Goal: Transaction & Acquisition: Book appointment/travel/reservation

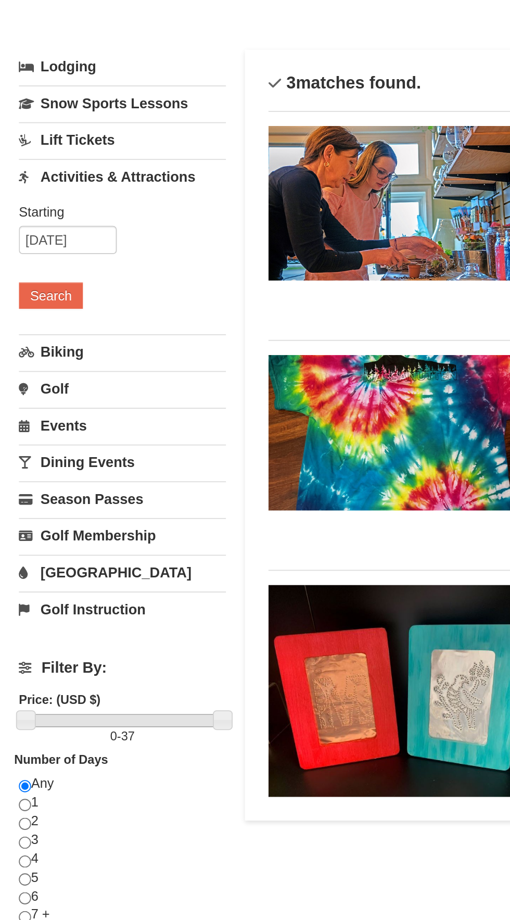
click at [20, 270] on link "Golf" at bounding box center [67, 265] width 115 height 19
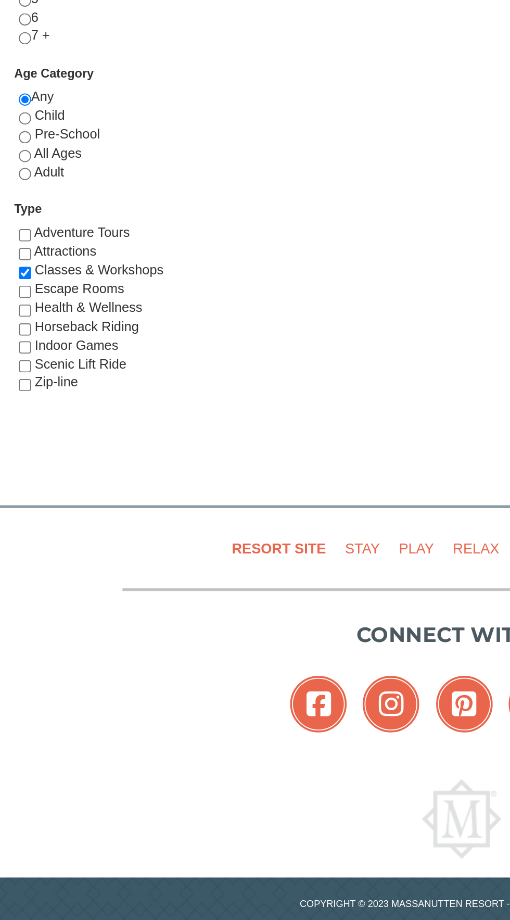
scroll to position [184, 0]
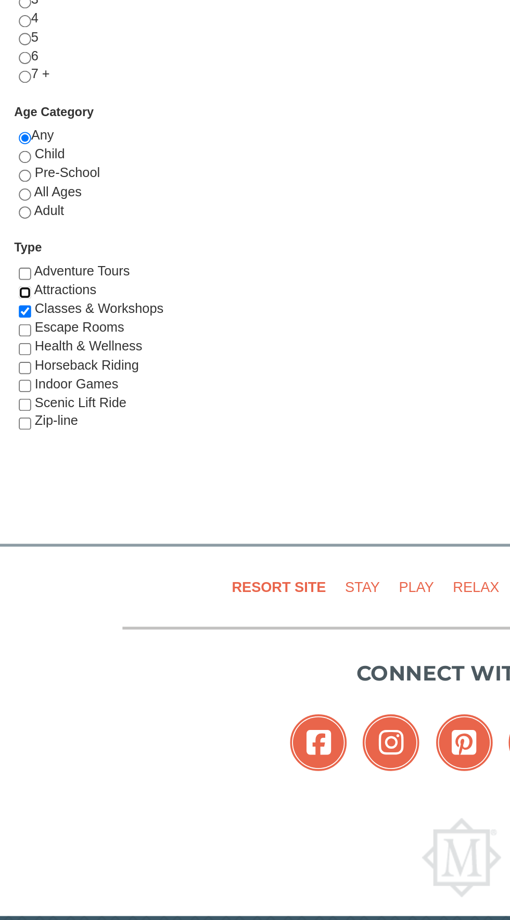
click at [14, 496] on input "checkbox" at bounding box center [13, 492] width 7 height 7
checkbox input "true"
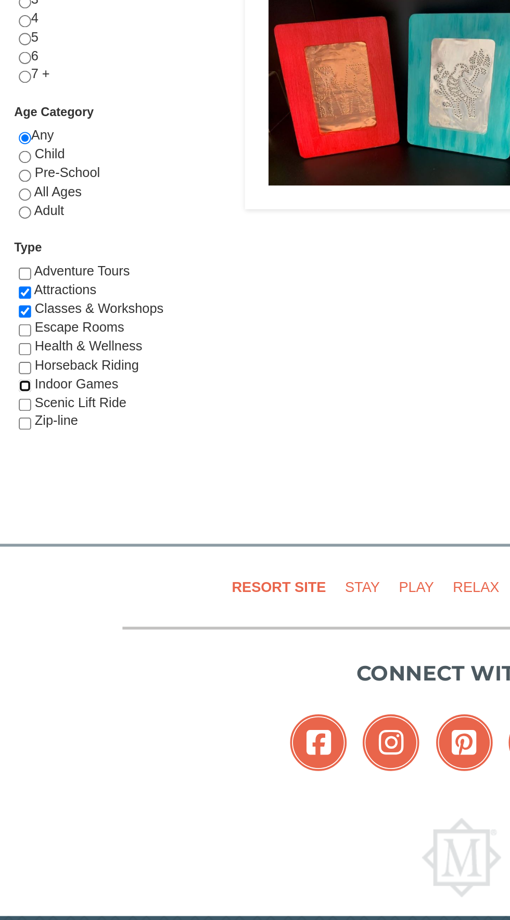
click at [14, 548] on input "checkbox" at bounding box center [13, 544] width 7 height 7
checkbox input "true"
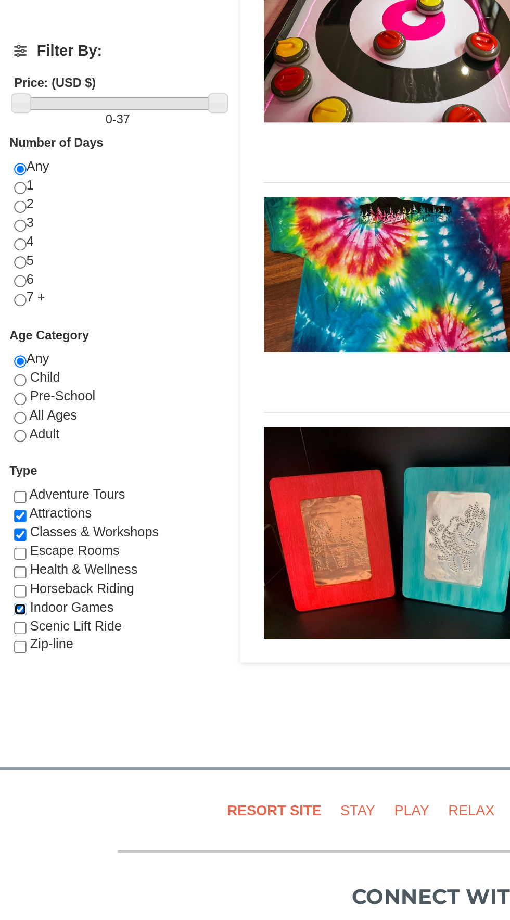
scroll to position [59, 0]
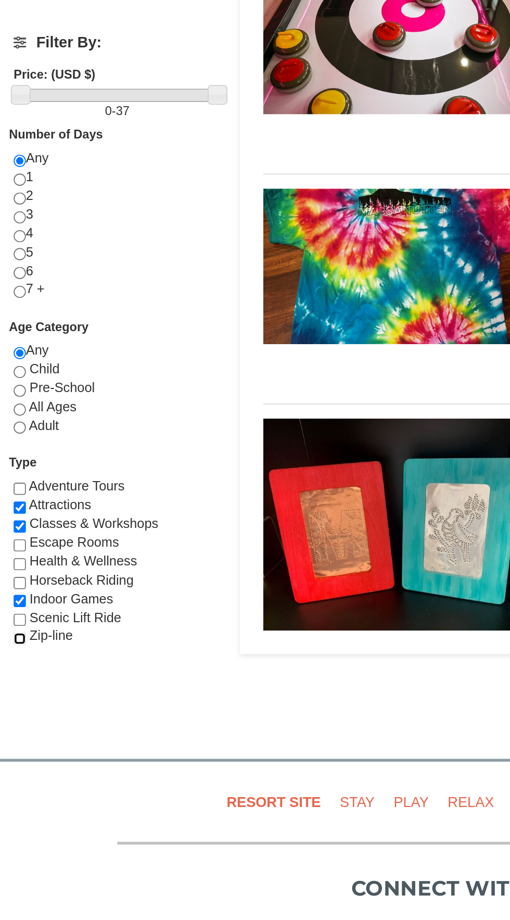
click at [15, 694] on input "checkbox" at bounding box center [13, 690] width 7 height 7
checkbox input "true"
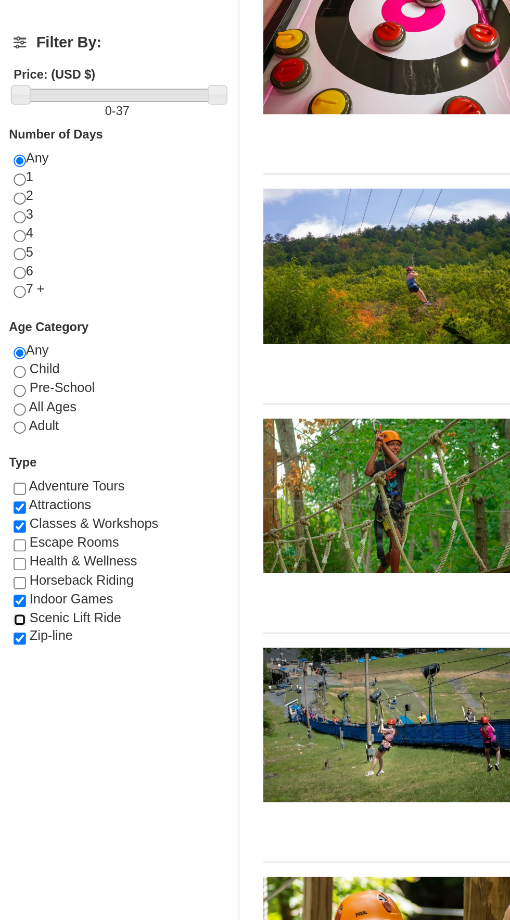
click at [15, 683] on input "checkbox" at bounding box center [13, 679] width 7 height 7
checkbox input "true"
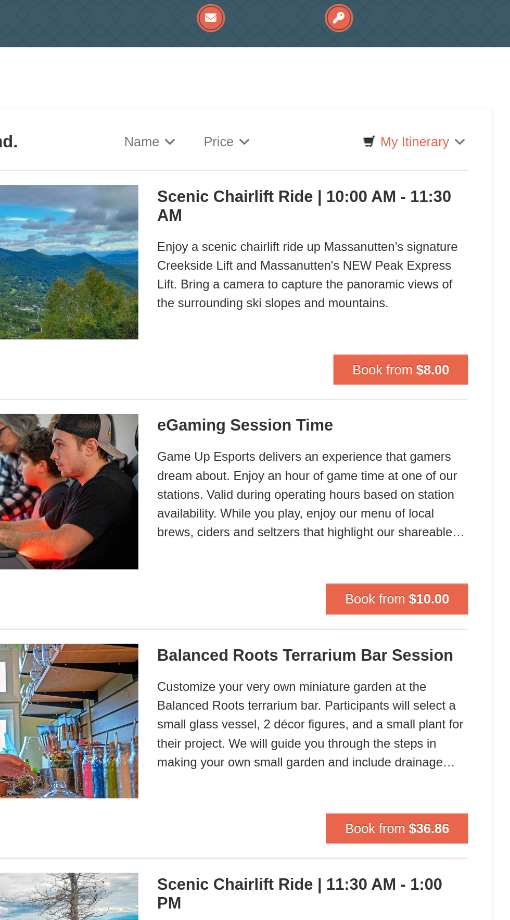
scroll to position [0, 0]
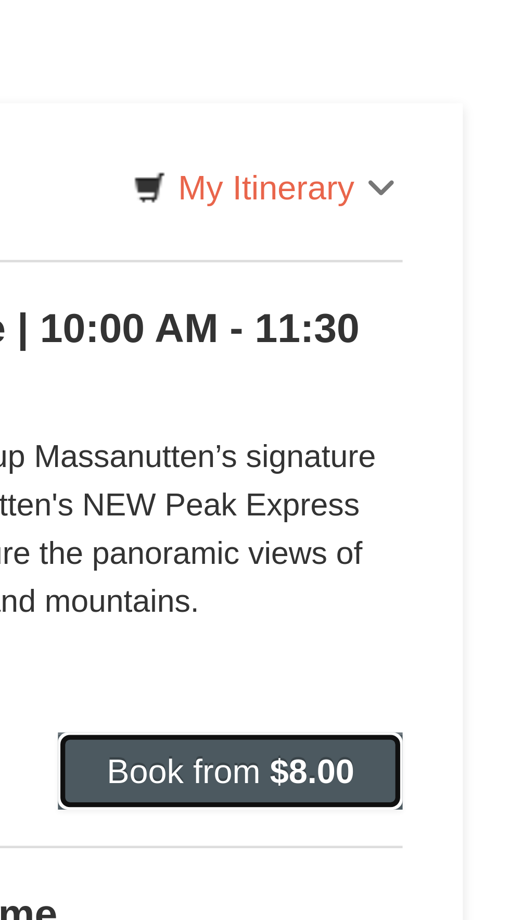
click at [441, 217] on button "Book from $8.00" at bounding box center [449, 223] width 74 height 17
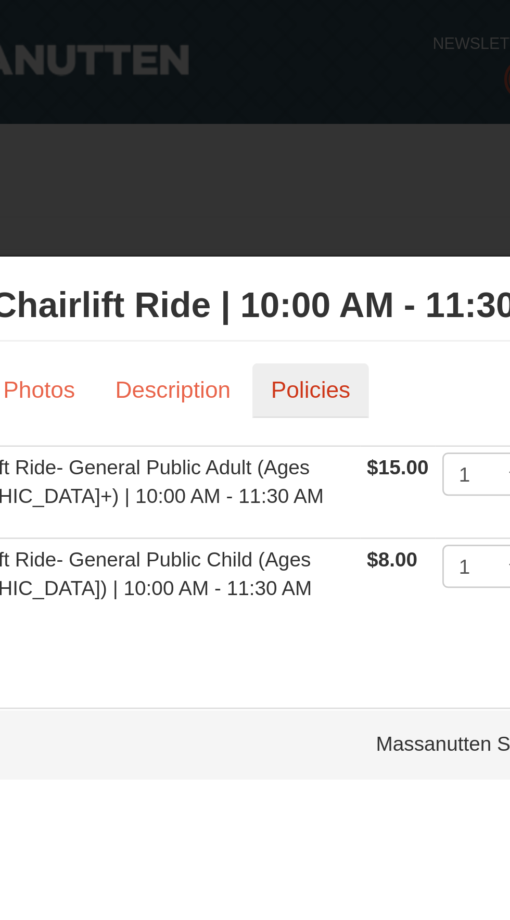
click at [269, 144] on link "Policies" at bounding box center [267, 141] width 42 height 20
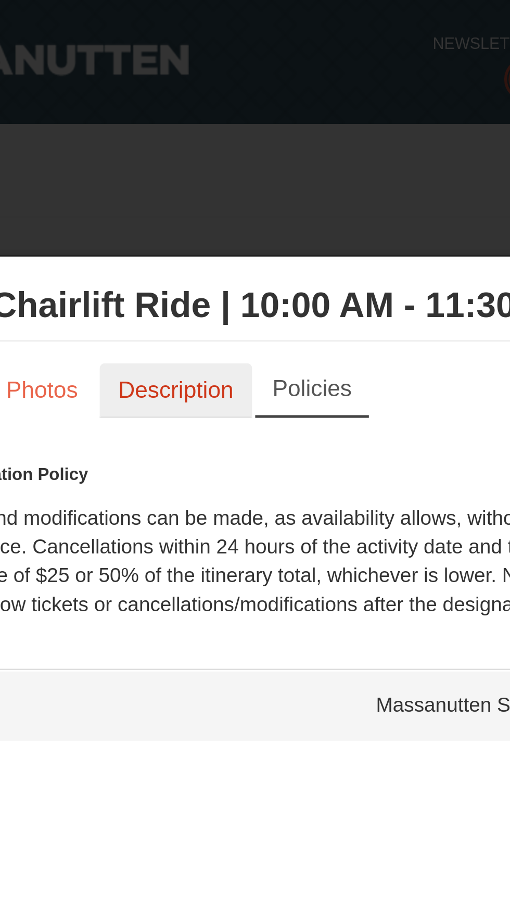
click at [219, 135] on link "Description" at bounding box center [218, 141] width 55 height 20
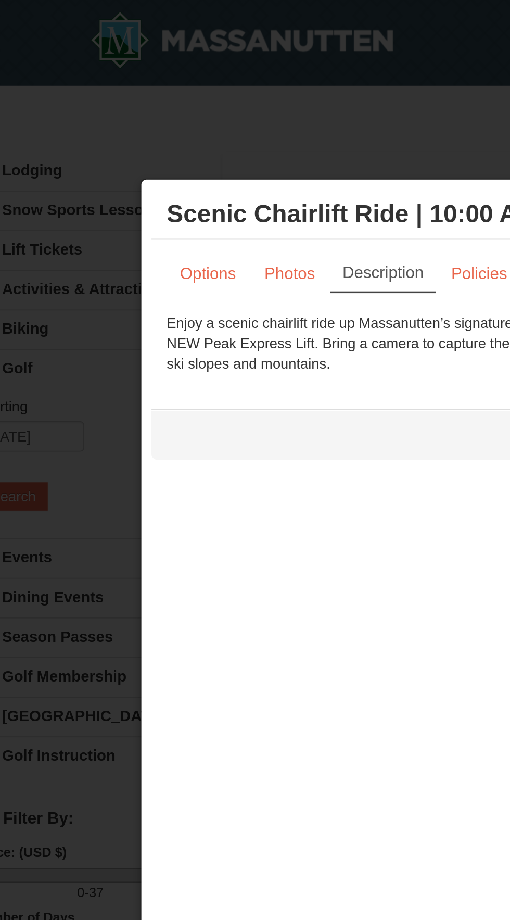
click at [196, 65] on div at bounding box center [255, 460] width 510 height 920
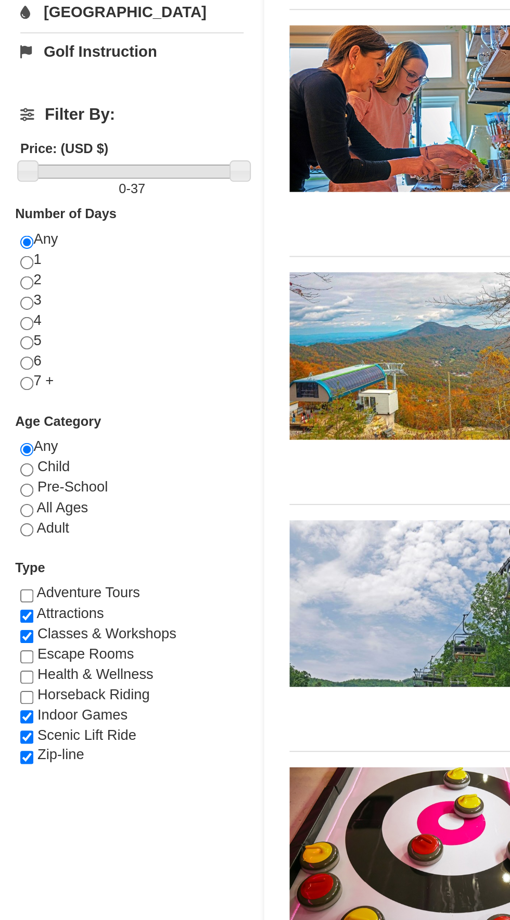
scroll to position [361, 0]
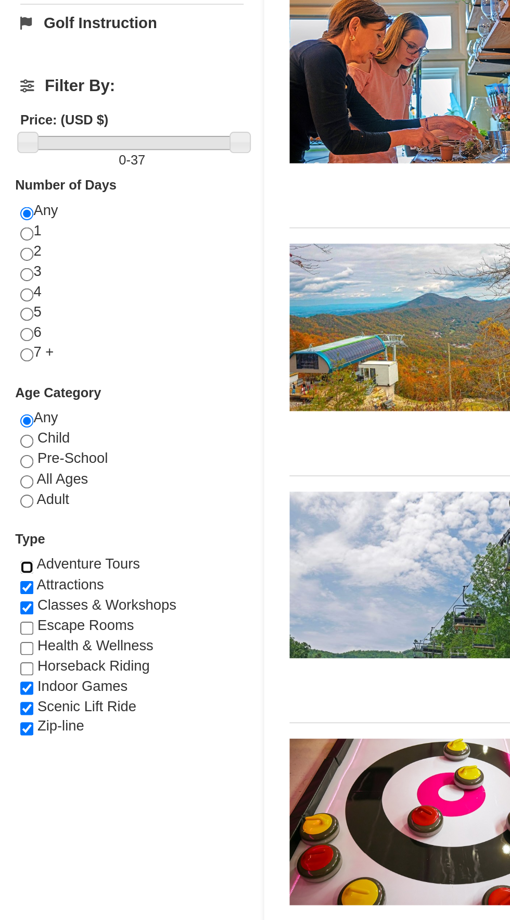
click at [12, 307] on input "checkbox" at bounding box center [13, 305] width 7 height 7
checkbox input "true"
click at [17, 340] on input "checkbox" at bounding box center [13, 336] width 7 height 7
checkbox input "true"
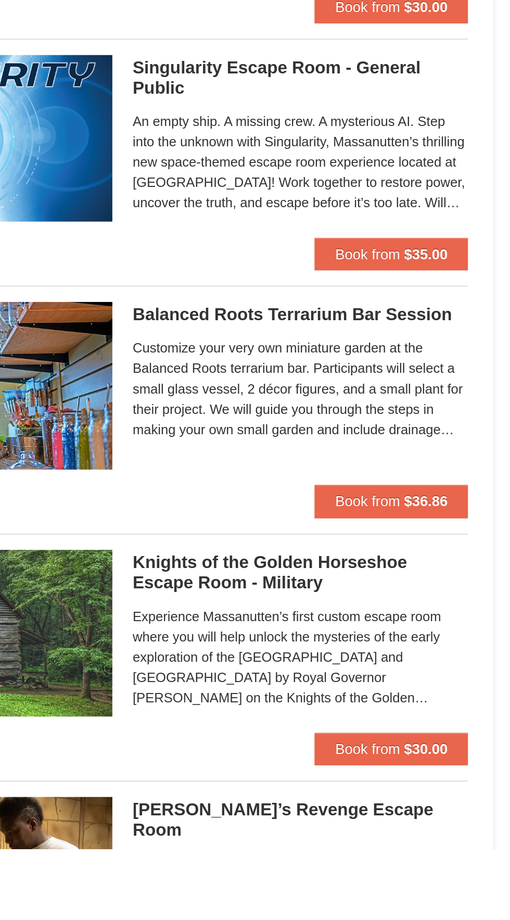
scroll to position [242, 0]
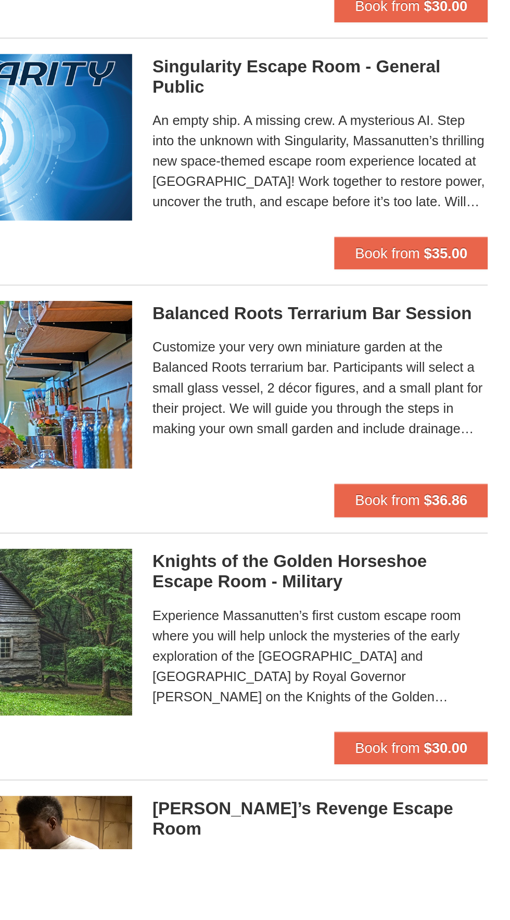
click at [392, 677] on span "Customize your very own miniature garden at the Balanced Roots terrarium bar. P…" at bounding box center [401, 684] width 172 height 52
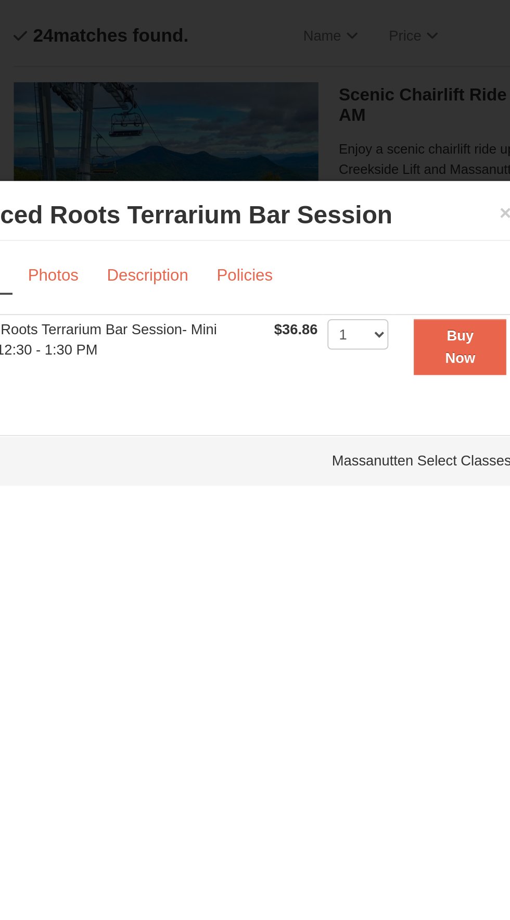
scroll to position [65, 0]
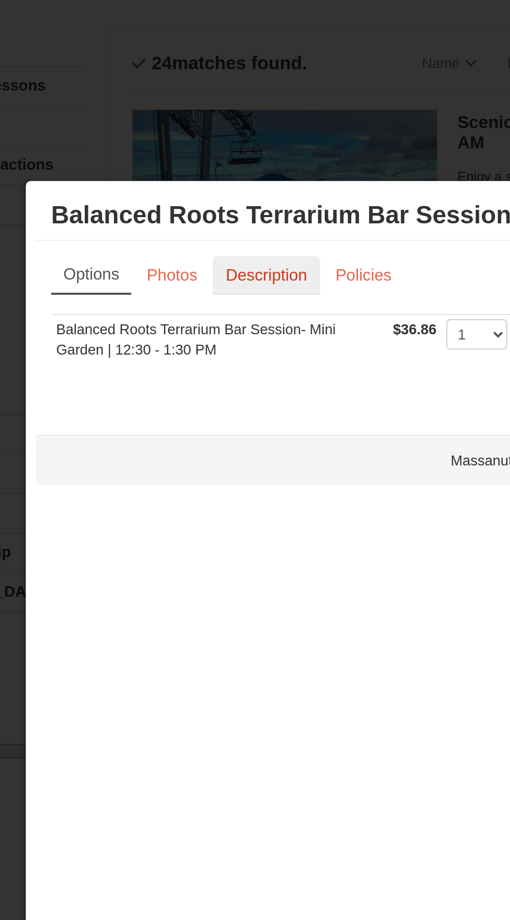
click at [226, 140] on link "Description" at bounding box center [217, 141] width 55 height 20
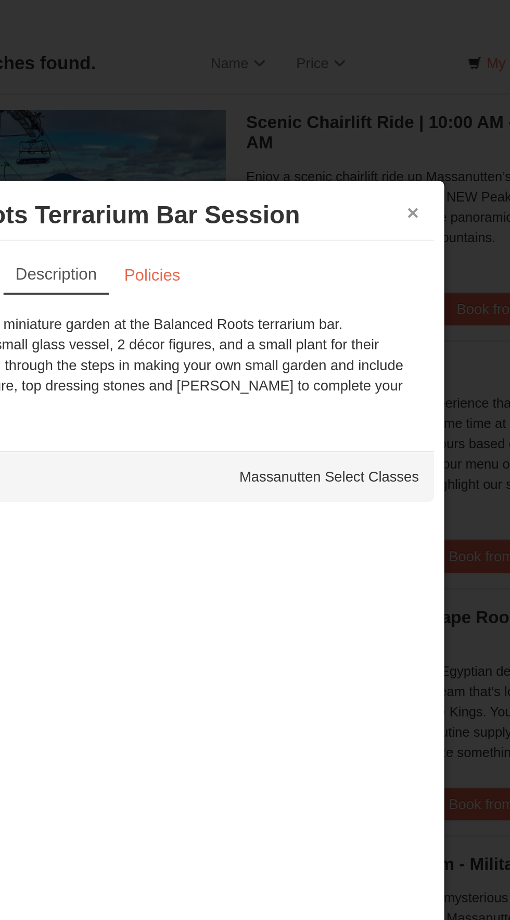
click at [400, 106] on button "×" at bounding box center [400, 109] width 6 height 10
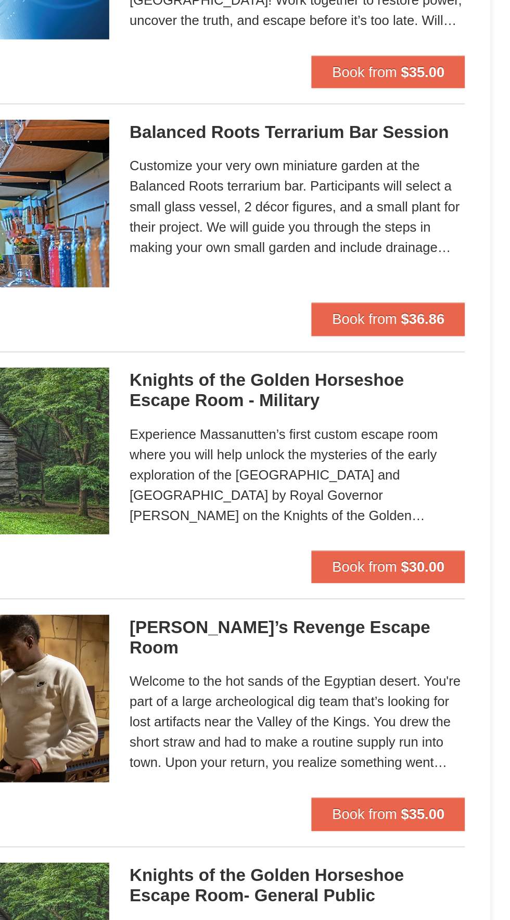
scroll to position [421, 0]
click at [405, 632] on span "Experience Massanutten’s first custom escape room where you will help unlock th…" at bounding box center [401, 642] width 172 height 52
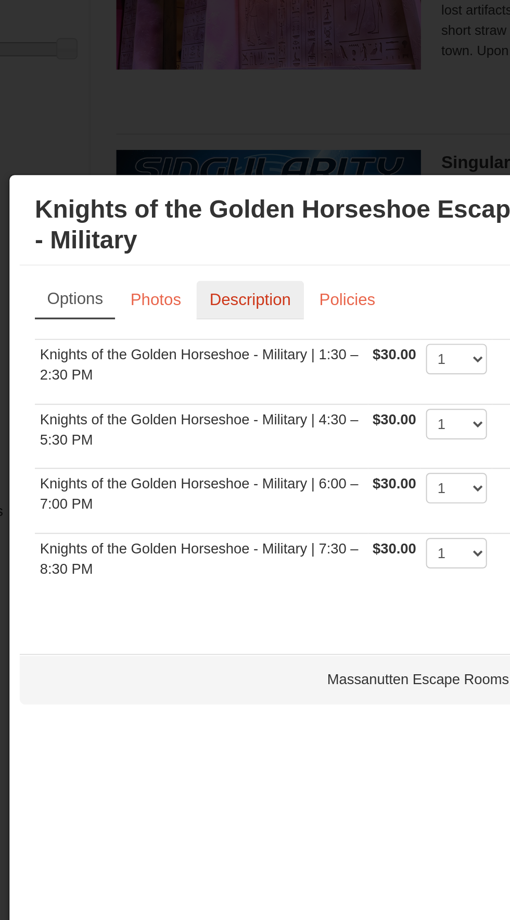
click at [227, 156] on link "Description" at bounding box center [217, 157] width 55 height 20
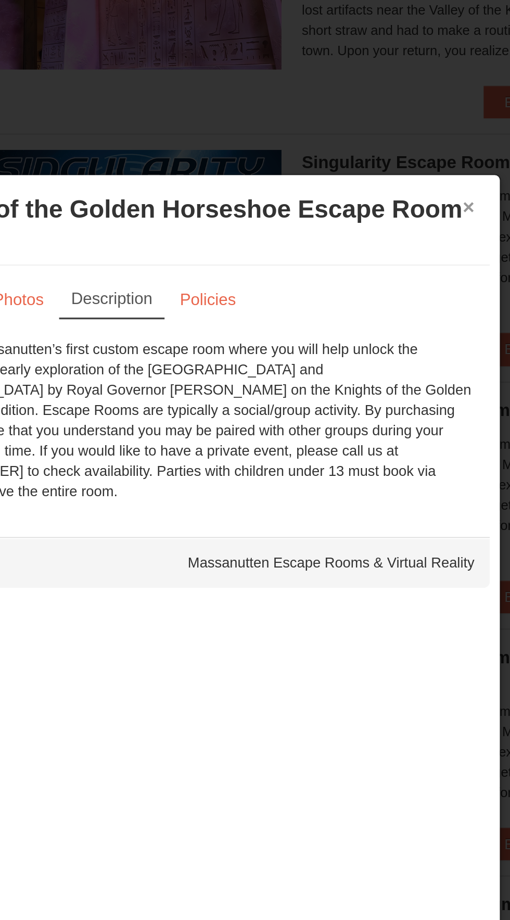
click at [400, 104] on button "×" at bounding box center [400, 109] width 6 height 10
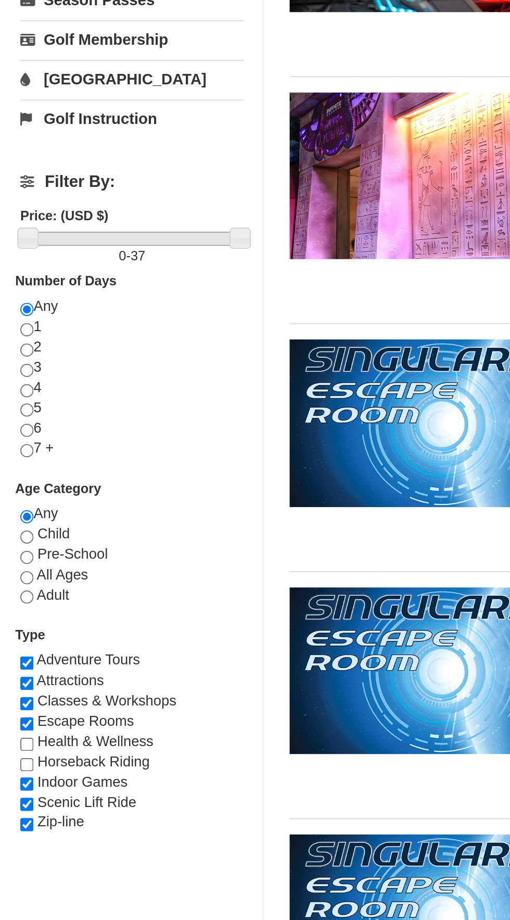
scroll to position [326, 0]
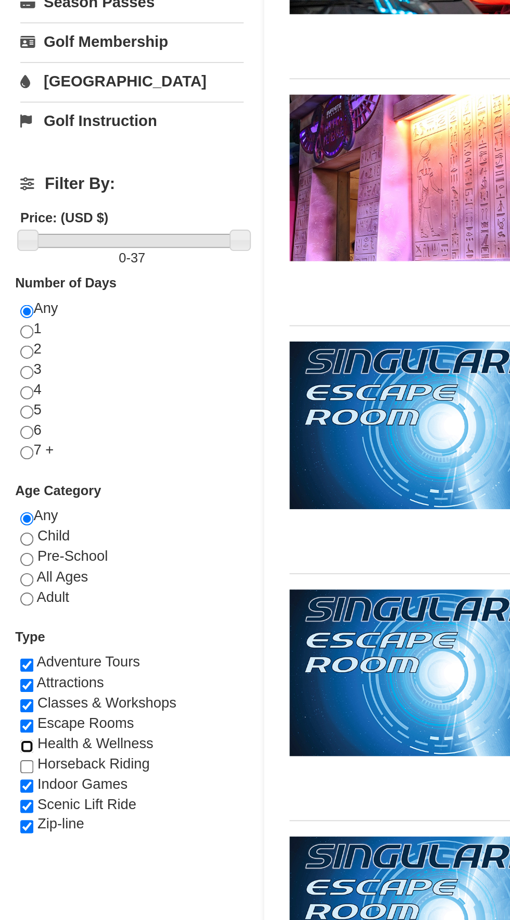
click at [14, 386] on input "checkbox" at bounding box center [13, 382] width 7 height 7
checkbox input "true"
click at [11, 396] on input "checkbox" at bounding box center [13, 392] width 7 height 7
checkbox input "true"
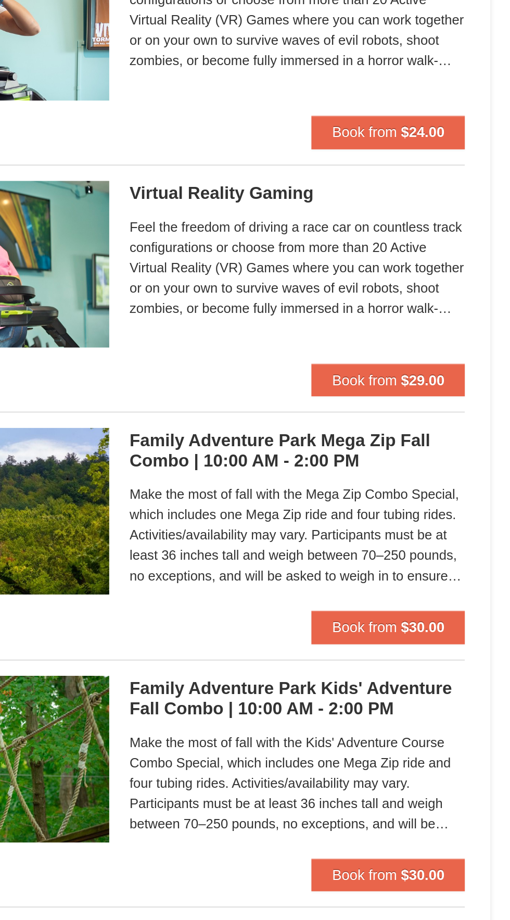
scroll to position [1698, 0]
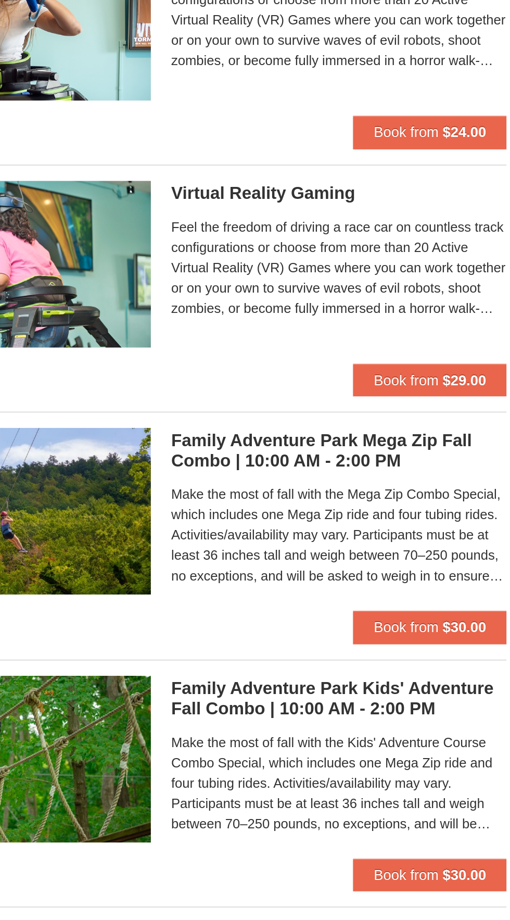
click at [276, 374] on img at bounding box center [226, 366] width 156 height 85
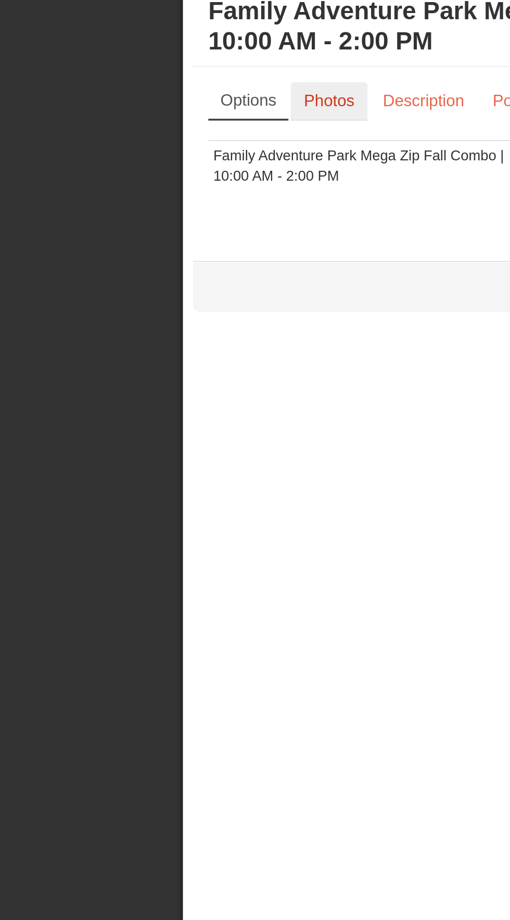
click at [162, 162] on link "Photos" at bounding box center [169, 157] width 40 height 20
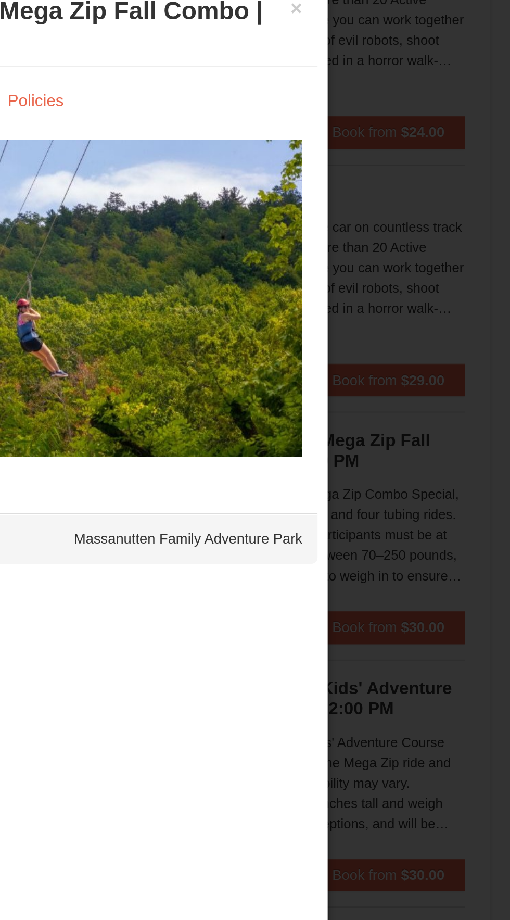
click at [485, 201] on div at bounding box center [255, 460] width 510 height 920
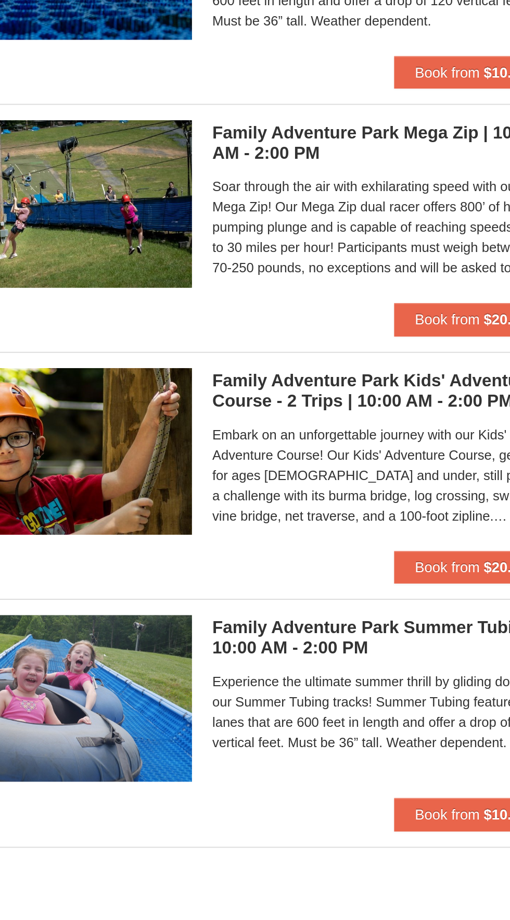
scroll to position [1859, 0]
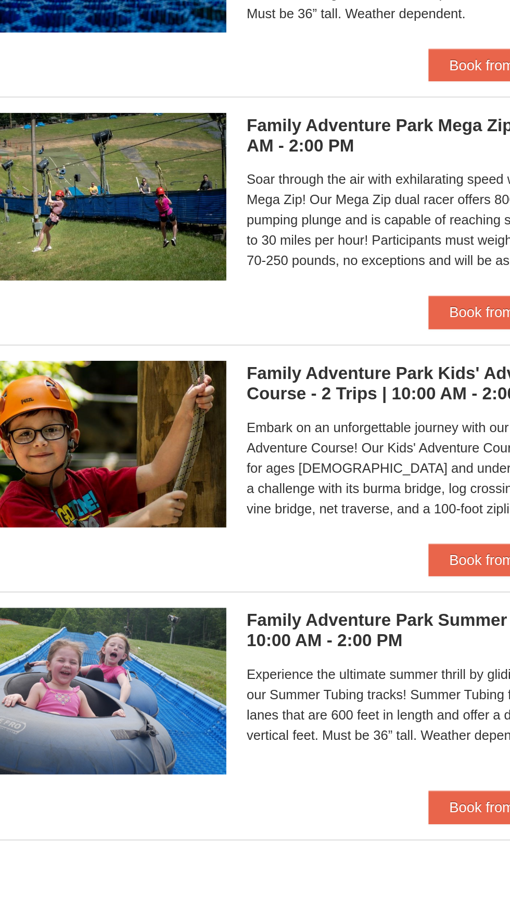
click at [256, 847] on img at bounding box center [226, 839] width 156 height 85
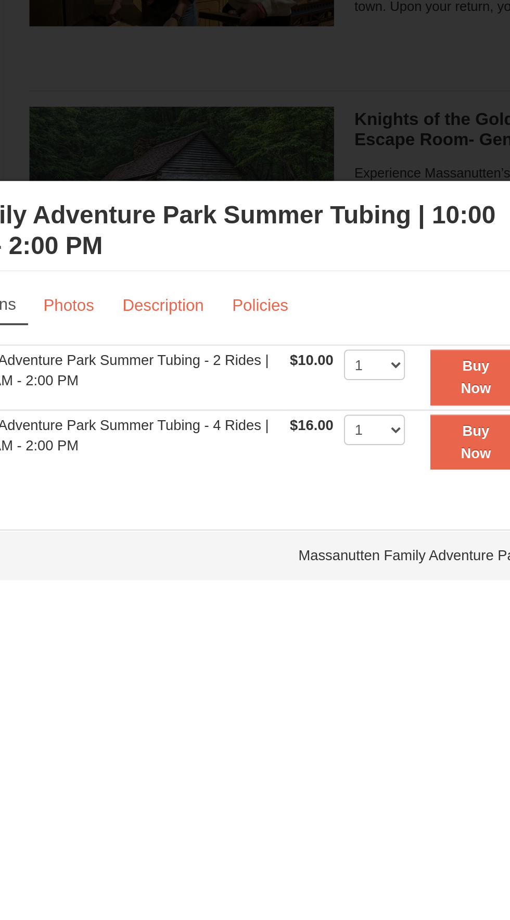
scroll to position [1126, 0]
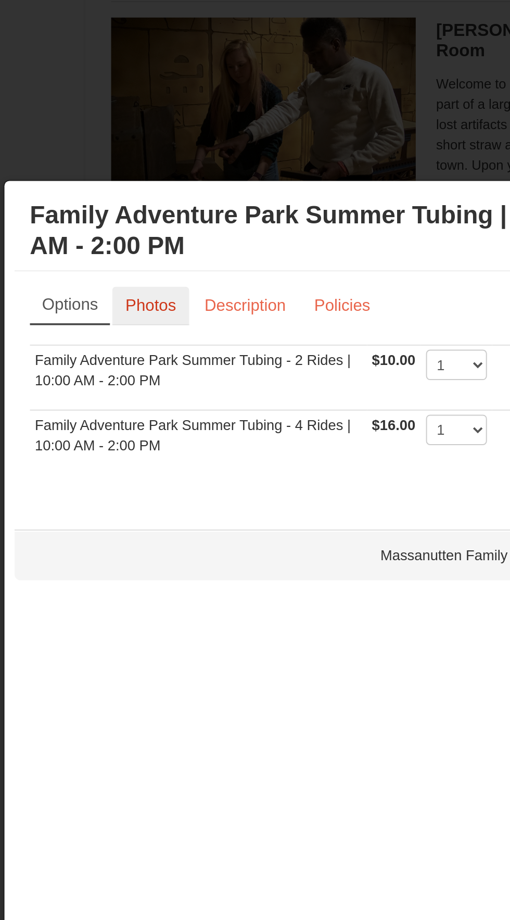
click at [169, 147] on link "Photos" at bounding box center [169, 157] width 40 height 20
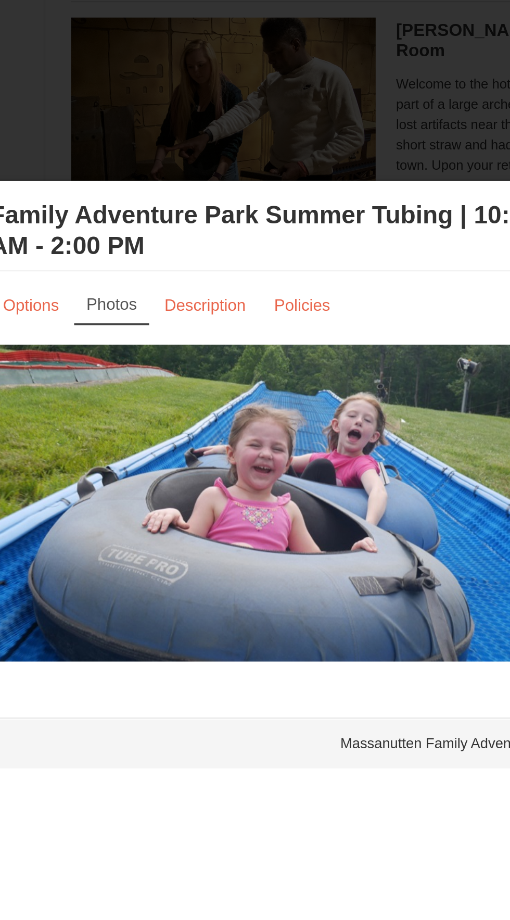
click at [315, 69] on div at bounding box center [255, 460] width 510 height 920
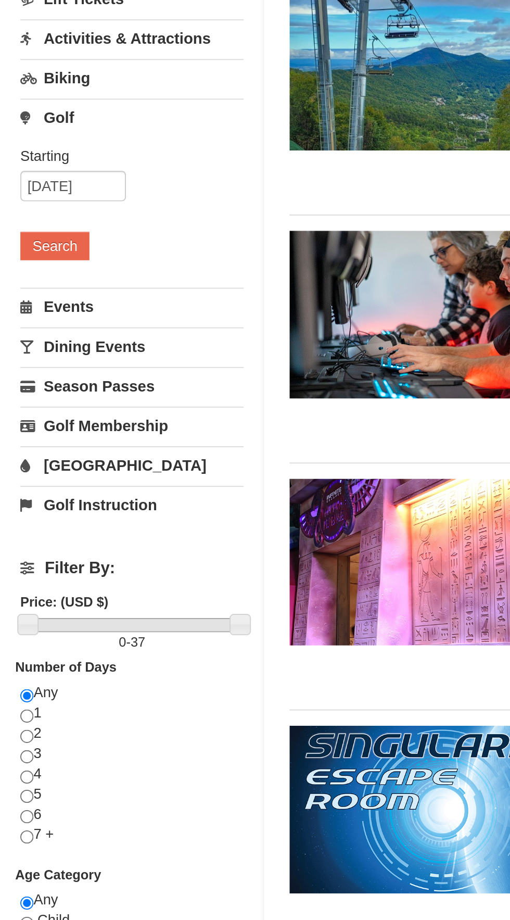
scroll to position [0, 0]
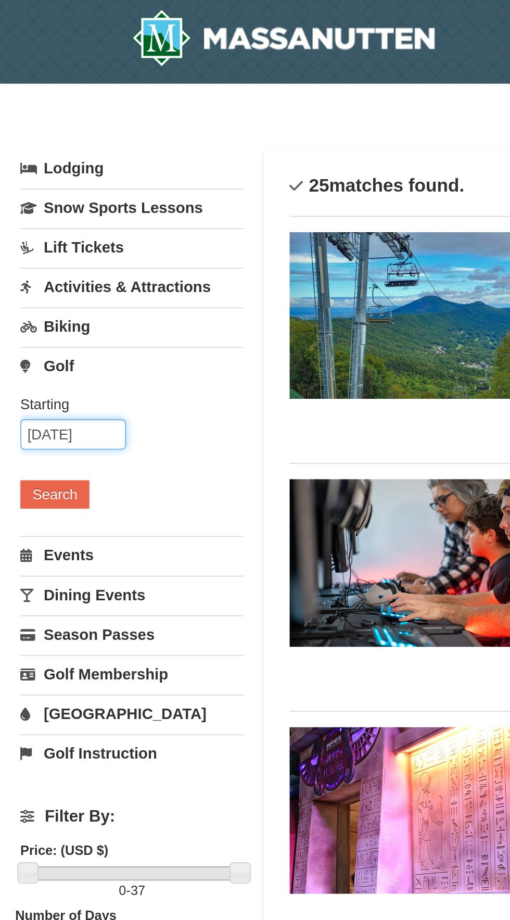
click at [30, 226] on input "09/21/2025" at bounding box center [37, 225] width 54 height 16
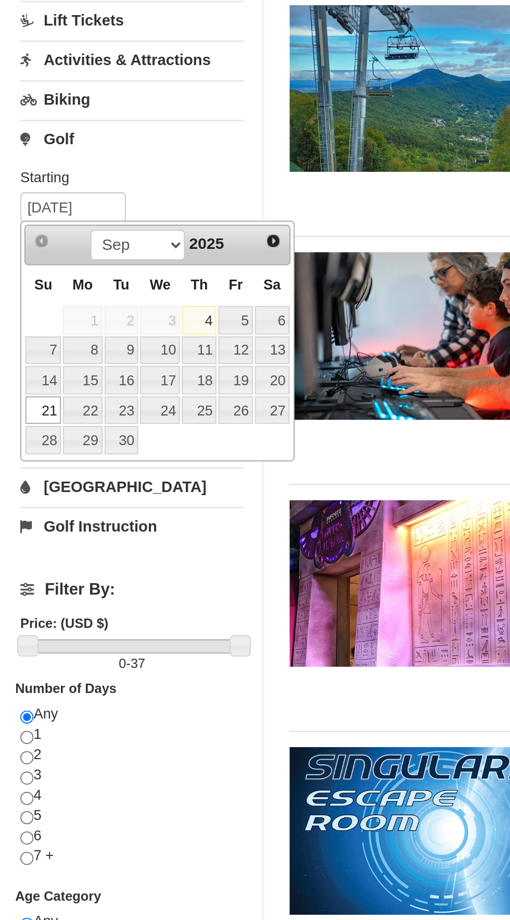
click at [40, 330] on link "22" at bounding box center [42, 328] width 20 height 15
type input "09/22/2025"
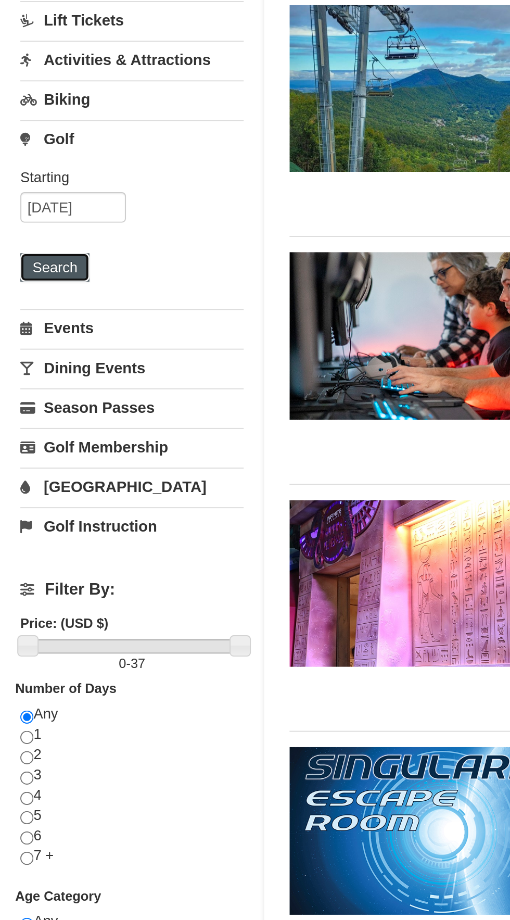
click at [21, 259] on button "Search" at bounding box center [27, 255] width 35 height 15
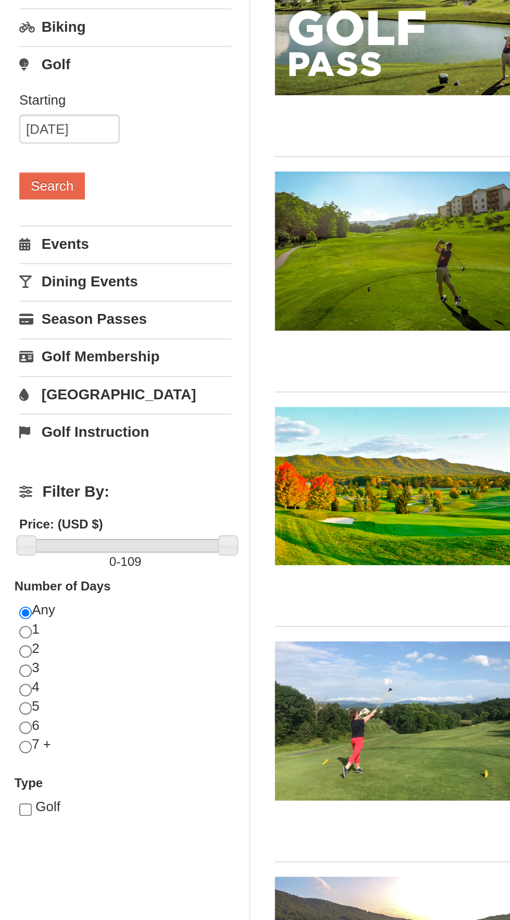
scroll to position [3, 0]
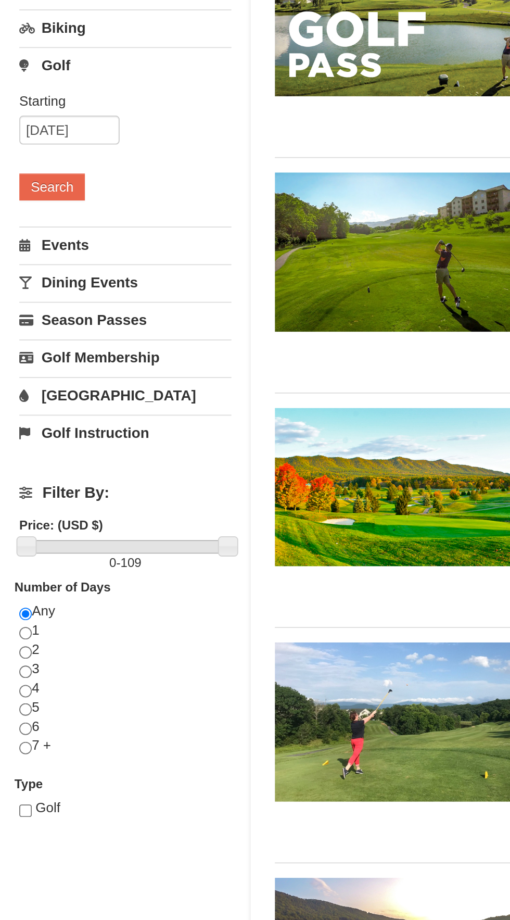
click at [52, 276] on link "Events" at bounding box center [67, 282] width 115 height 19
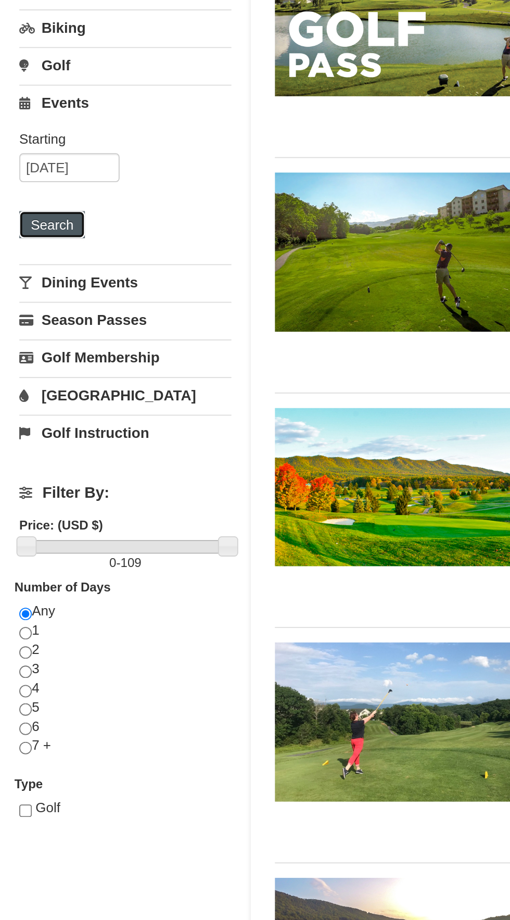
click at [33, 271] on button "Search" at bounding box center [27, 272] width 35 height 15
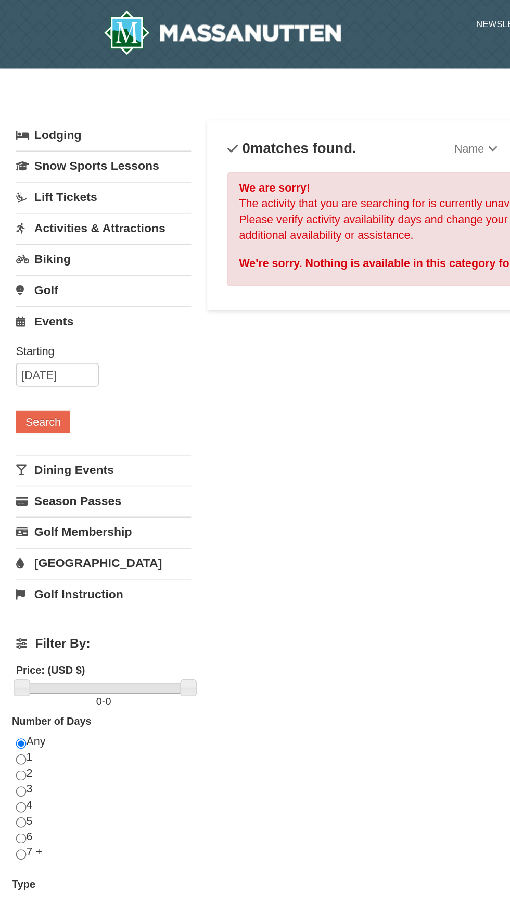
click at [90, 149] on link "Activities & Attractions" at bounding box center [67, 148] width 115 height 19
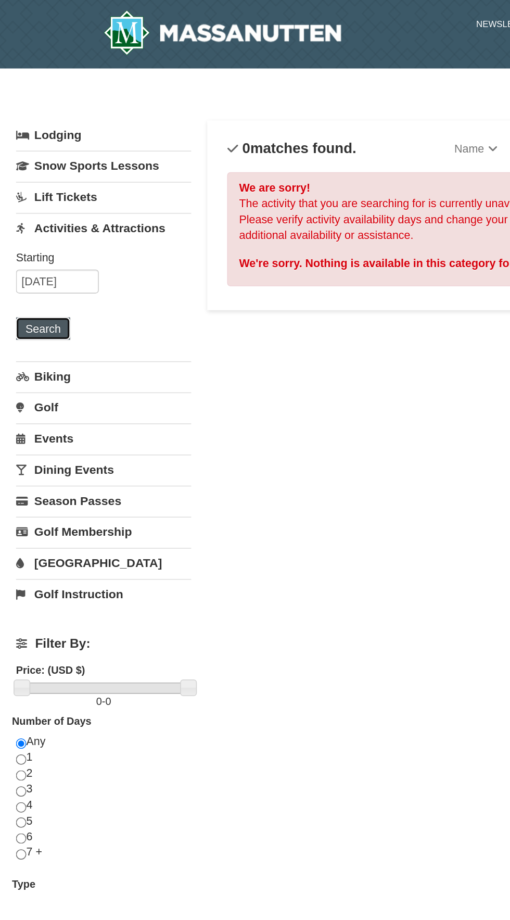
click at [36, 216] on button "Search" at bounding box center [27, 214] width 35 height 15
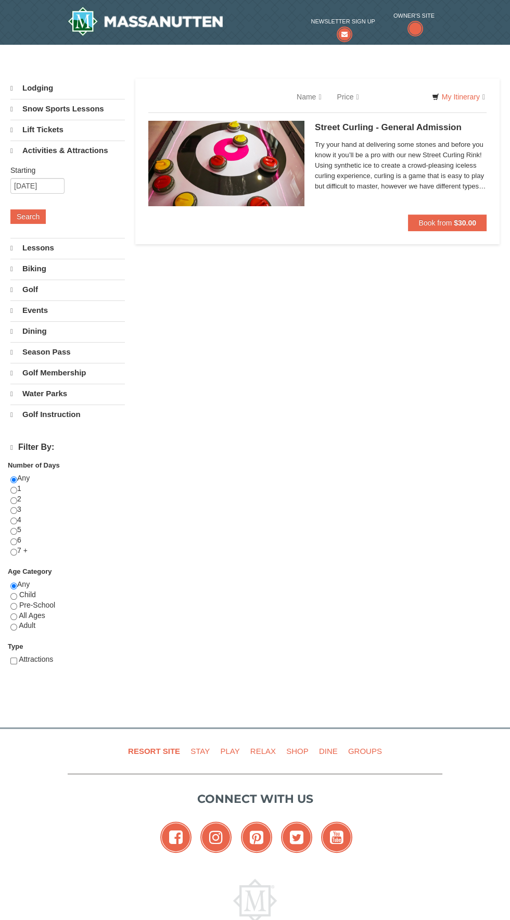
select select "9"
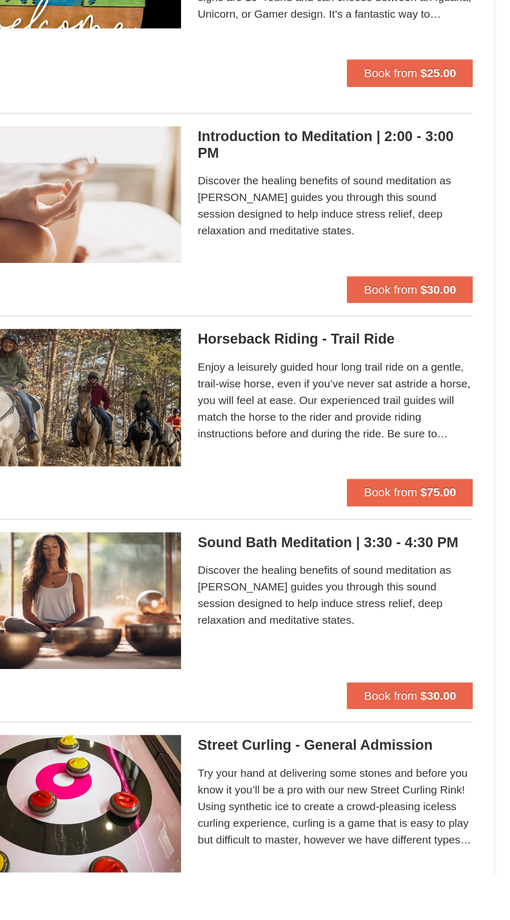
scroll to position [570, 0]
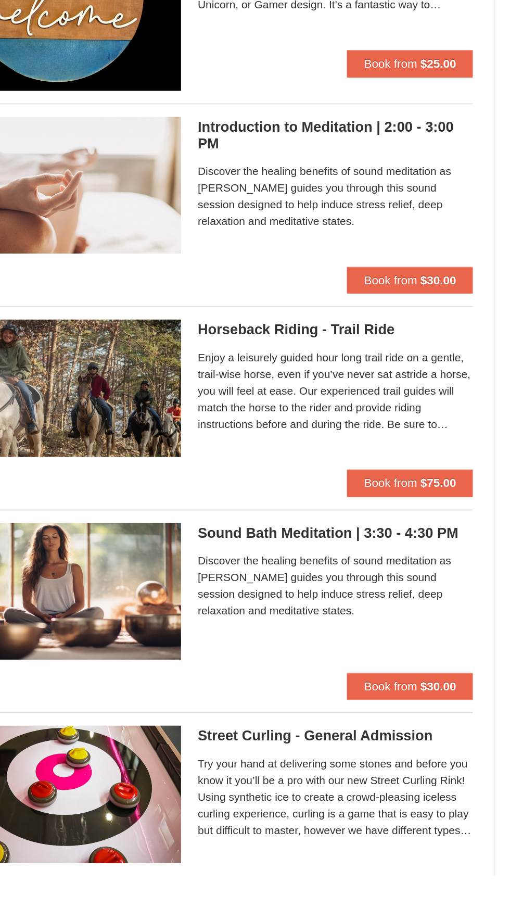
click at [383, 577] on h5 "Horseback Riding - Trail Ride Woodstone Meadows Stable and Petting Farm" at bounding box center [401, 580] width 172 height 10
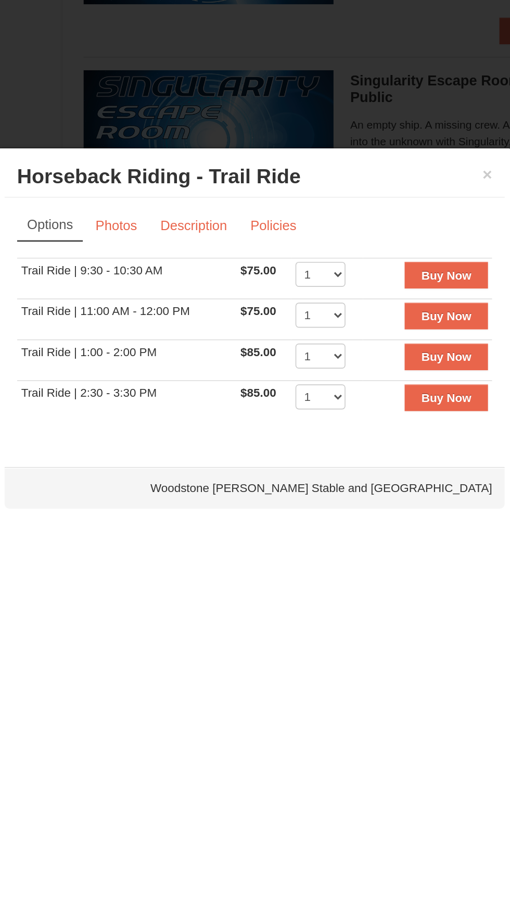
scroll to position [369, 0]
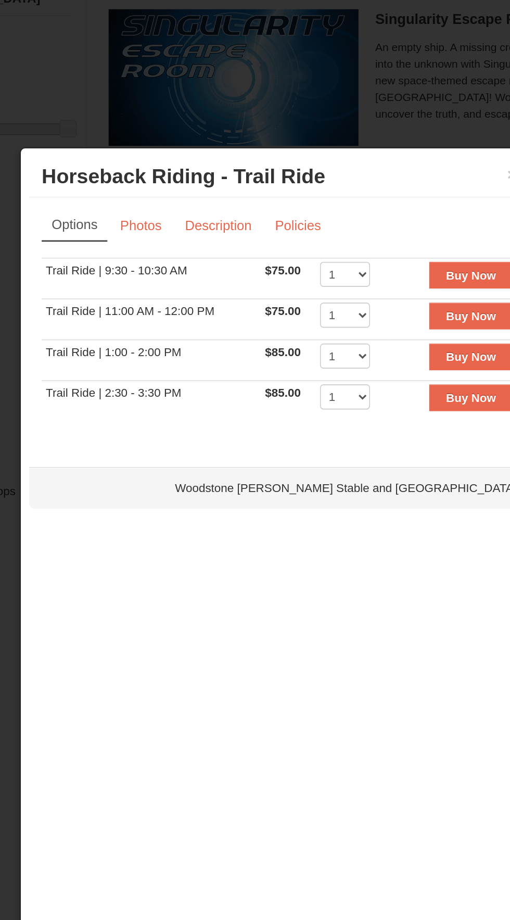
click at [262, 61] on div at bounding box center [255, 460] width 510 height 920
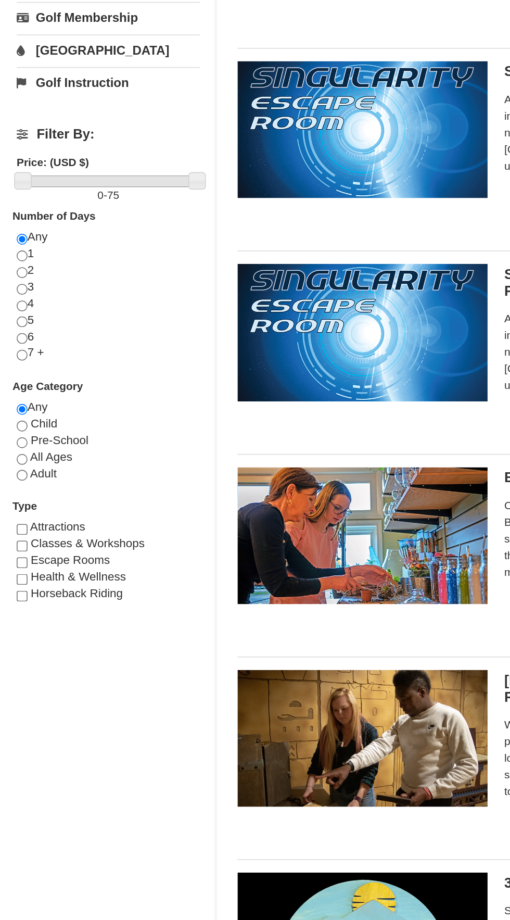
scroll to position [331, 0]
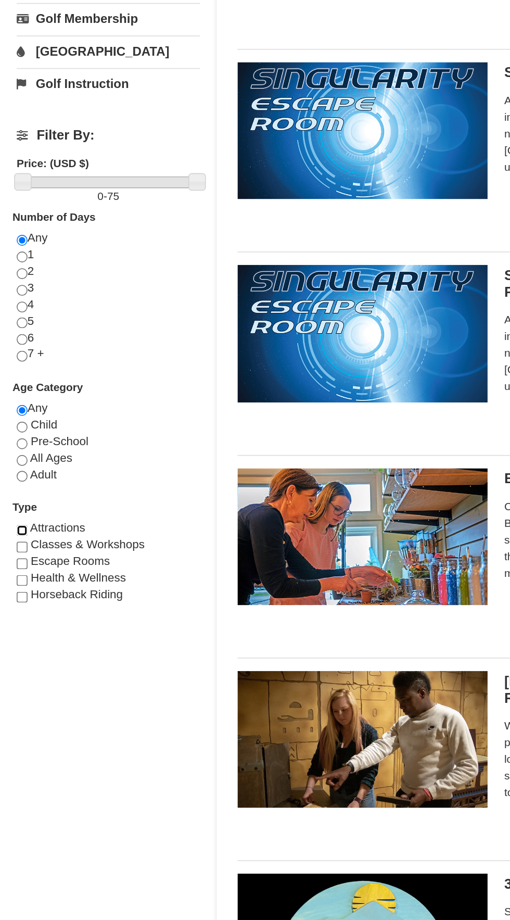
click at [15, 339] on input "checkbox" at bounding box center [13, 336] width 7 height 7
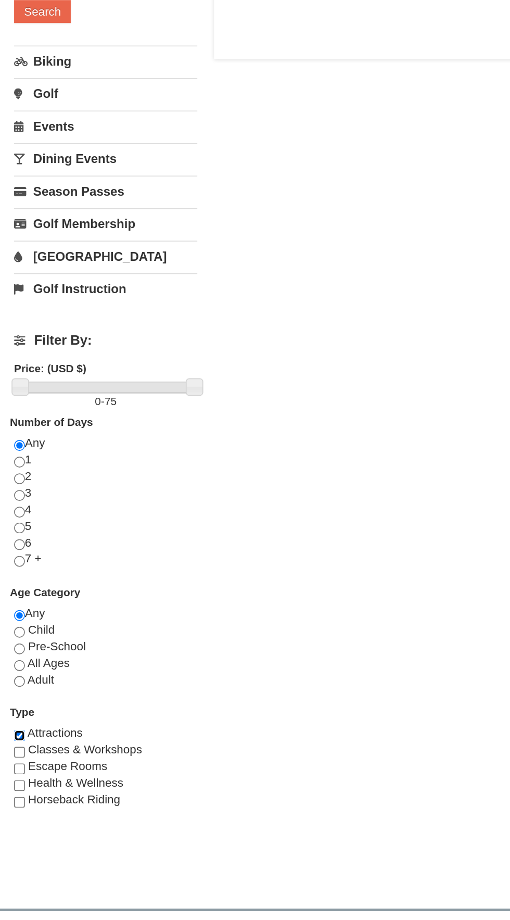
scroll to position [32, 0]
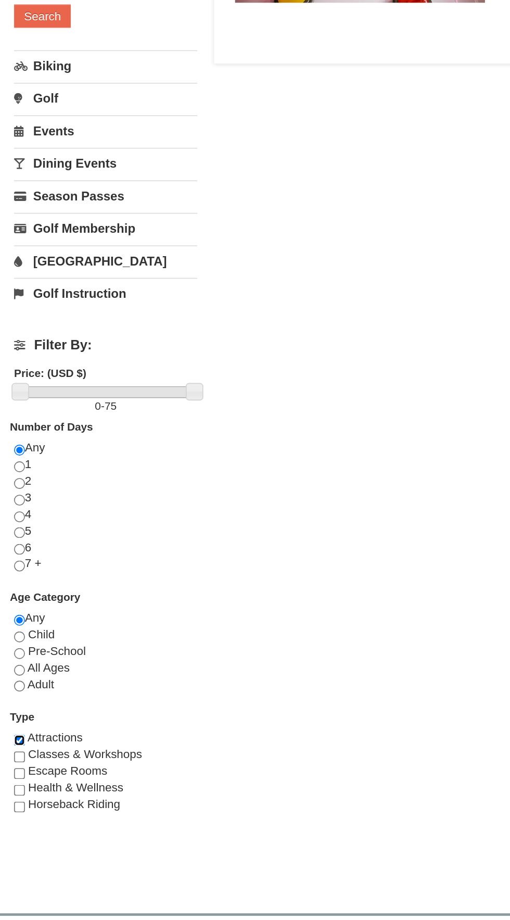
click at [11, 636] on input "checkbox" at bounding box center [13, 634] width 7 height 7
checkbox input "false"
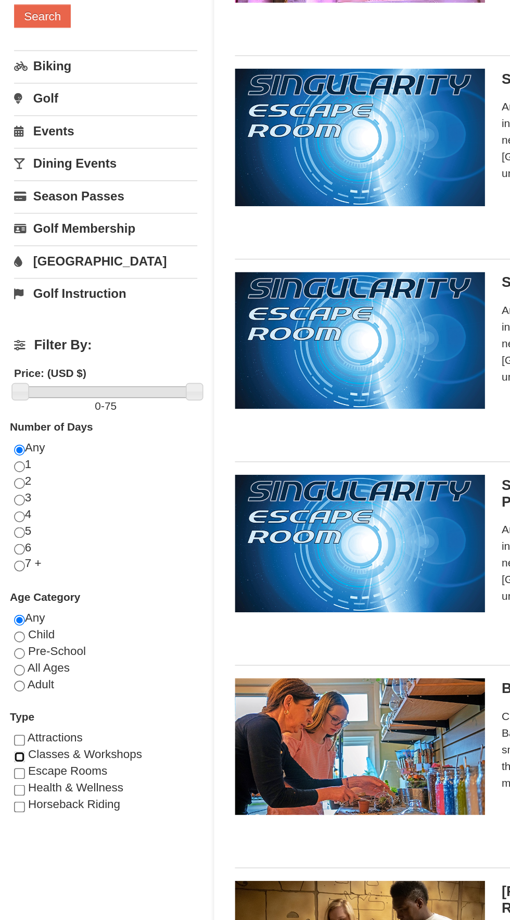
click at [13, 648] on input "checkbox" at bounding box center [13, 644] width 7 height 7
checkbox input "true"
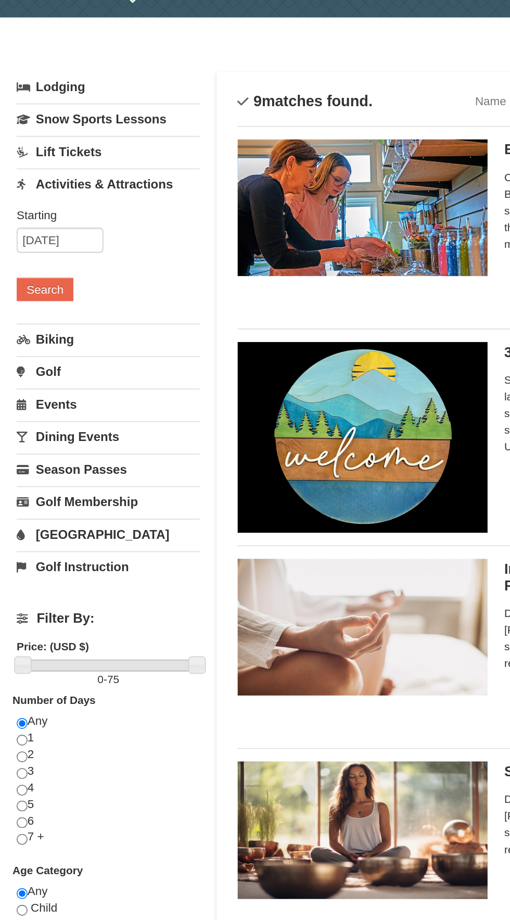
scroll to position [0, 0]
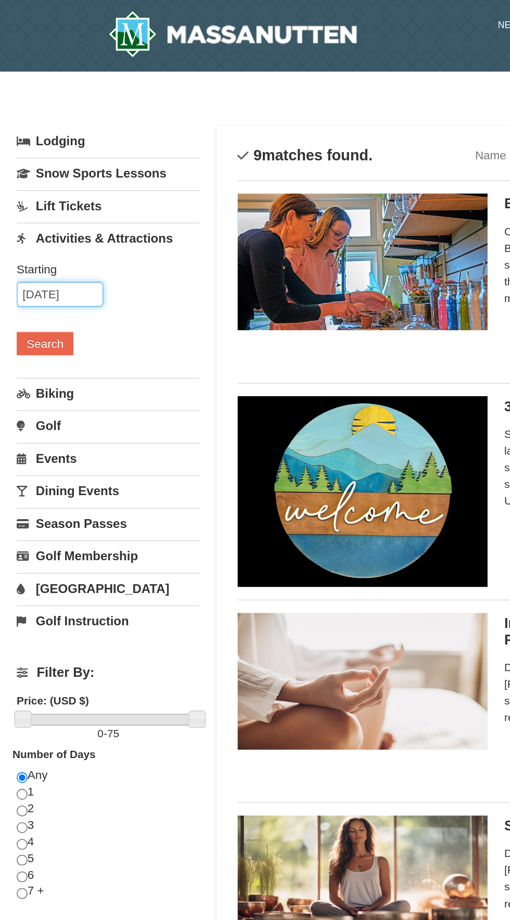
click at [28, 182] on input "09/22/2025" at bounding box center [37, 184] width 54 height 16
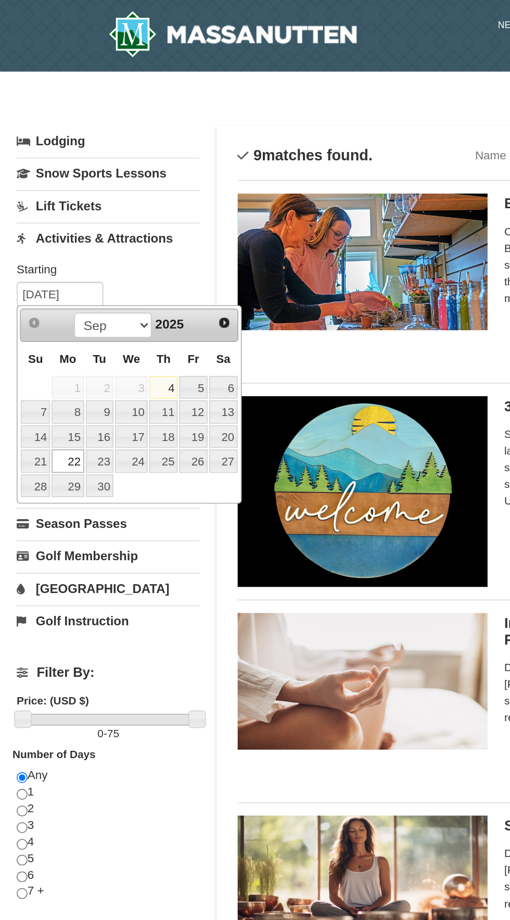
click at [65, 285] on link "23" at bounding box center [63, 288] width 18 height 15
type input "09/23/2025"
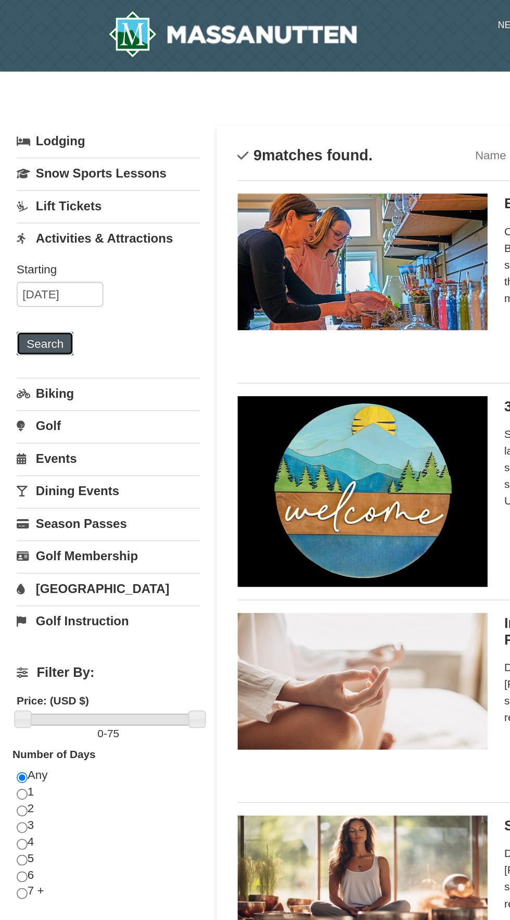
click at [24, 210] on button "Search" at bounding box center [27, 214] width 35 height 15
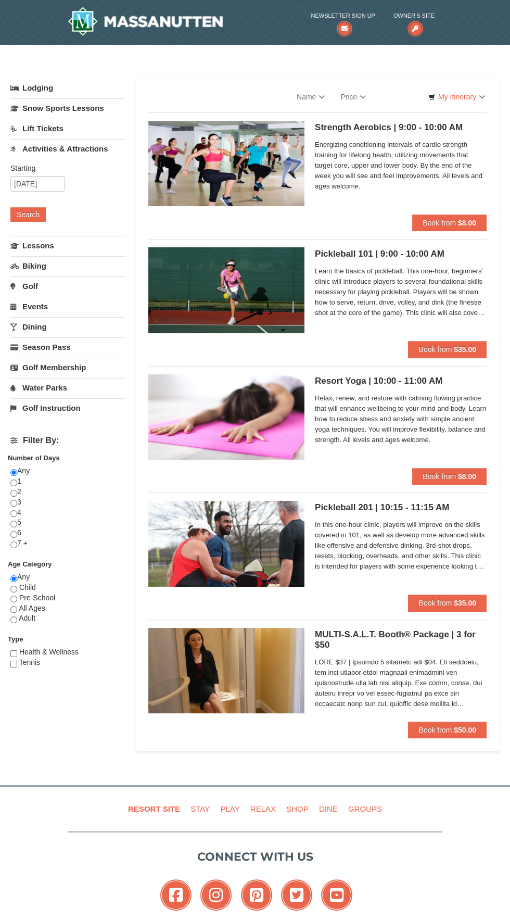
select select "9"
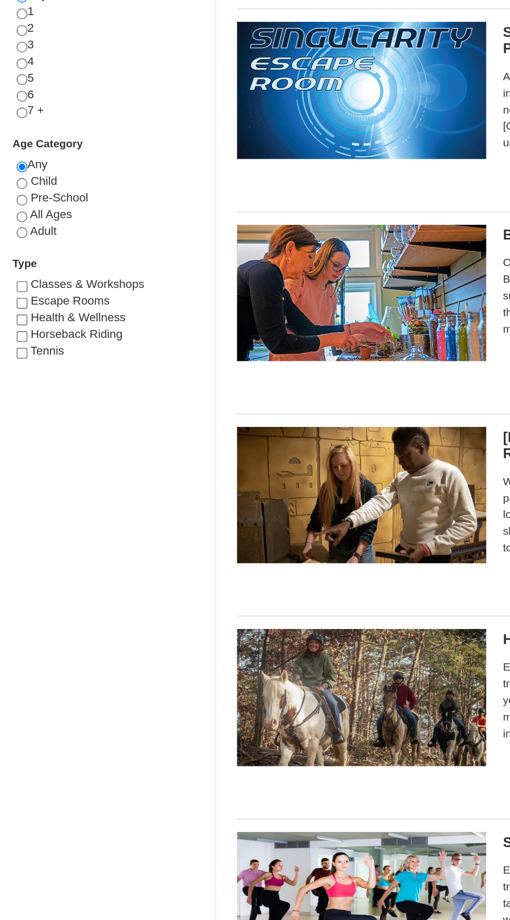
scroll to position [229, 0]
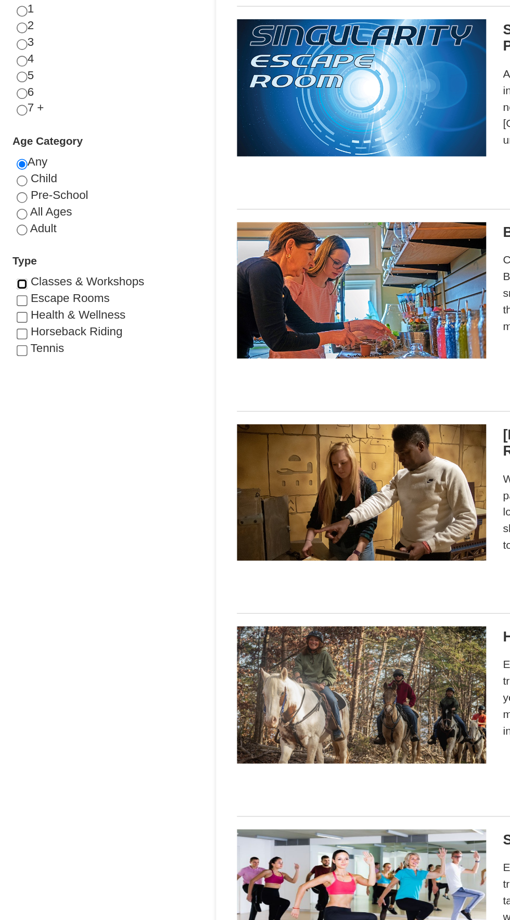
click at [12, 442] on input "checkbox" at bounding box center [13, 438] width 7 height 7
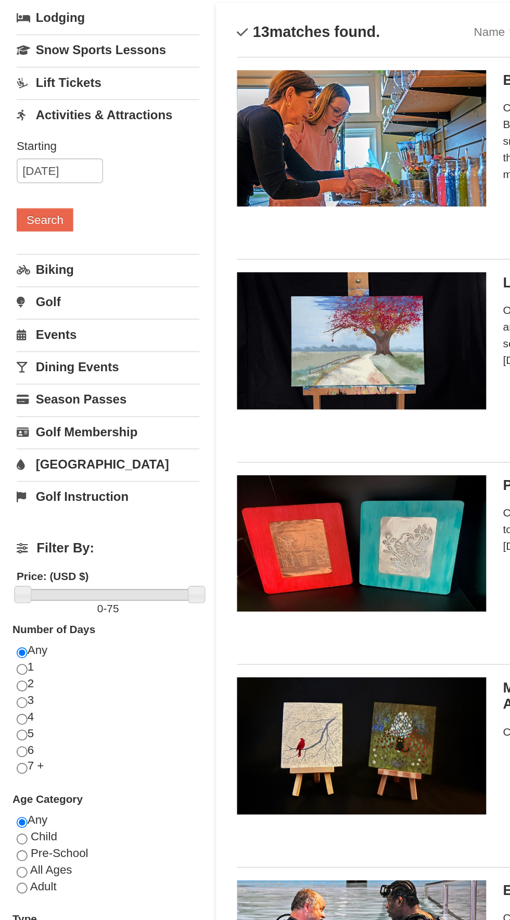
scroll to position [0, 0]
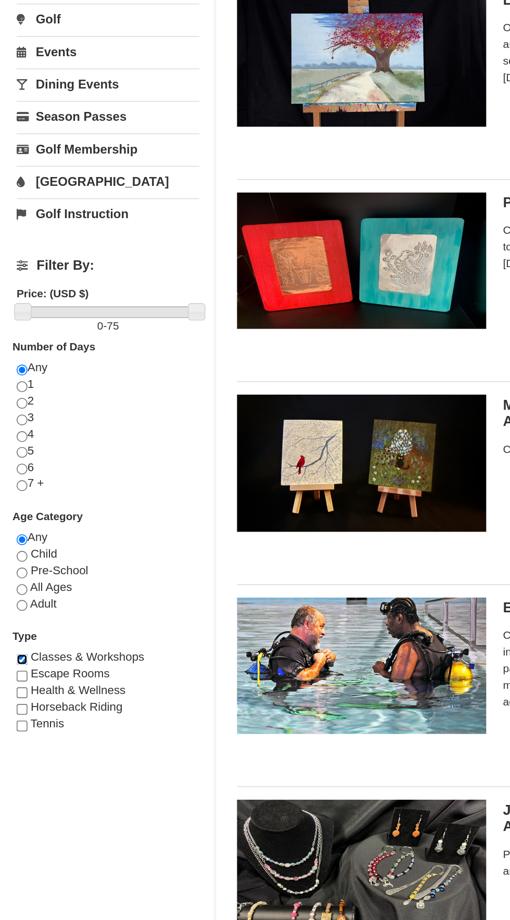
click at [16, 669] on input "checkbox" at bounding box center [13, 666] width 7 height 7
checkbox input "false"
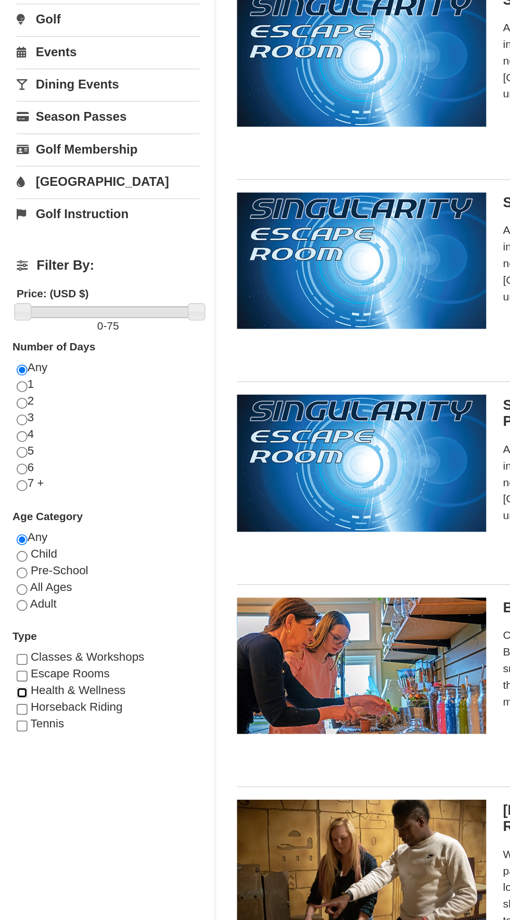
click at [15, 691] on input "checkbox" at bounding box center [13, 687] width 7 height 7
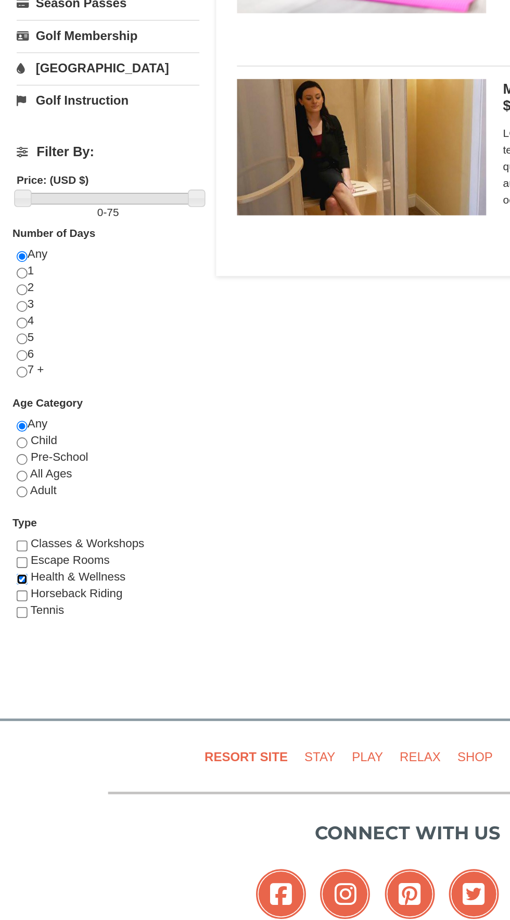
scroll to position [32, 0]
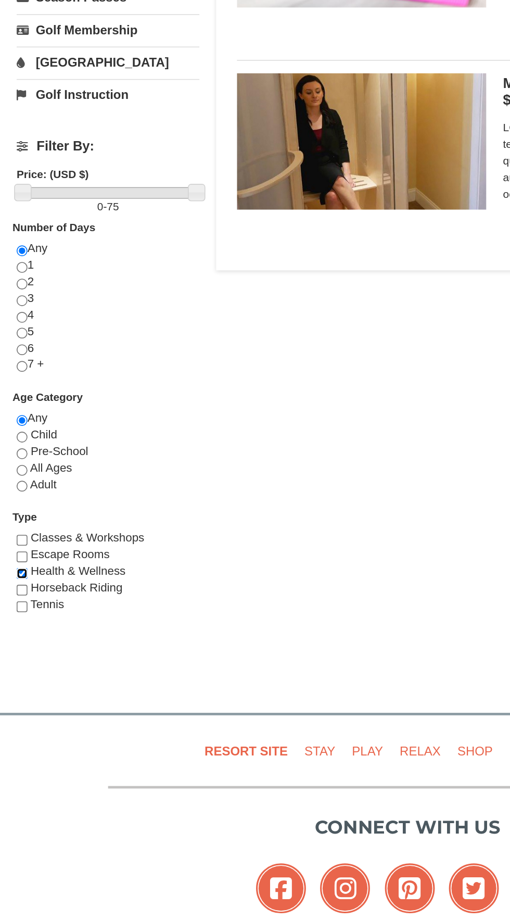
click at [11, 659] on input "checkbox" at bounding box center [13, 655] width 7 height 7
checkbox input "false"
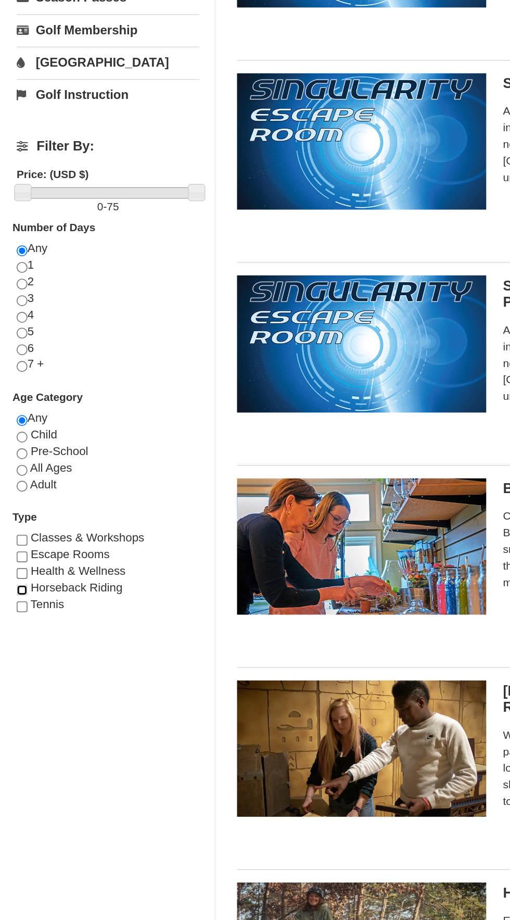
click at [14, 670] on input "checkbox" at bounding box center [13, 666] width 7 height 7
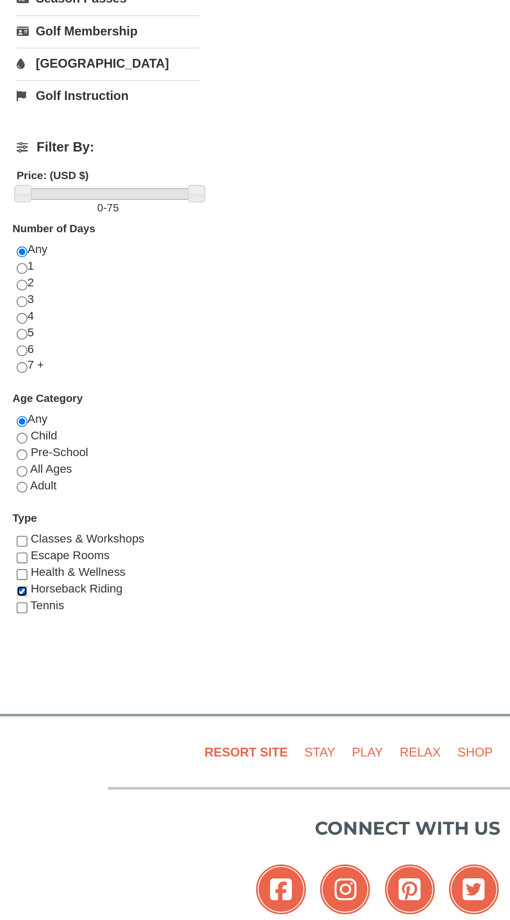
scroll to position [45, 0]
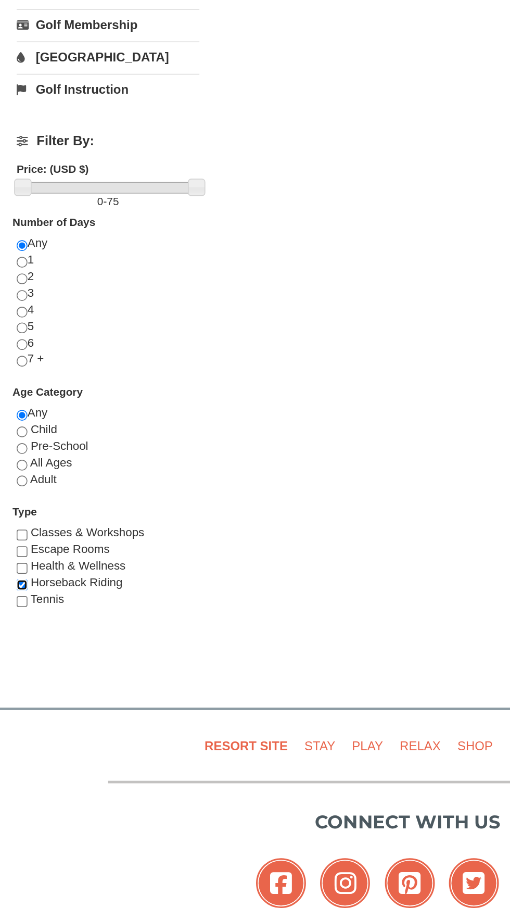
click at [16, 657] on input "checkbox" at bounding box center [13, 653] width 7 height 7
checkbox input "false"
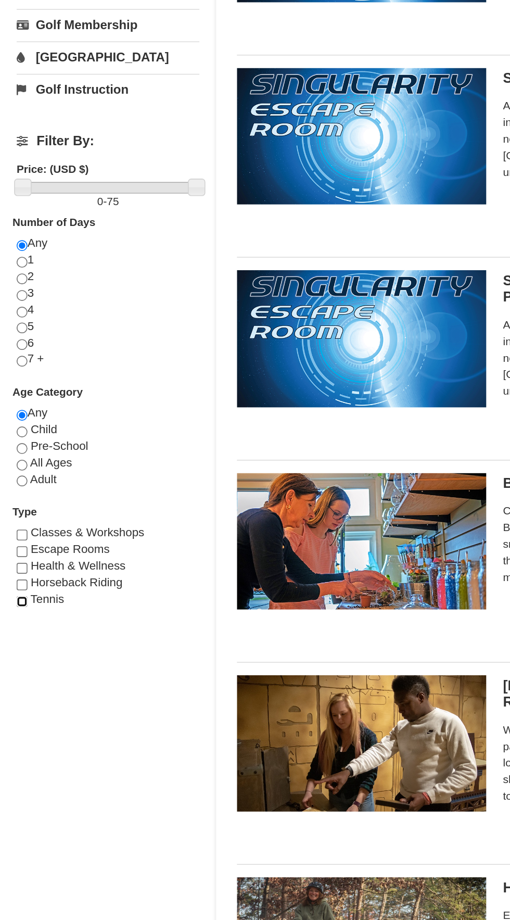
click at [15, 667] on input "checkbox" at bounding box center [13, 663] width 7 height 7
checkbox input "true"
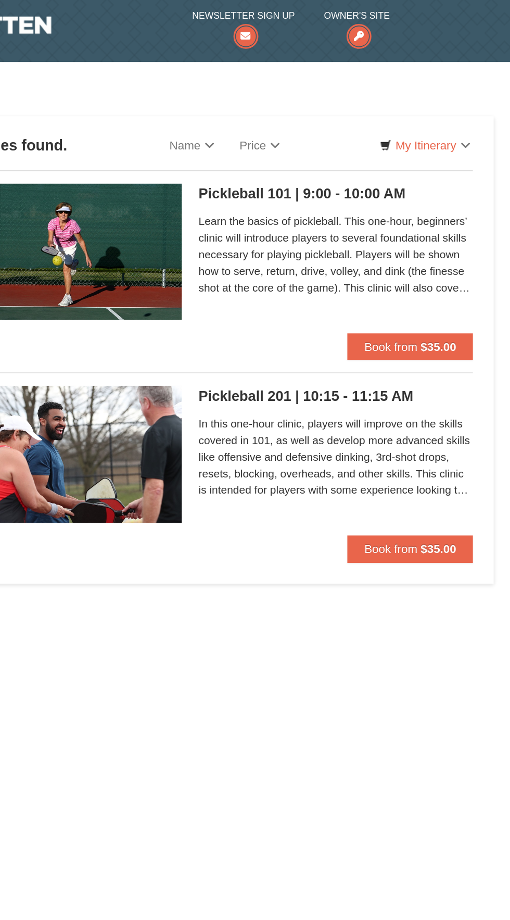
scroll to position [0, 0]
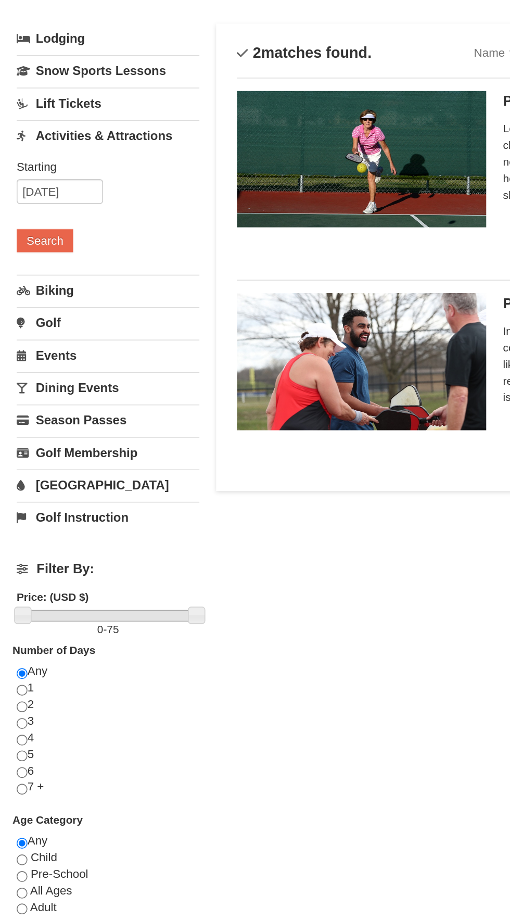
click at [55, 123] on link "Lift Tickets" at bounding box center [67, 128] width 115 height 19
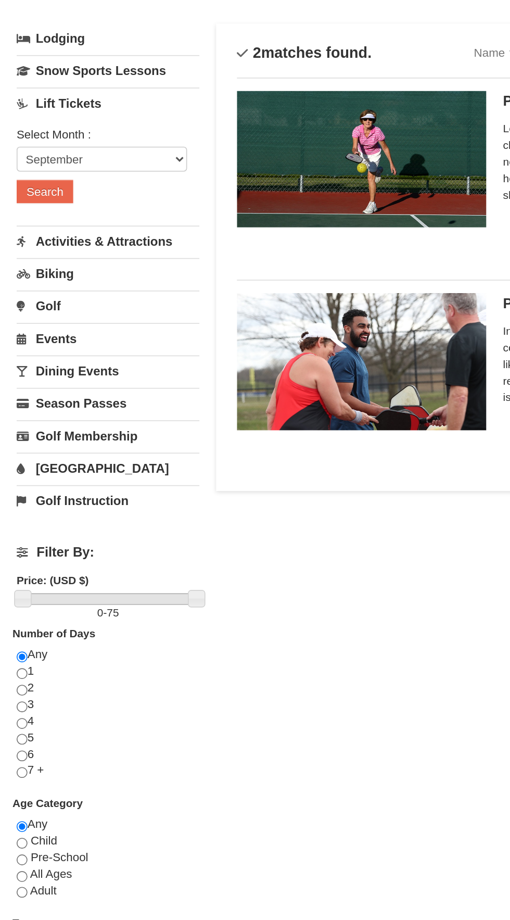
click at [40, 231] on link "Biking" at bounding box center [67, 234] width 115 height 19
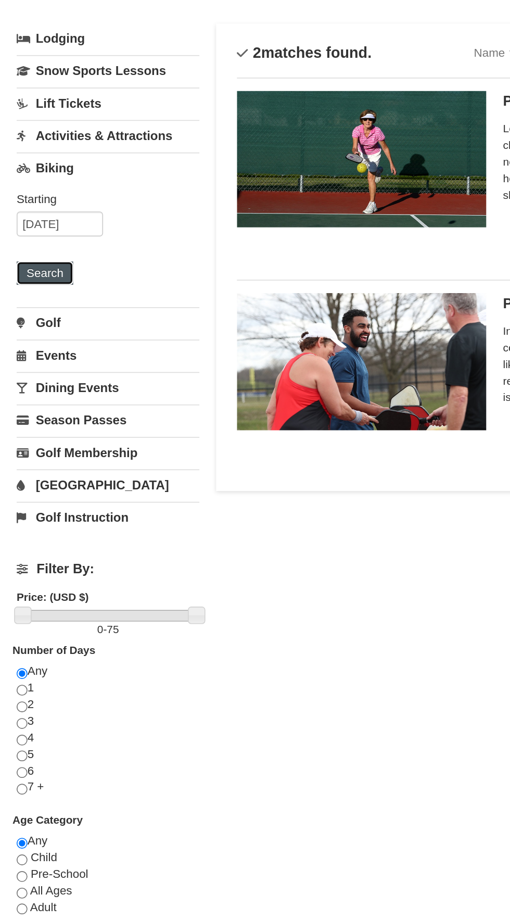
click at [40, 238] on button "Search" at bounding box center [27, 235] width 35 height 15
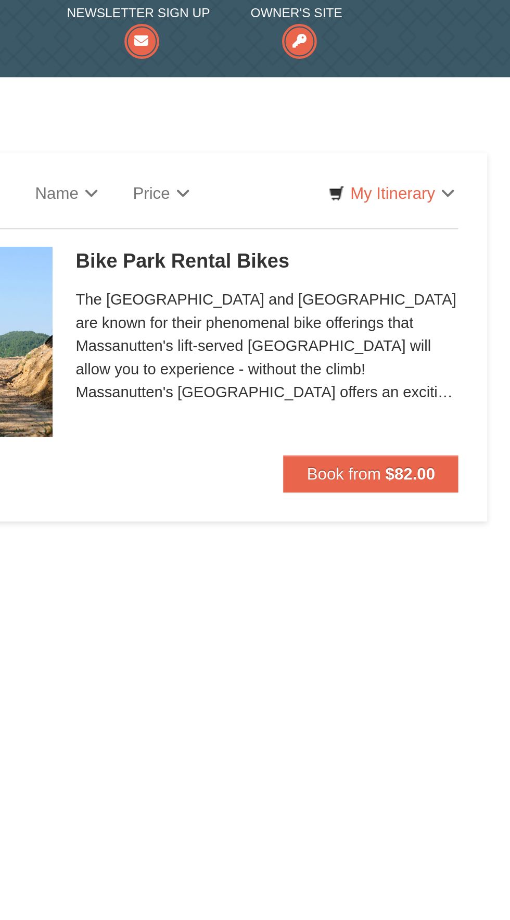
click at [365, 125] on h5 "Bike Park Rental Bikes Massanutten Biking" at bounding box center [401, 127] width 172 height 10
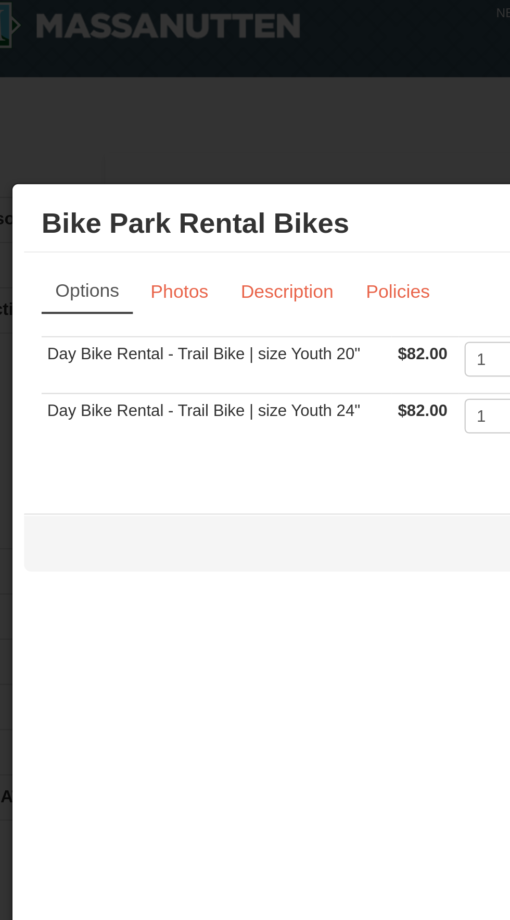
click at [190, 65] on div at bounding box center [255, 460] width 510 height 920
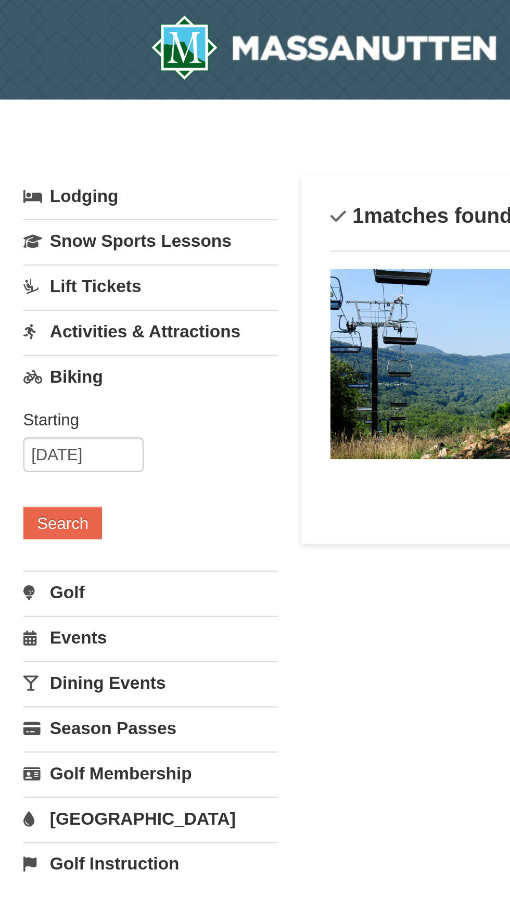
click at [27, 287] on link "Events" at bounding box center [67, 285] width 115 height 19
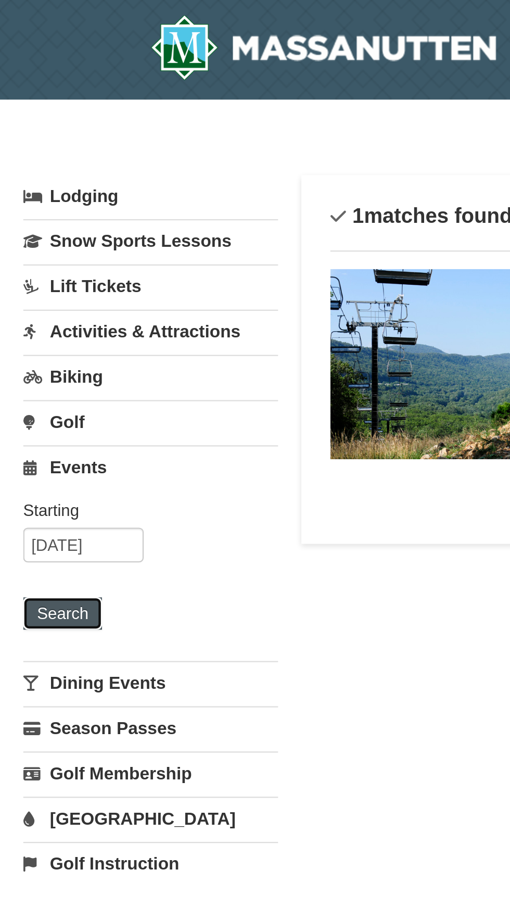
click at [32, 276] on button "Search" at bounding box center [27, 275] width 35 height 15
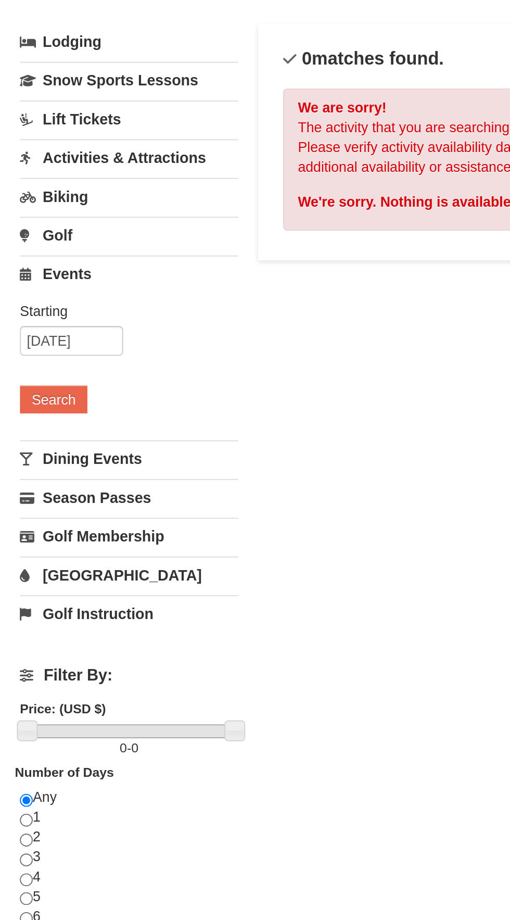
click at [27, 303] on link "Dining Events" at bounding box center [67, 306] width 115 height 19
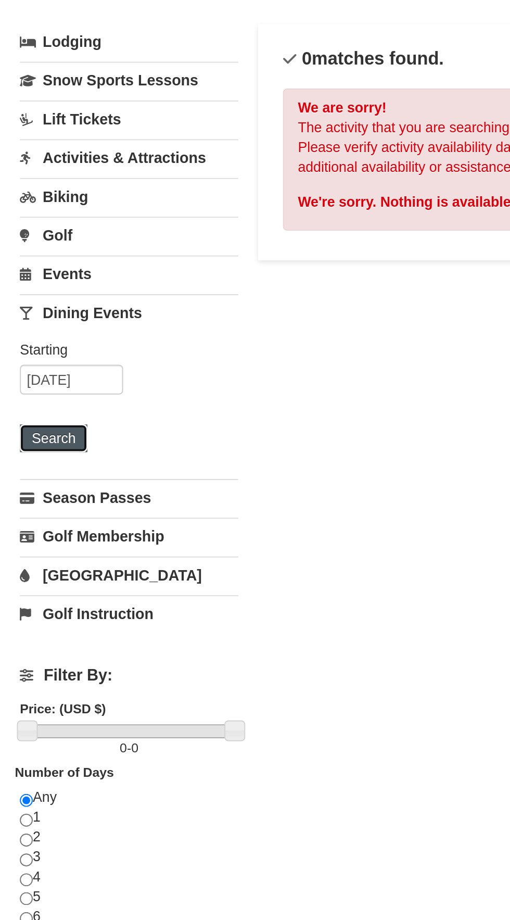
click at [23, 288] on button "Search" at bounding box center [27, 295] width 35 height 15
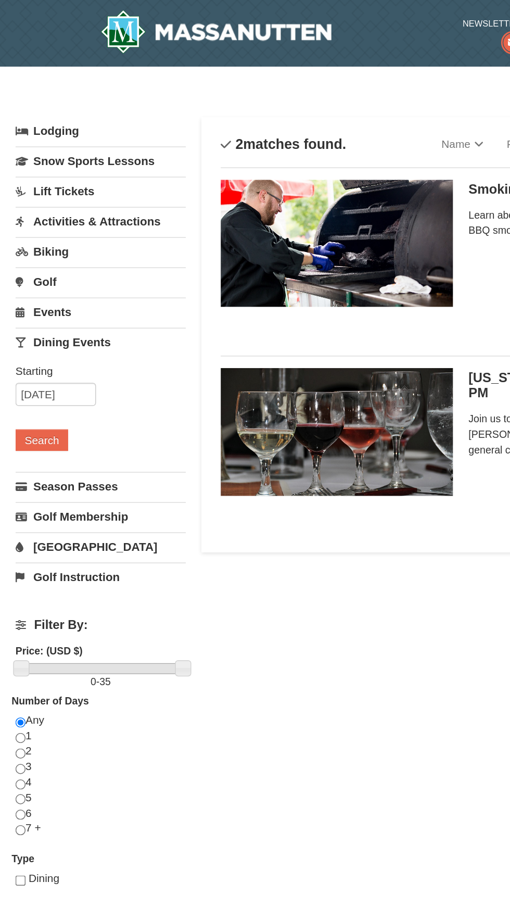
click at [31, 366] on link "[GEOGRAPHIC_DATA]" at bounding box center [67, 367] width 115 height 19
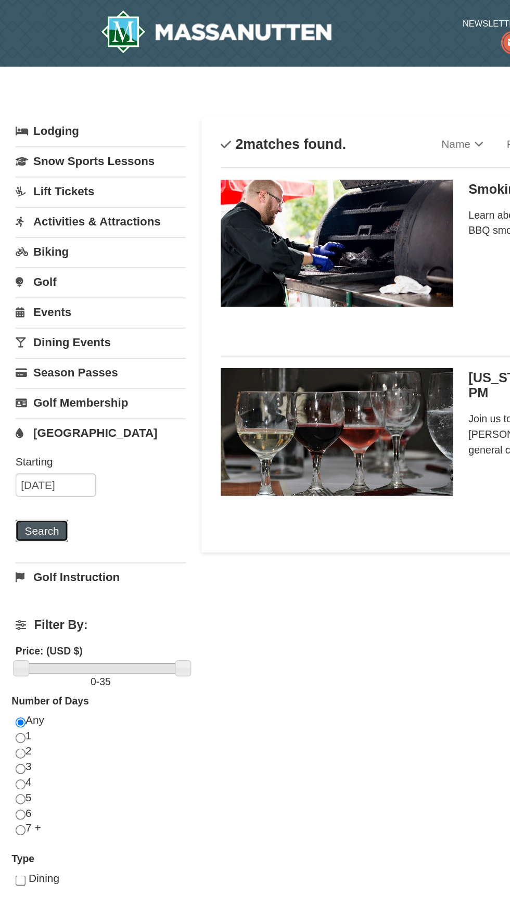
click at [27, 356] on button "Search" at bounding box center [27, 356] width 35 height 15
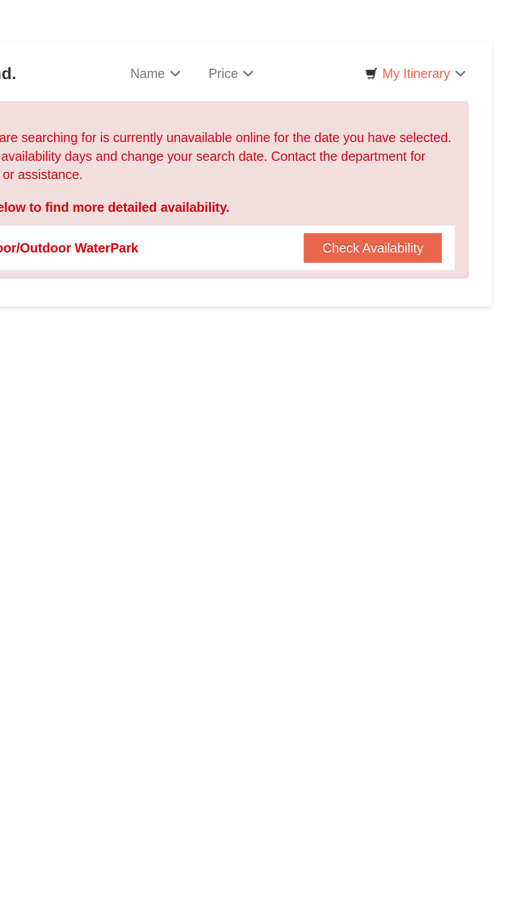
scroll to position [2, 0]
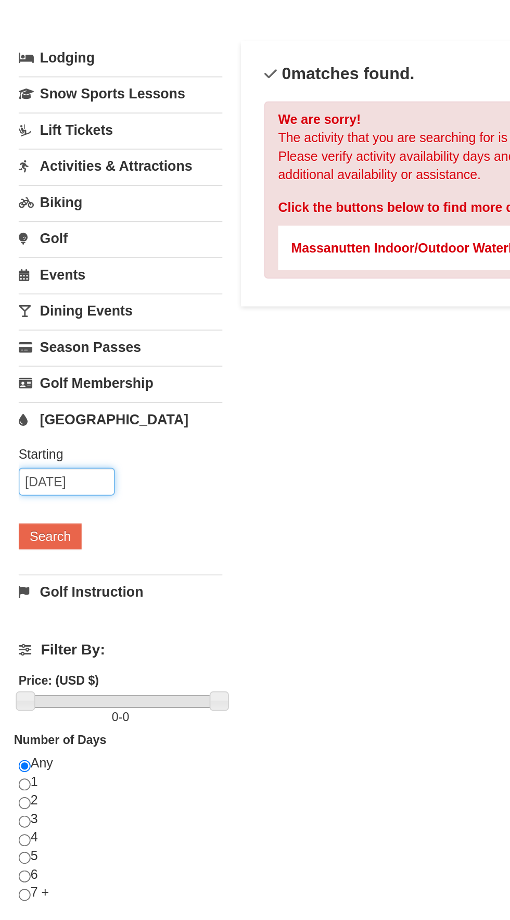
click at [31, 320] on input "[DATE]" at bounding box center [37, 325] width 54 height 16
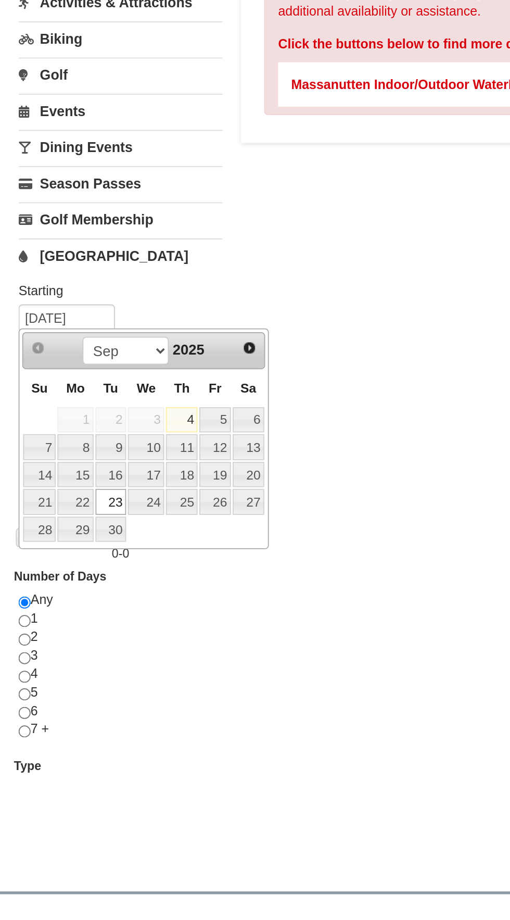
click at [44, 425] on link "22" at bounding box center [42, 427] width 20 height 15
type input "[DATE]"
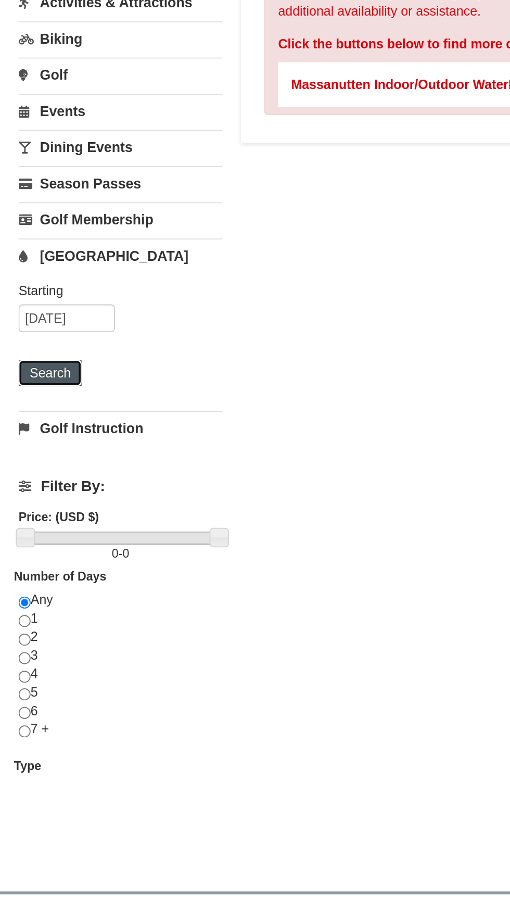
click at [27, 354] on button "Search" at bounding box center [27, 355] width 35 height 15
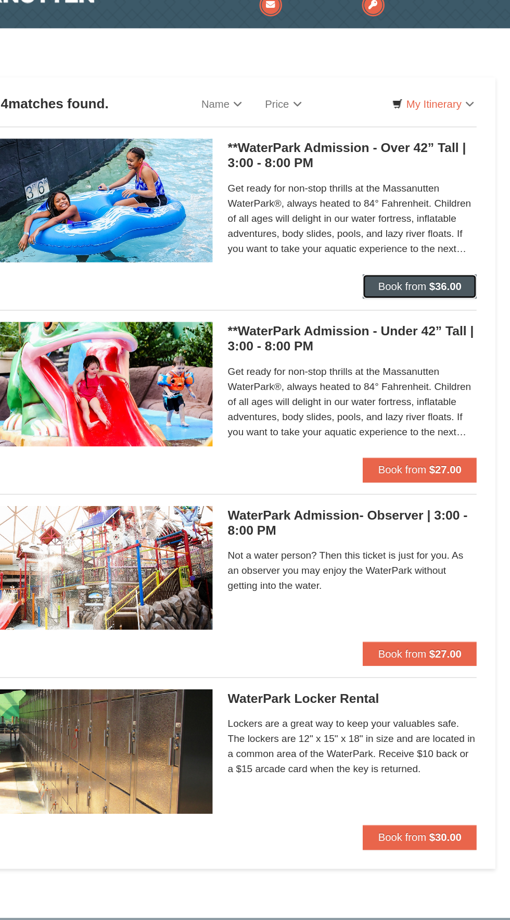
click at [452, 222] on button "Book from $36.00" at bounding box center [447, 223] width 79 height 17
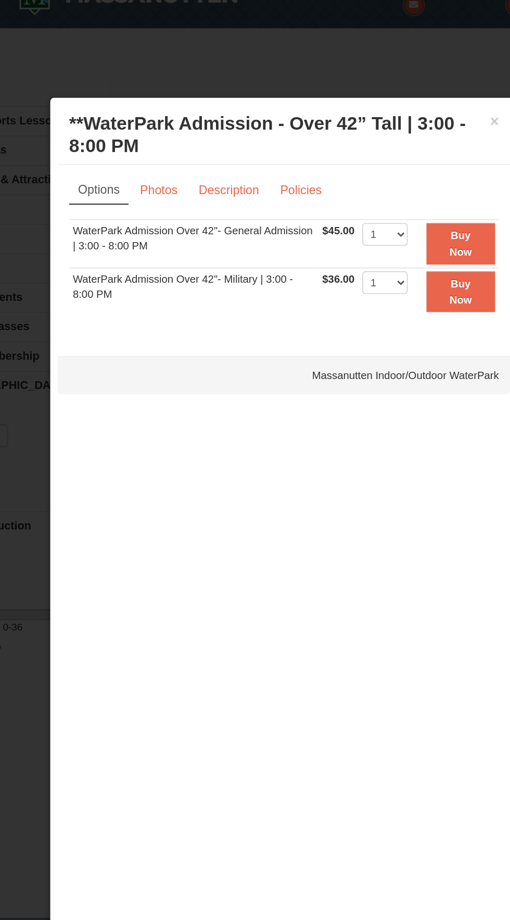
click at [235, 59] on div at bounding box center [255, 460] width 510 height 920
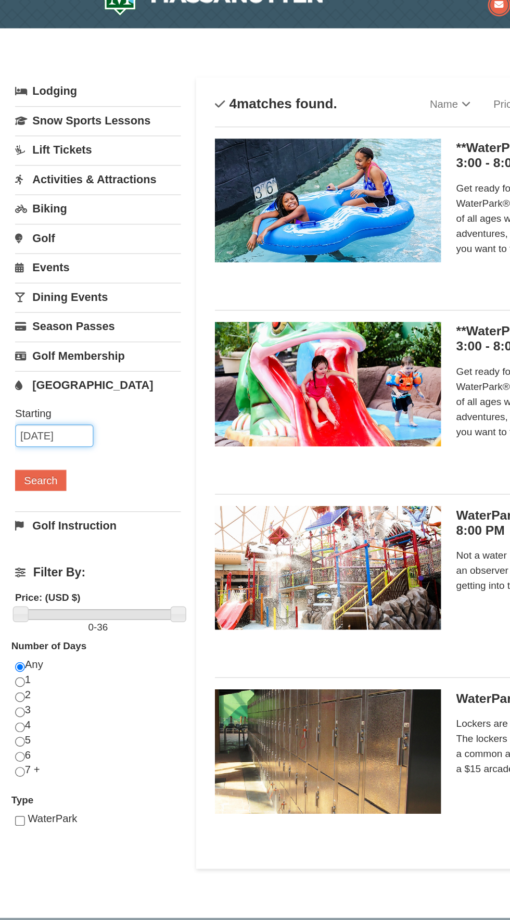
click at [27, 322] on input "09/22/2025" at bounding box center [37, 326] width 54 height 16
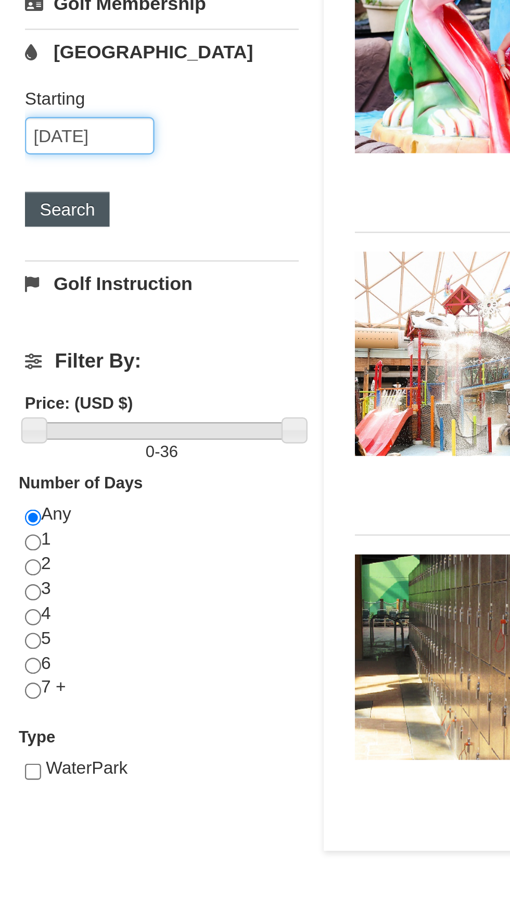
type input "[DATE]"
click at [35, 358] on button "Search" at bounding box center [27, 356] width 35 height 15
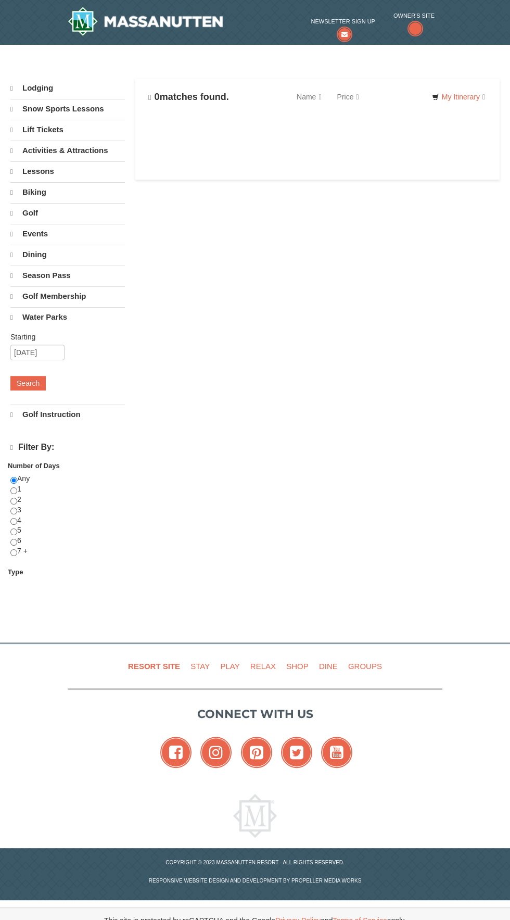
select select "9"
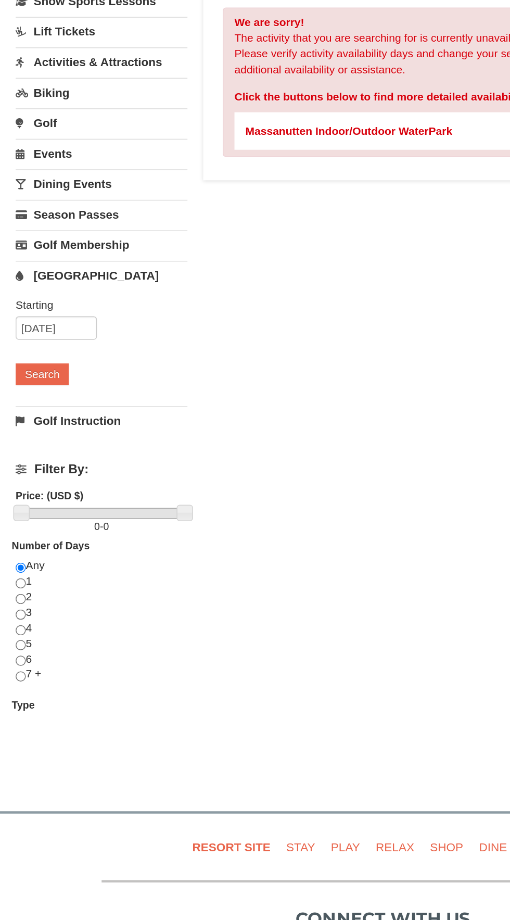
click at [41, 384] on link "Golf Instruction" at bounding box center [67, 387] width 115 height 19
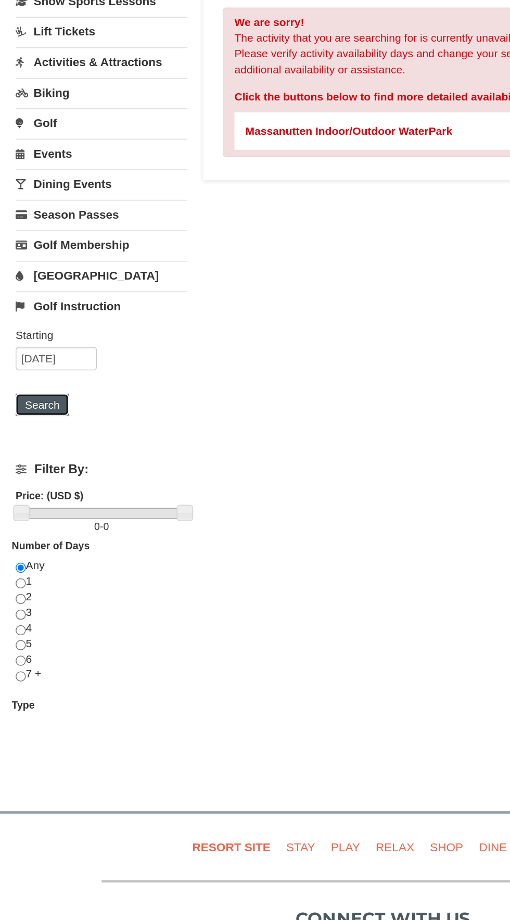
click at [28, 371] on button "Search" at bounding box center [27, 377] width 35 height 15
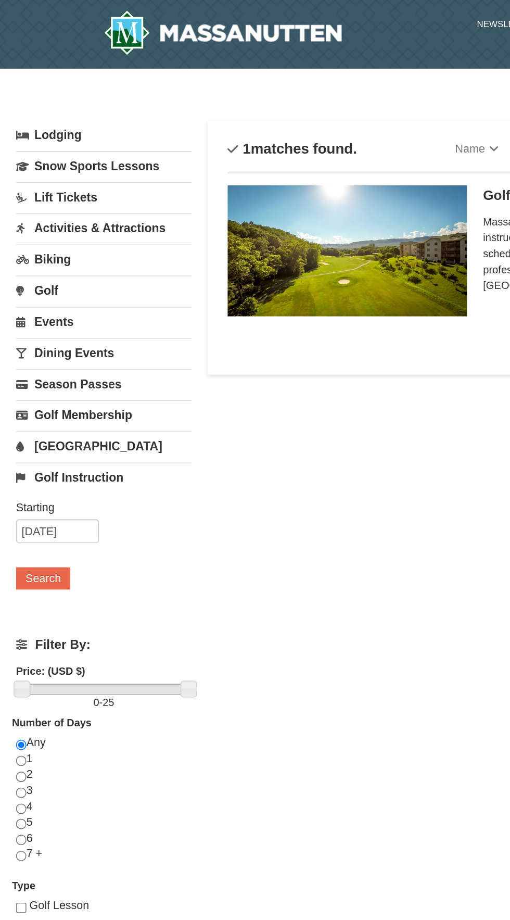
click at [55, 82] on link "Lodging" at bounding box center [67, 88] width 115 height 19
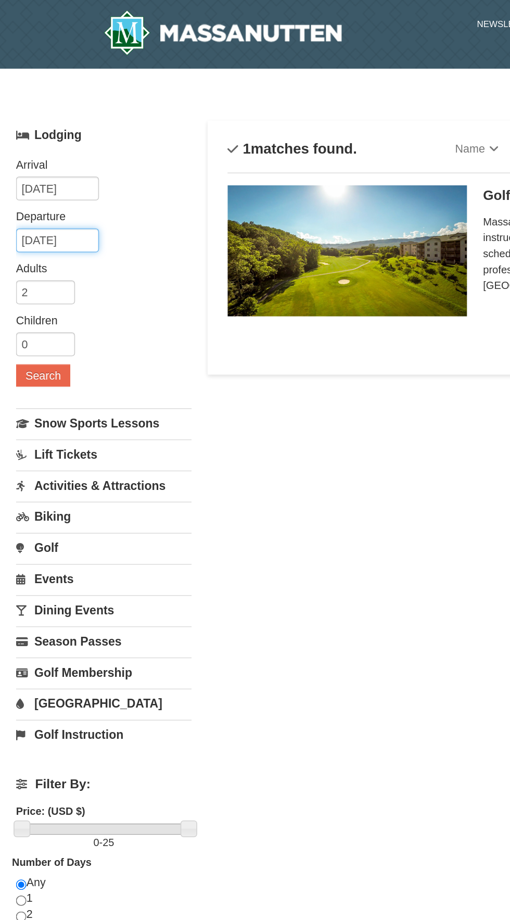
click at [31, 155] on input "[DATE]" at bounding box center [37, 157] width 54 height 16
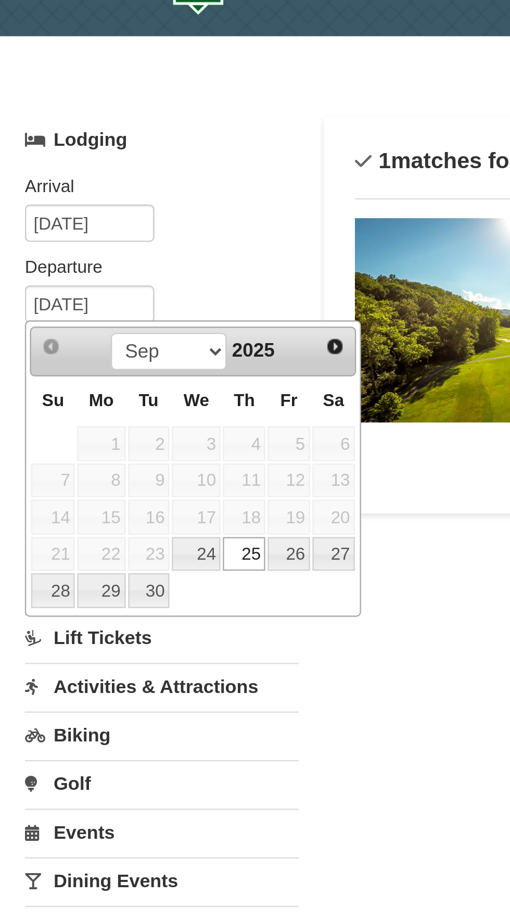
click at [95, 115] on div "Arrival Please format dates MM/DD/YYYY Please format dates MM/DD/YYYY 09/23/202…" at bounding box center [67, 181] width 115 height 168
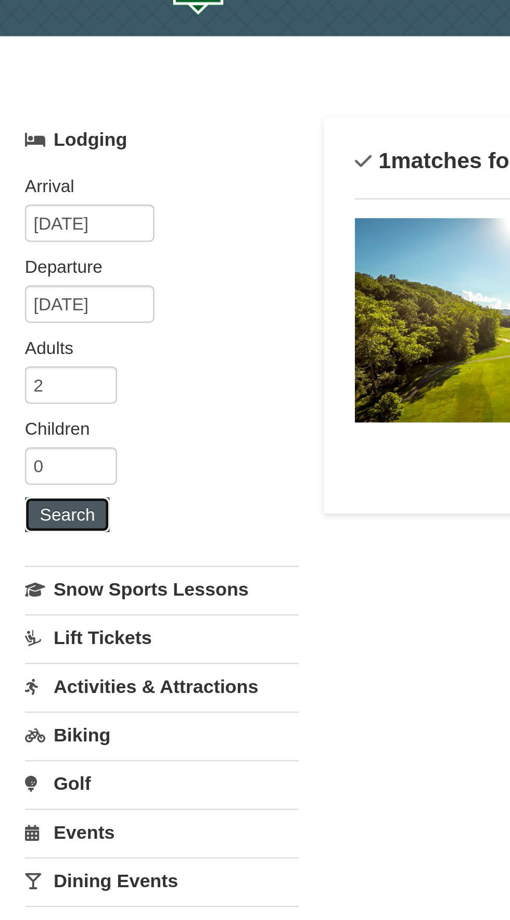
click at [25, 246] on button "Search" at bounding box center [27, 244] width 35 height 15
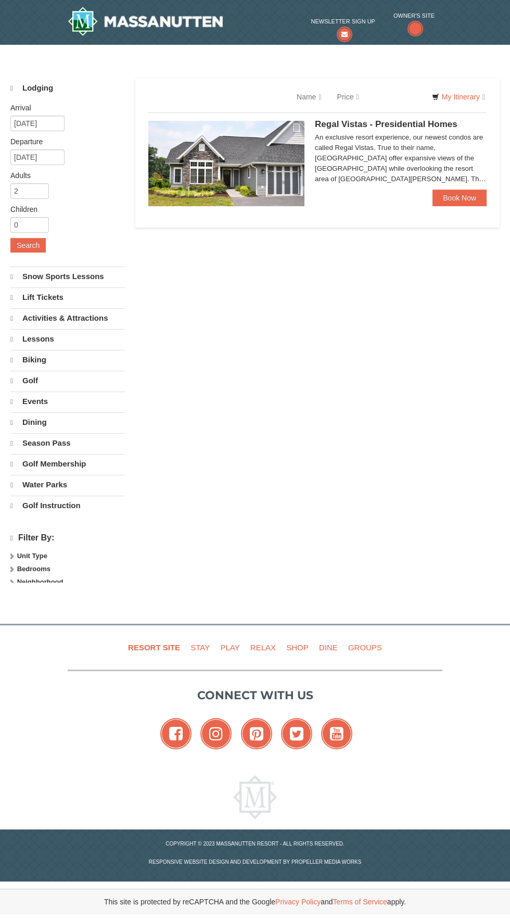
select select "9"
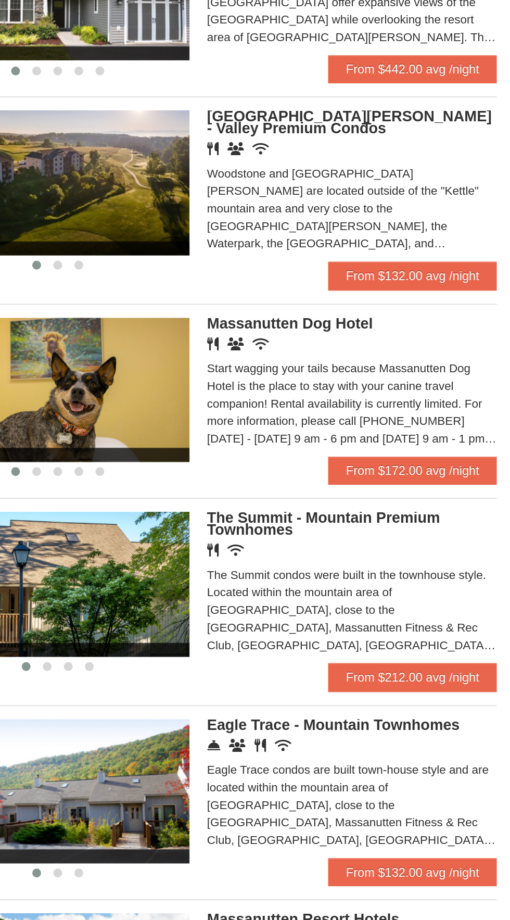
click at [345, 364] on span "Massanutten Dog Hotel" at bounding box center [364, 362] width 98 height 10
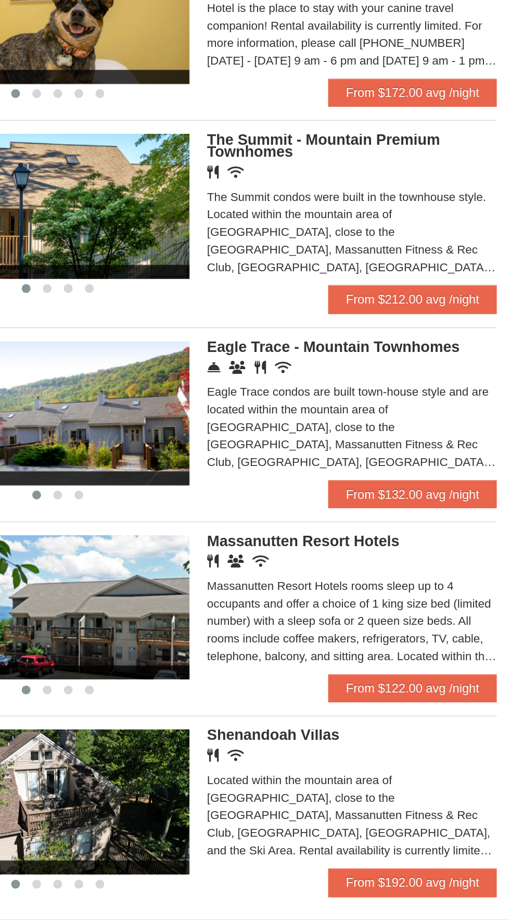
scroll to position [20, 0]
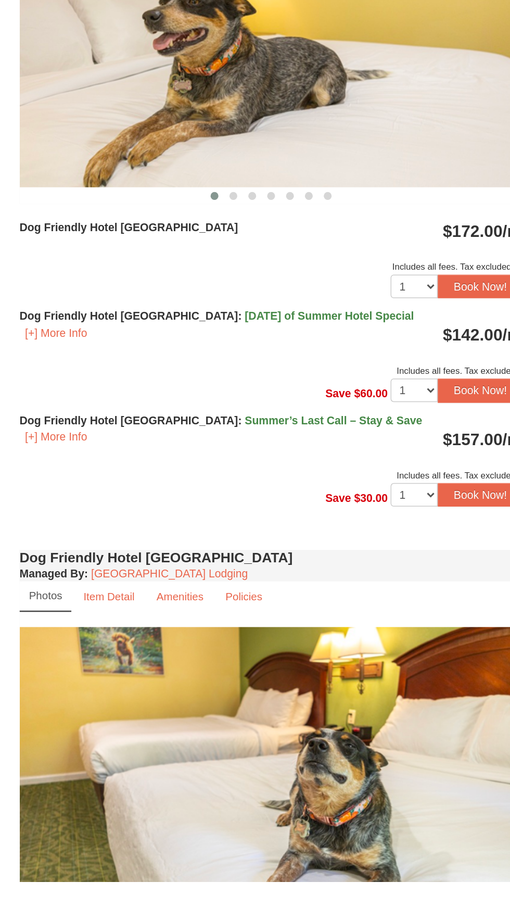
scroll to position [170, 0]
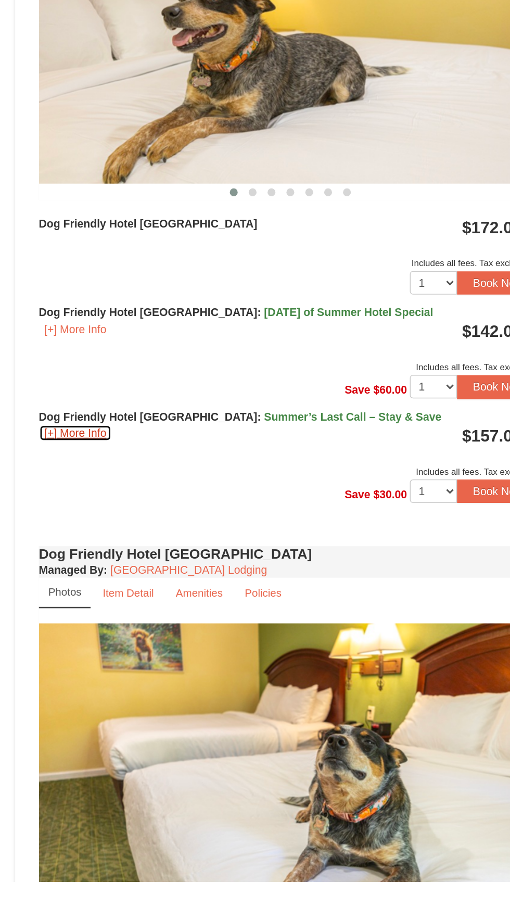
click at [37, 621] on button "[+] More Info" at bounding box center [50, 622] width 48 height 11
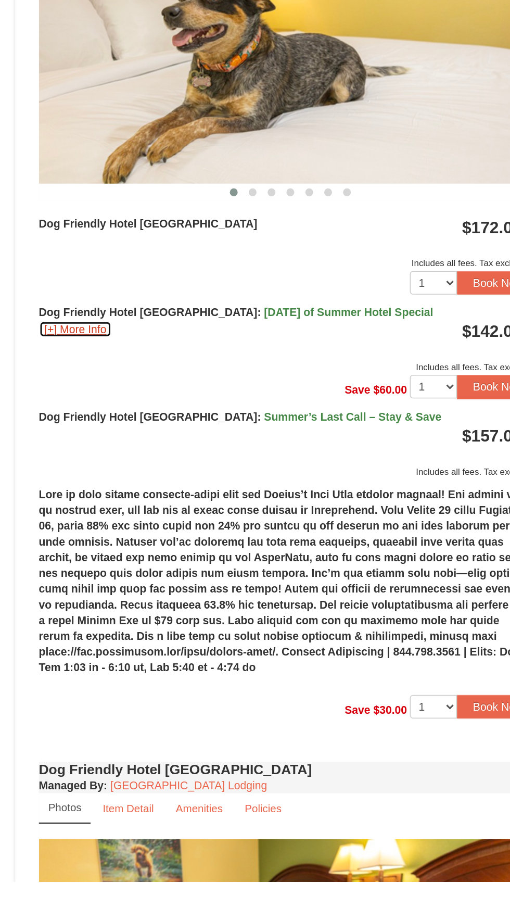
click at [49, 552] on button "[+] More Info" at bounding box center [50, 553] width 48 height 11
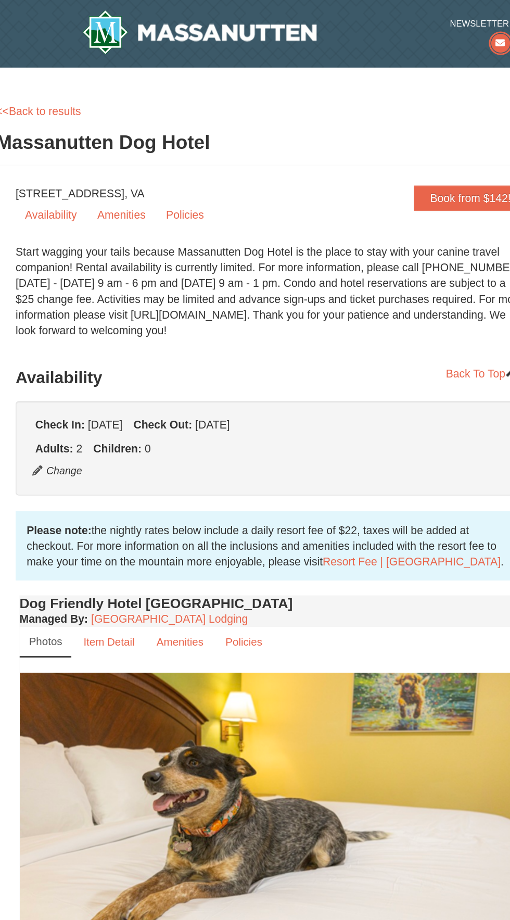
scroll to position [0, 0]
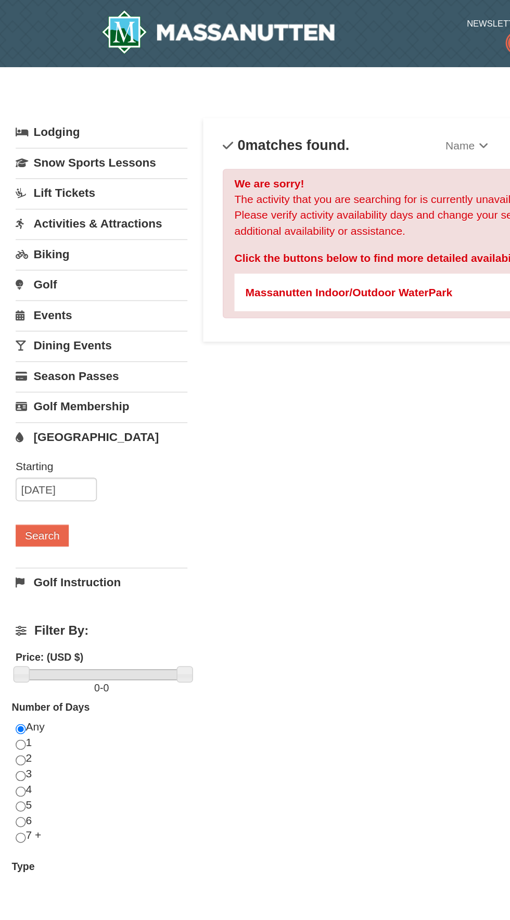
click at [23, 204] on link "Events" at bounding box center [67, 209] width 115 height 19
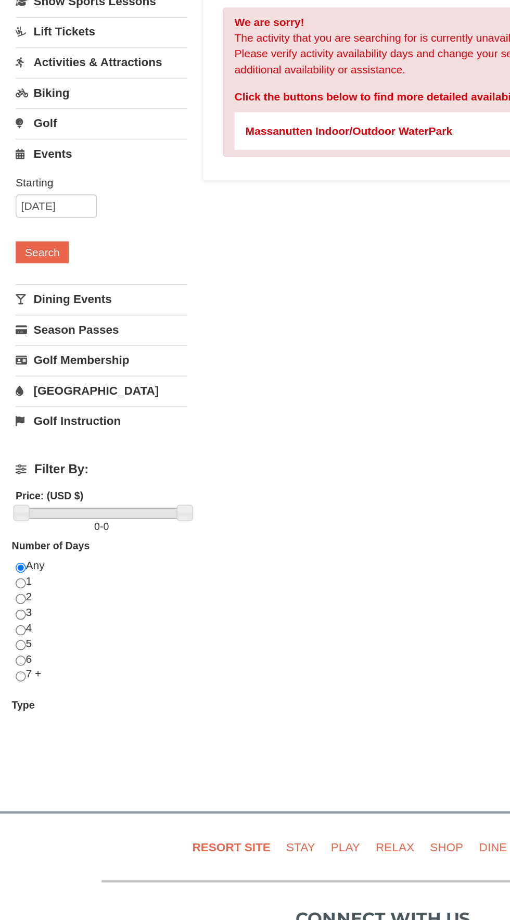
click at [25, 378] on link "Golf Instruction" at bounding box center [67, 387] width 115 height 19
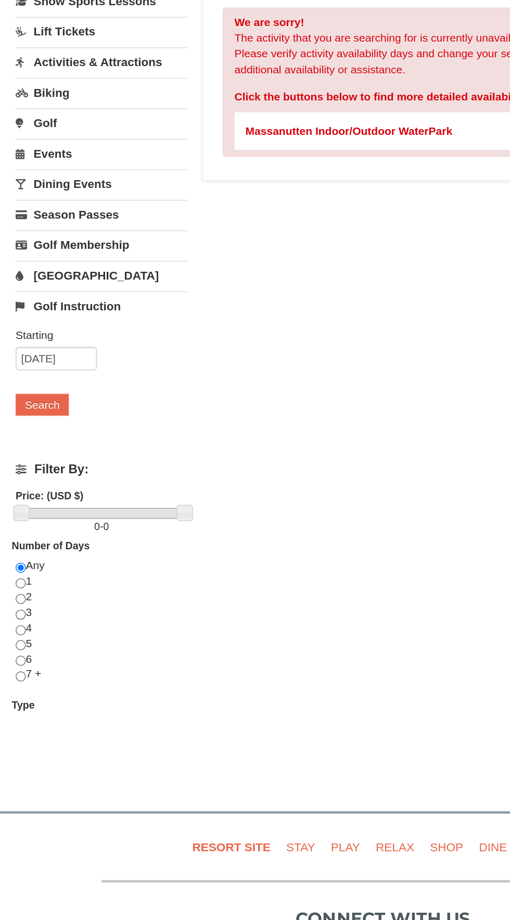
click at [23, 206] on link "Events" at bounding box center [67, 209] width 115 height 19
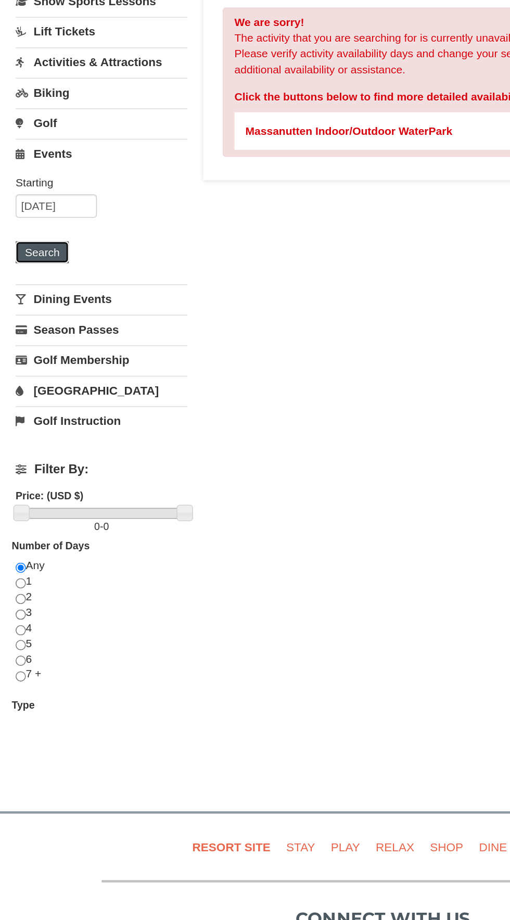
click at [22, 272] on button "Search" at bounding box center [27, 275] width 35 height 15
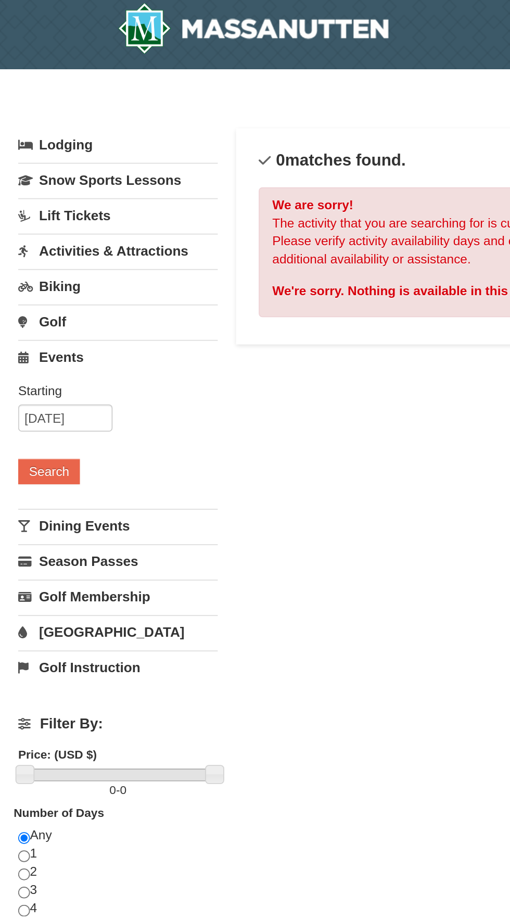
click at [80, 148] on link "Activities & Attractions" at bounding box center [67, 148] width 115 height 19
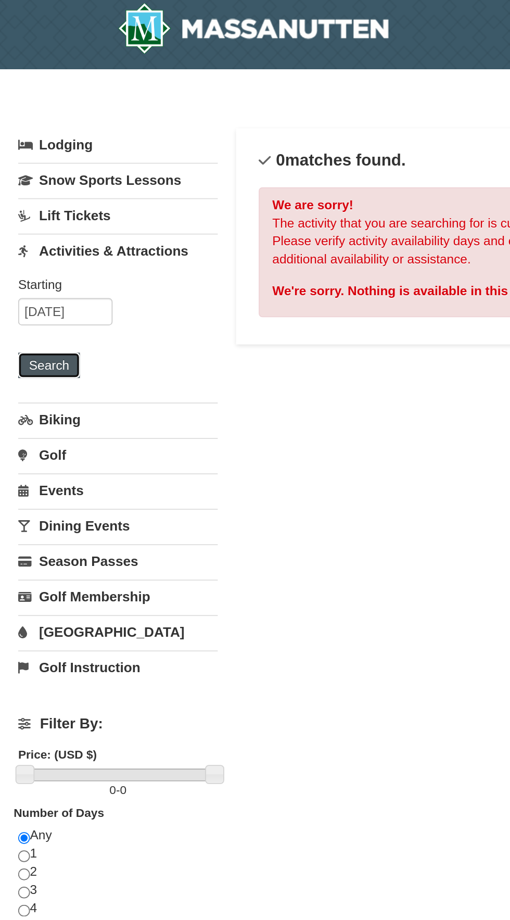
click at [33, 215] on button "Search" at bounding box center [27, 214] width 35 height 15
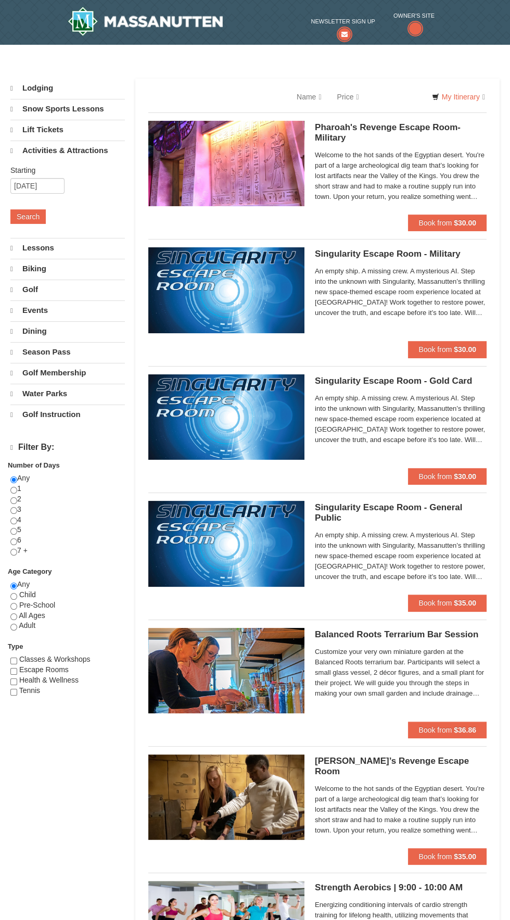
select select "9"
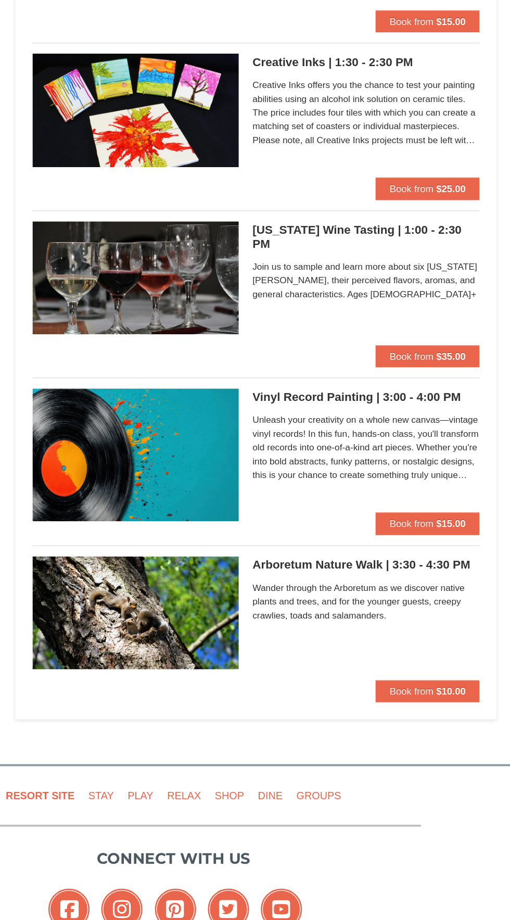
scroll to position [2491, 0]
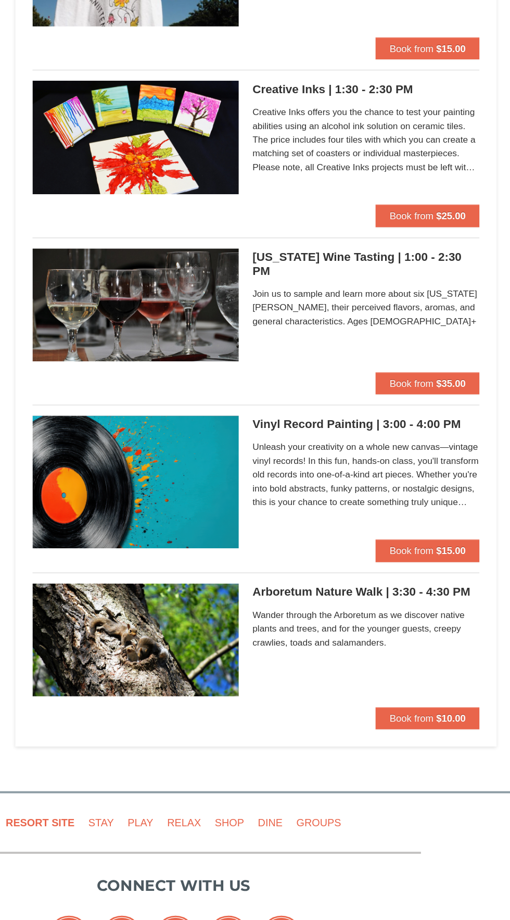
click at [334, 560] on div "Arboretum Nature Walk | 3:30 - 4:30 PM Massanutten Classes and Workshops Wander…" at bounding box center [401, 598] width 172 height 94
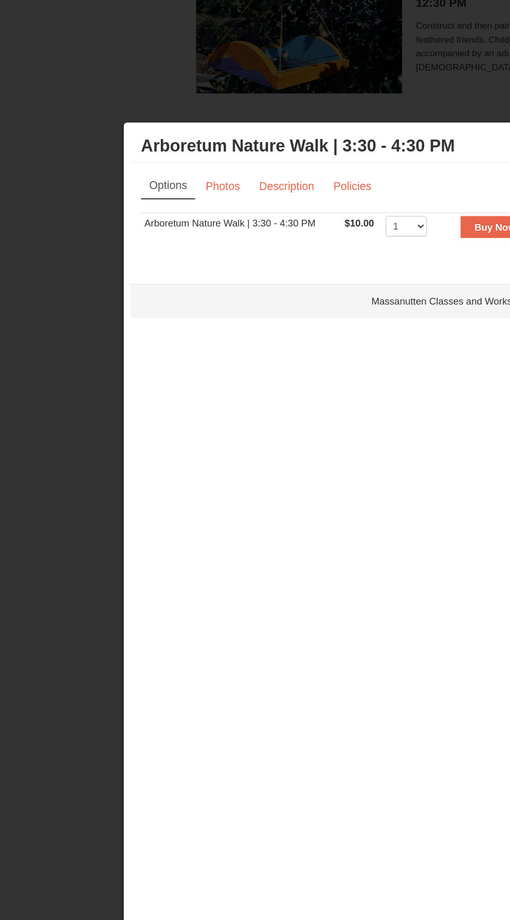
scroll to position [2289, 0]
click at [178, 139] on link "Photos" at bounding box center [169, 141] width 40 height 20
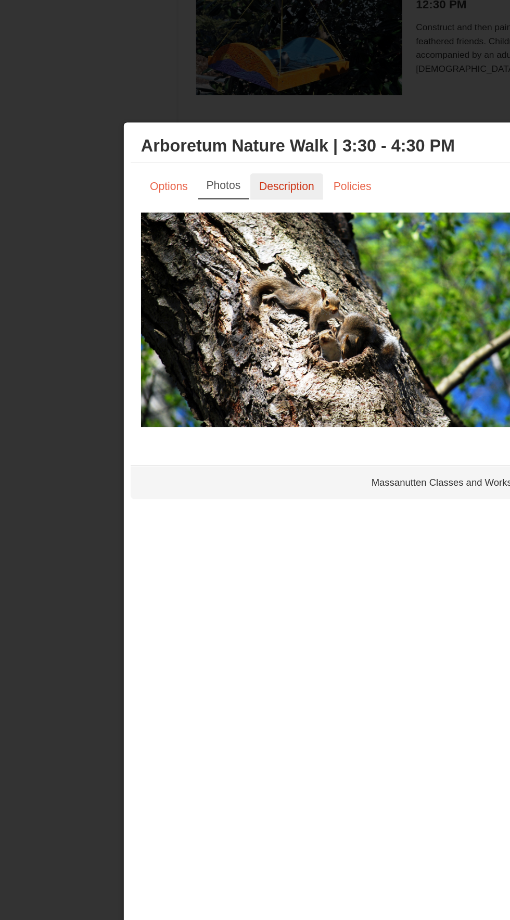
click at [225, 132] on link "Description" at bounding box center [217, 141] width 55 height 20
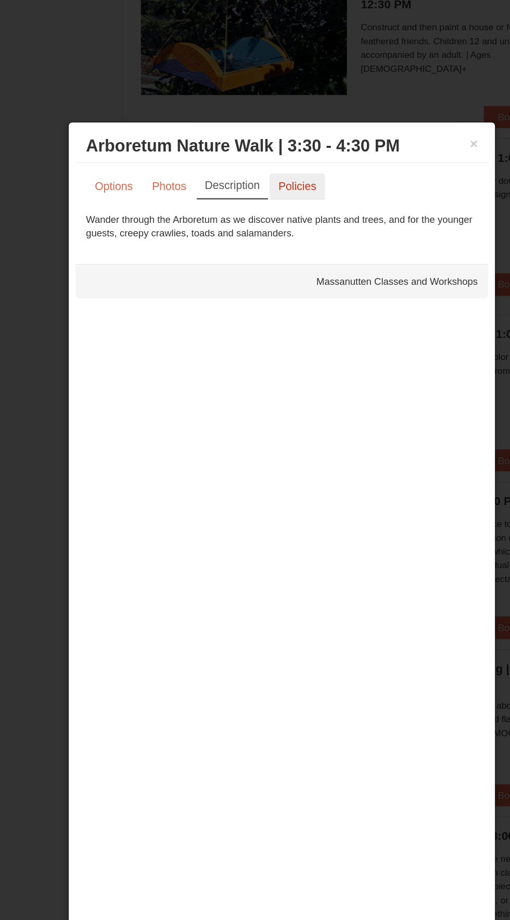
click at [275, 135] on link "Policies" at bounding box center [267, 141] width 42 height 20
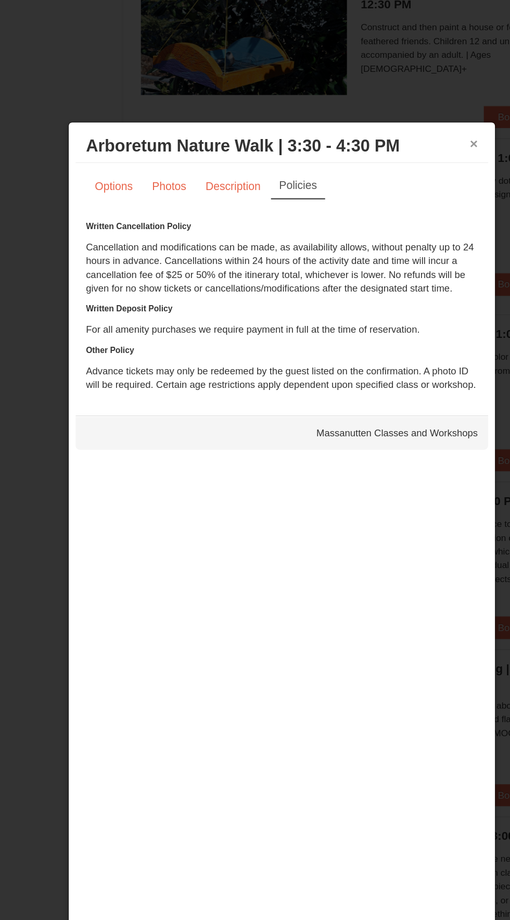
click at [400, 109] on button "×" at bounding box center [400, 109] width 6 height 10
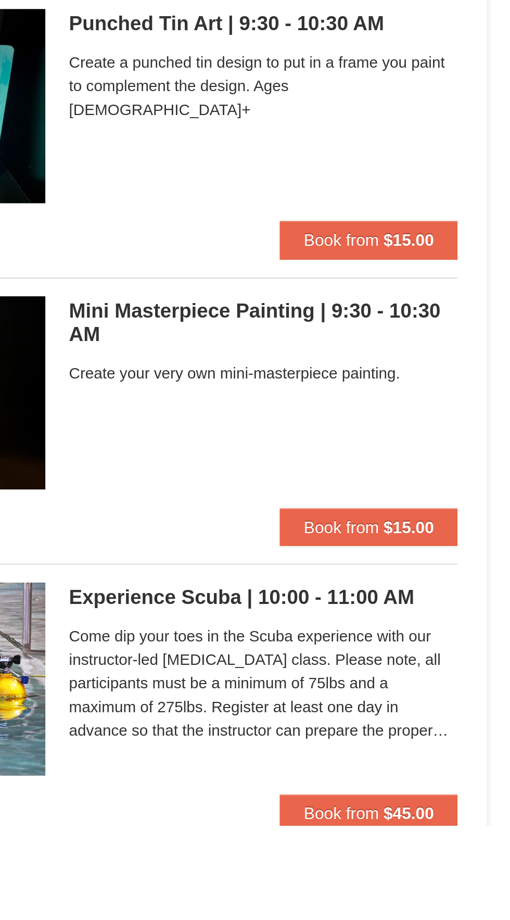
scroll to position [1210, 0]
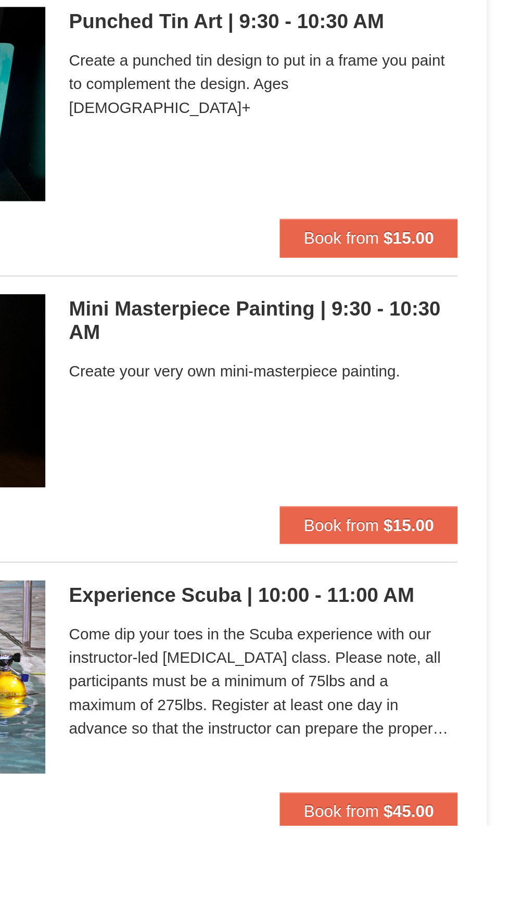
click at [443, 847] on span "Come dip your toes in the Scuba experience with our instructor-led scuba diving…" at bounding box center [401, 857] width 172 height 52
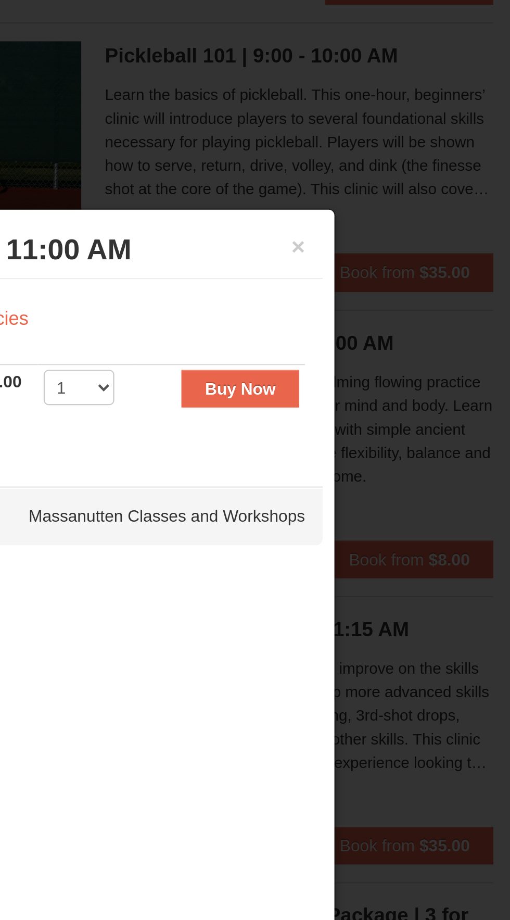
scroll to position [1104, 0]
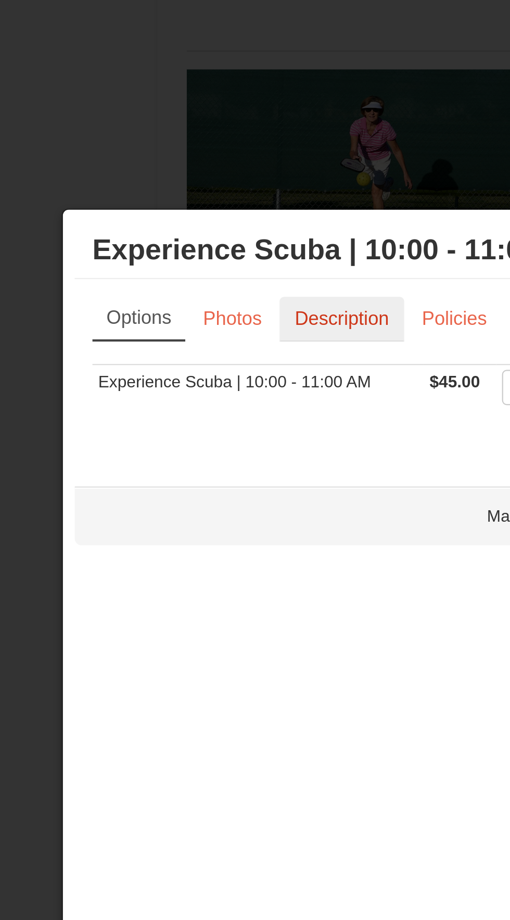
click at [218, 139] on link "Description" at bounding box center [217, 141] width 55 height 20
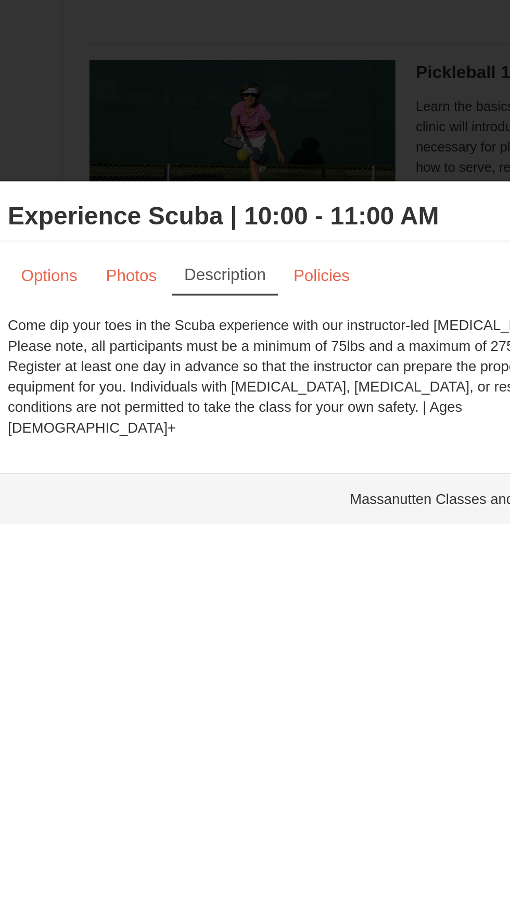
click at [302, 80] on div at bounding box center [255, 460] width 510 height 920
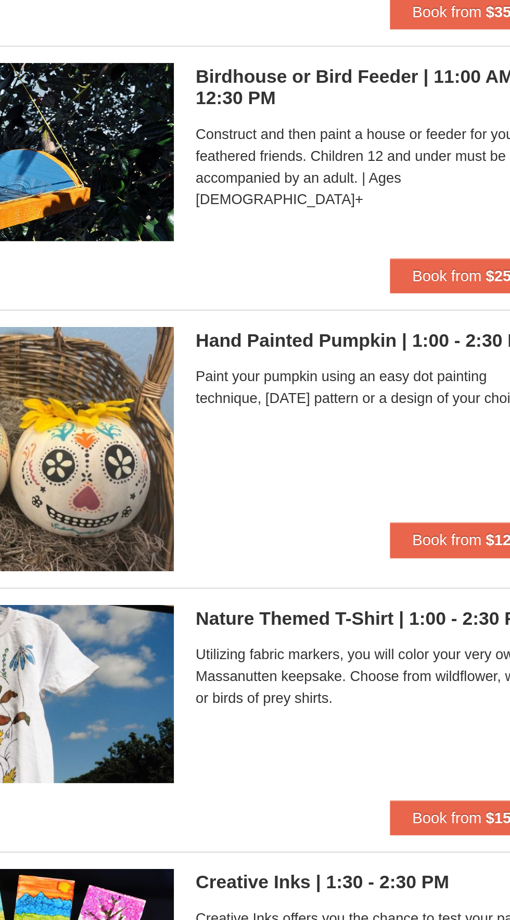
scroll to position [1801, 0]
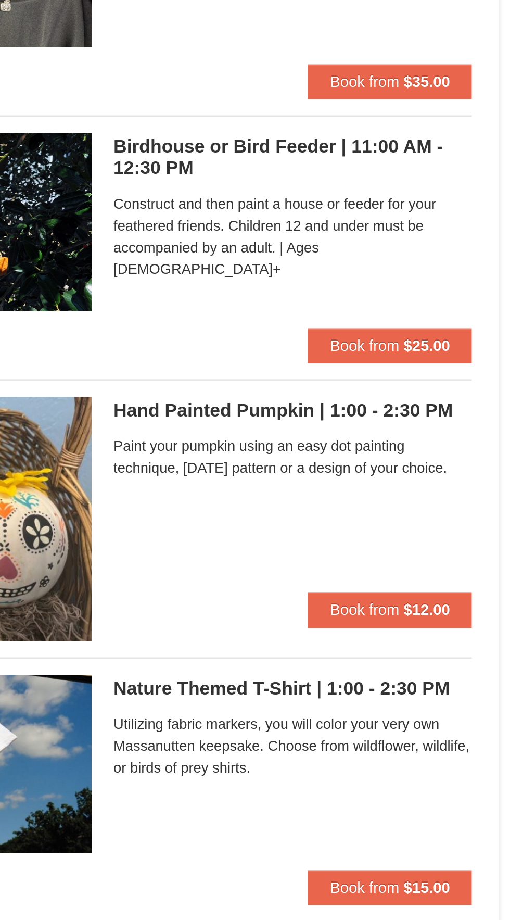
click at [346, 483] on h5 "Birdhouse or Bird Feeder | 11:00 AM - 12:30 PM Massanutten Classes and Workshops" at bounding box center [401, 486] width 172 height 21
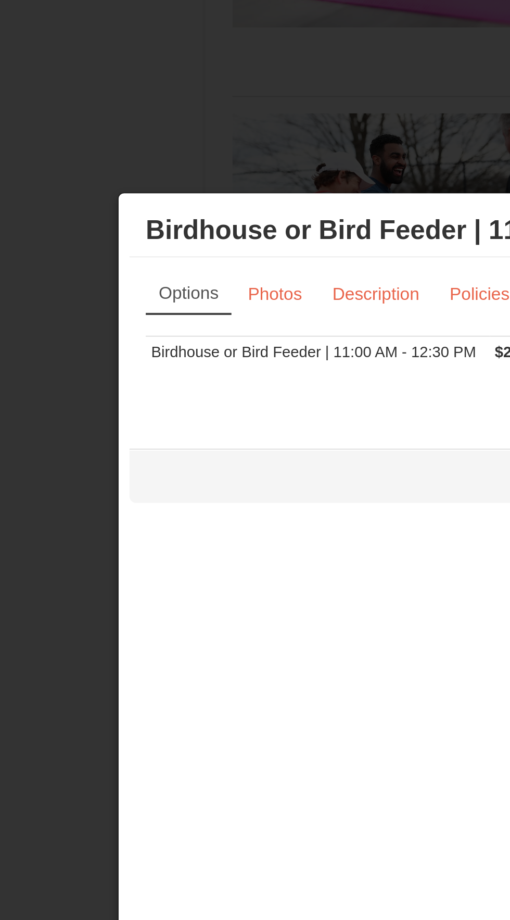
scroll to position [1287, 0]
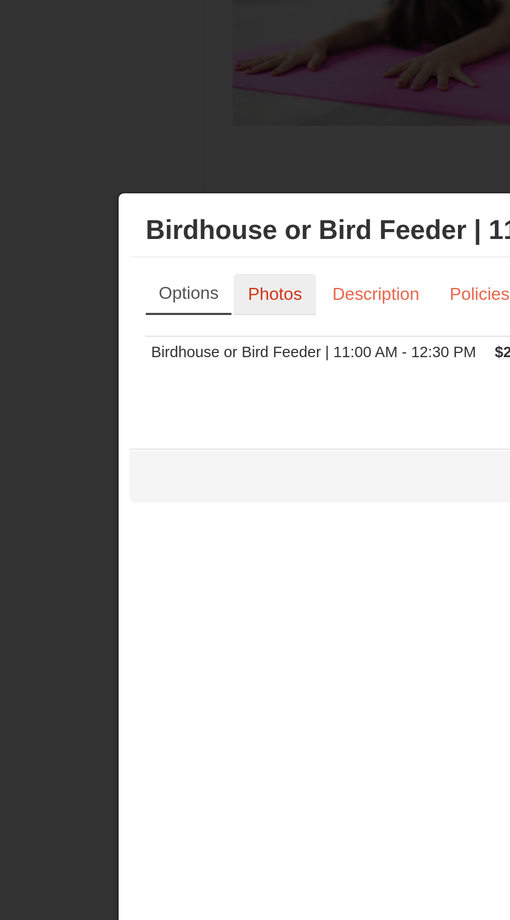
click at [170, 143] on link "Photos" at bounding box center [169, 141] width 40 height 20
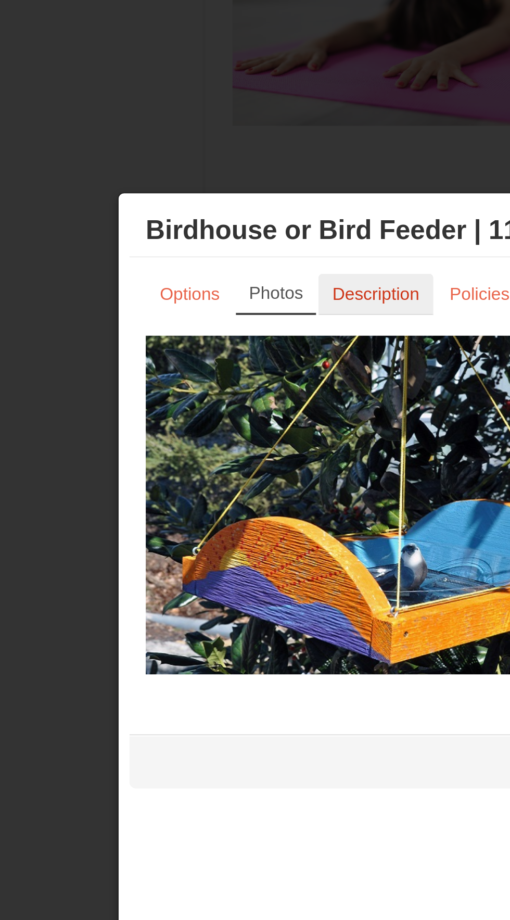
click at [214, 143] on link "Description" at bounding box center [217, 141] width 55 height 20
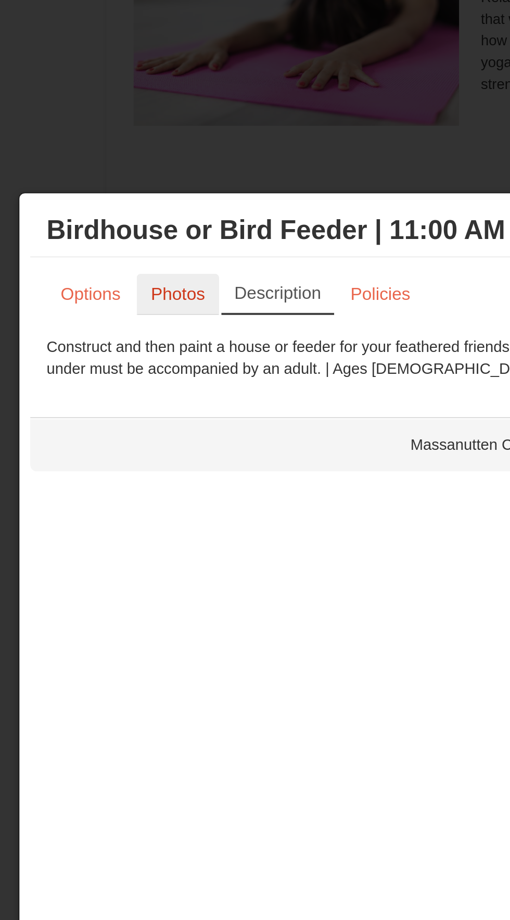
click at [167, 135] on link "Photos" at bounding box center [170, 141] width 40 height 20
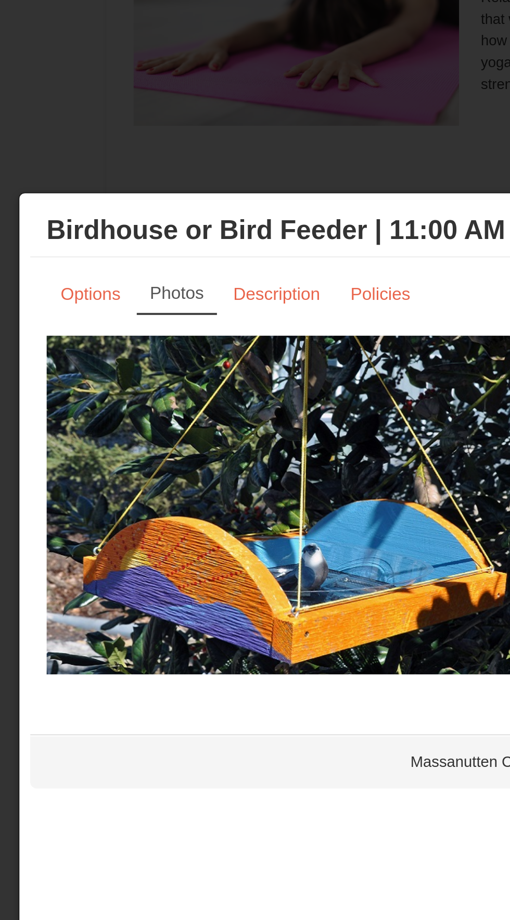
click at [183, 57] on div at bounding box center [255, 460] width 510 height 920
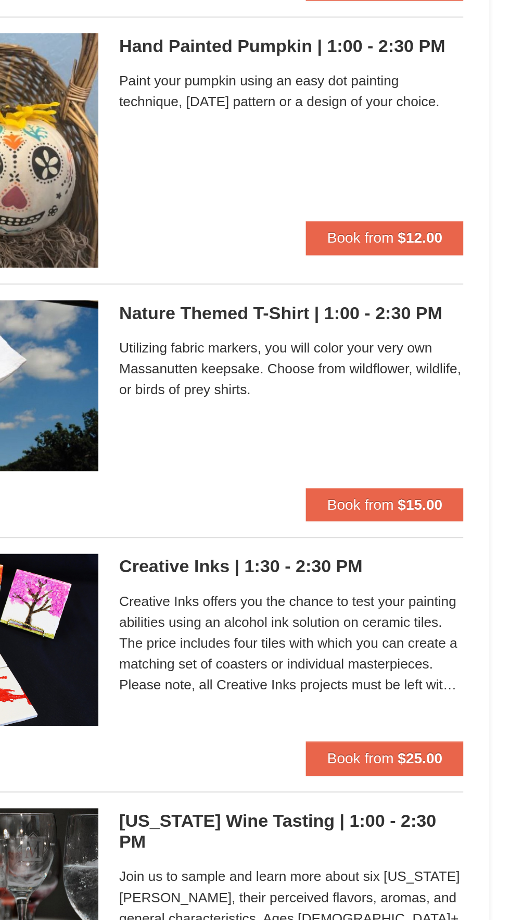
scroll to position [1983, 0]
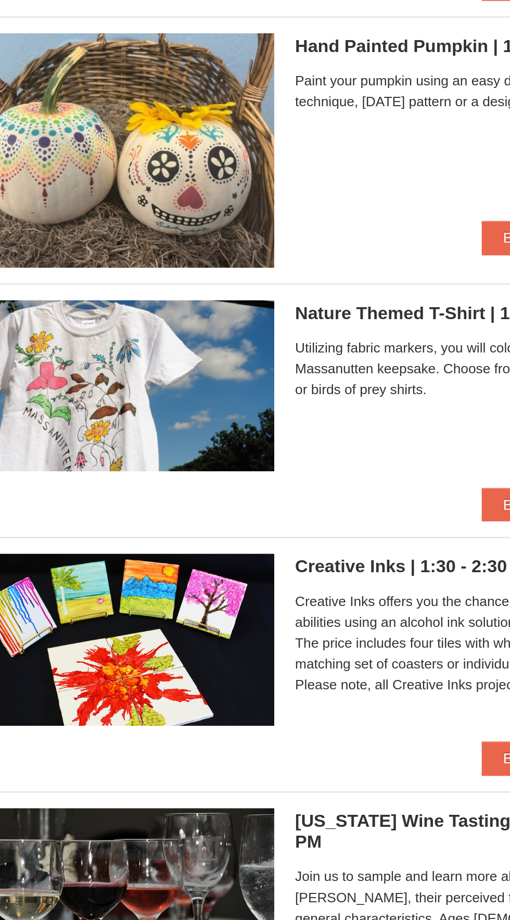
click at [376, 717] on span "Creative Inks offers you the chance to test your painting abilities using an al…" at bounding box center [401, 724] width 172 height 52
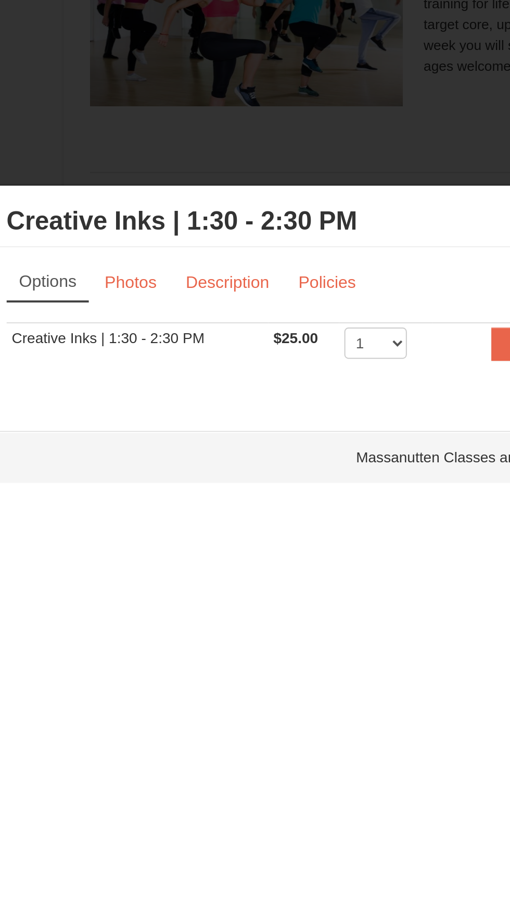
scroll to position [1040, 0]
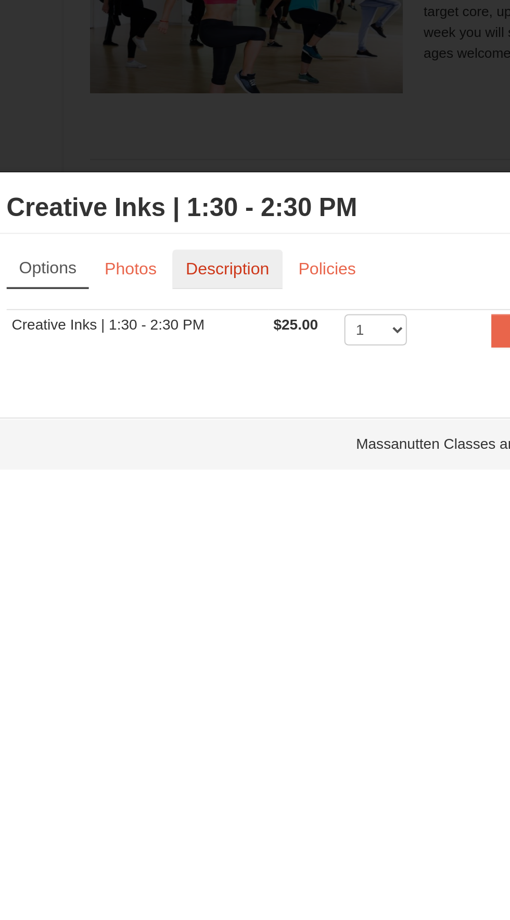
click at [227, 134] on link "Description" at bounding box center [217, 141] width 55 height 20
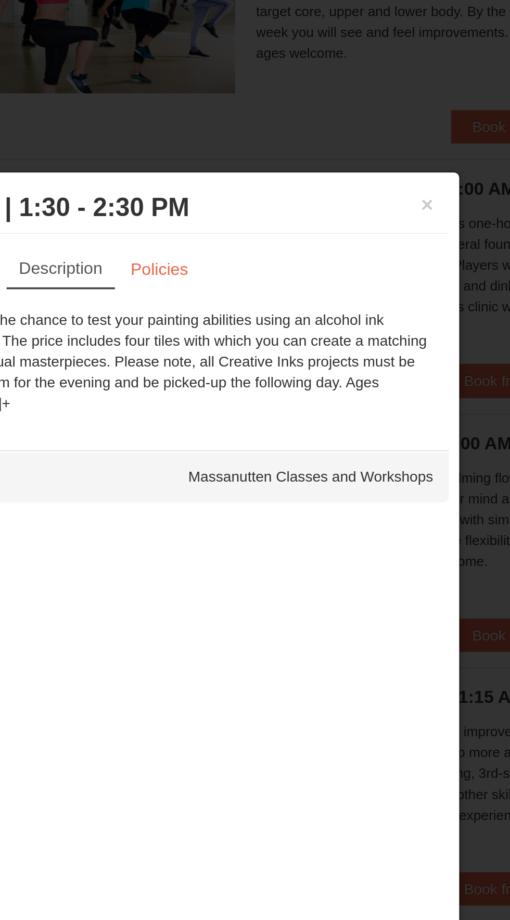
click at [342, 68] on div at bounding box center [255, 460] width 510 height 920
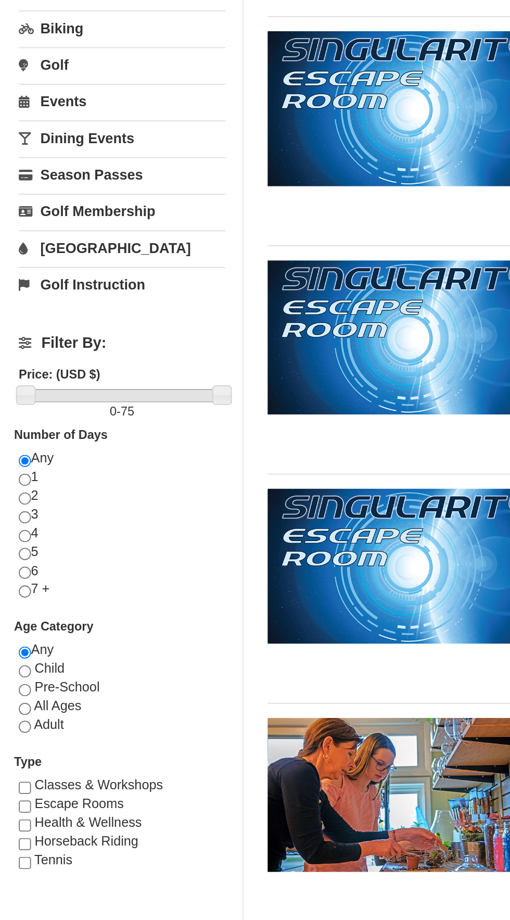
scroll to position [0, 0]
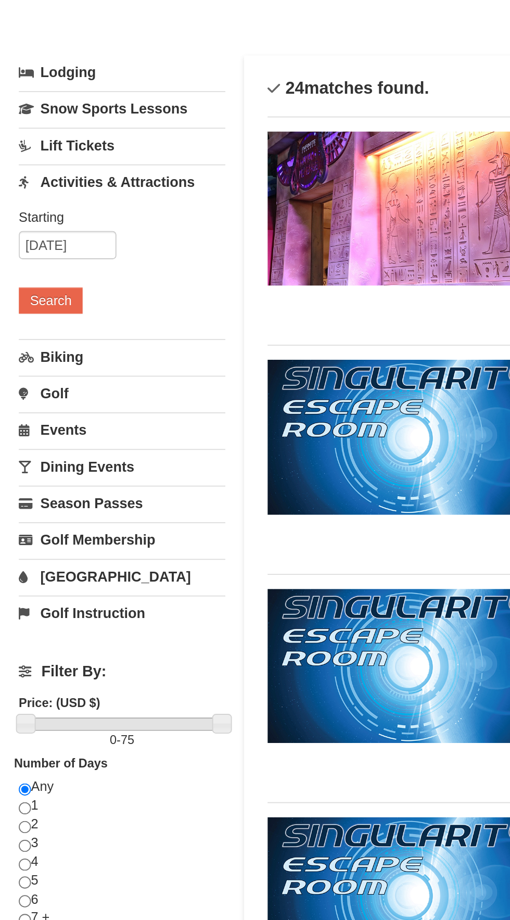
click at [64, 301] on link "Dining Events" at bounding box center [67, 306] width 115 height 19
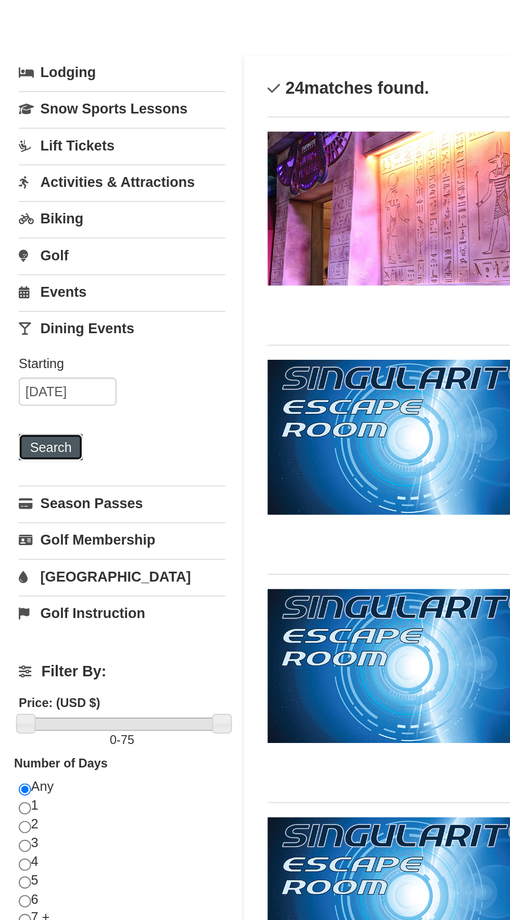
click at [36, 293] on button "Search" at bounding box center [27, 295] width 35 height 15
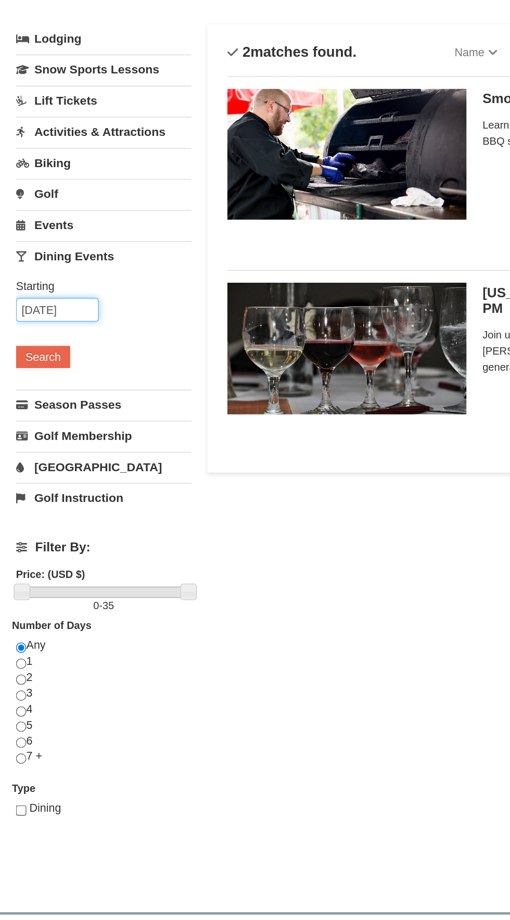
click at [29, 264] on input "[DATE]" at bounding box center [37, 265] width 54 height 16
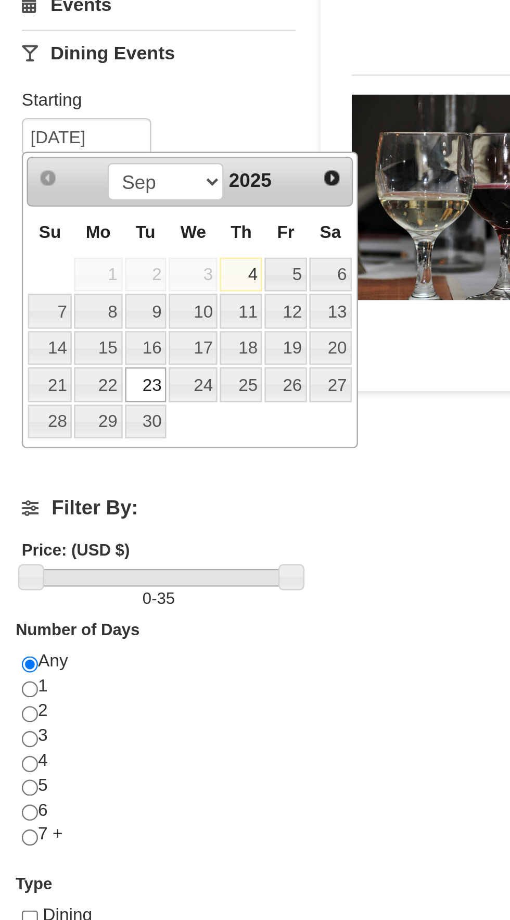
click at [41, 363] on link "22" at bounding box center [42, 368] width 20 height 15
type input "[DATE]"
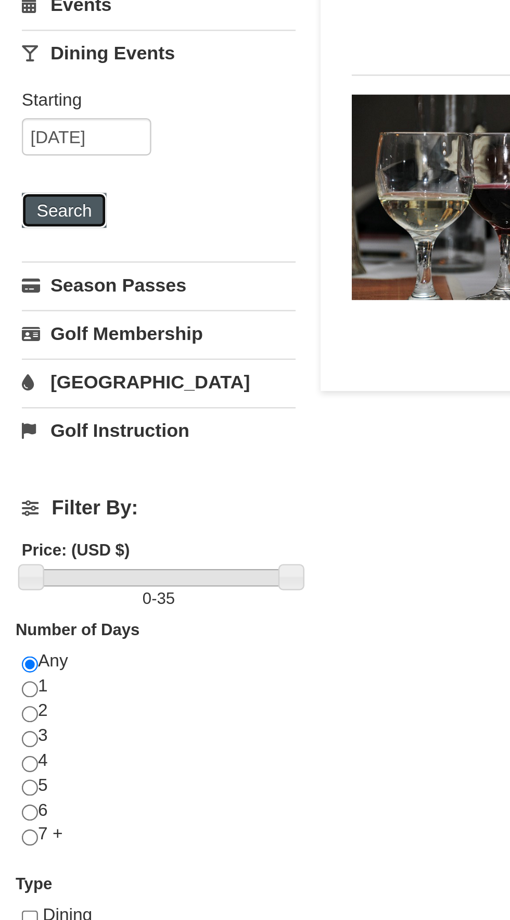
click at [22, 290] on button "Search" at bounding box center [27, 295] width 35 height 15
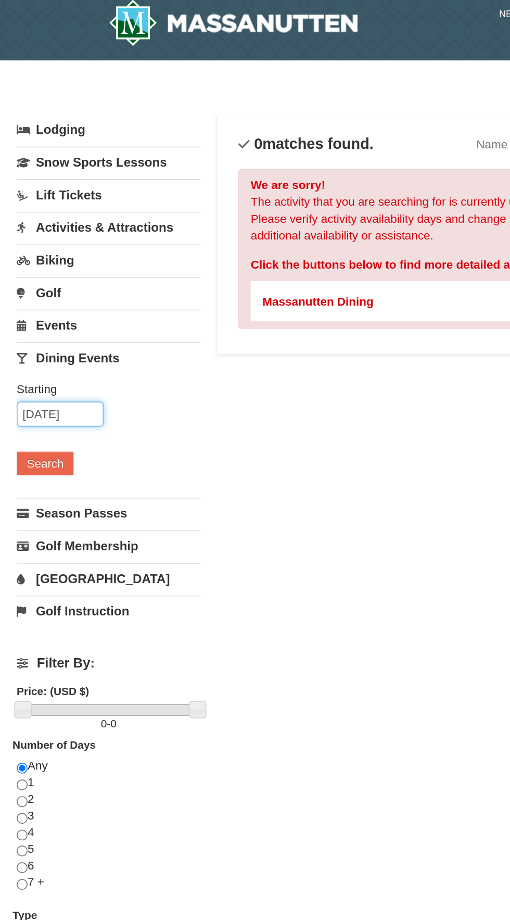
click at [30, 262] on input "[DATE]" at bounding box center [37, 265] width 54 height 16
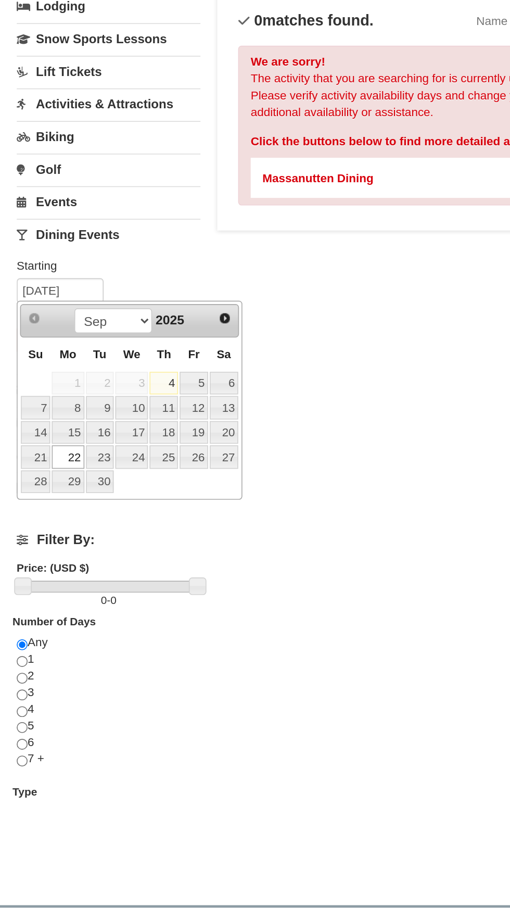
click at [23, 364] on link "21" at bounding box center [22, 368] width 18 height 15
type input "[DATE]"
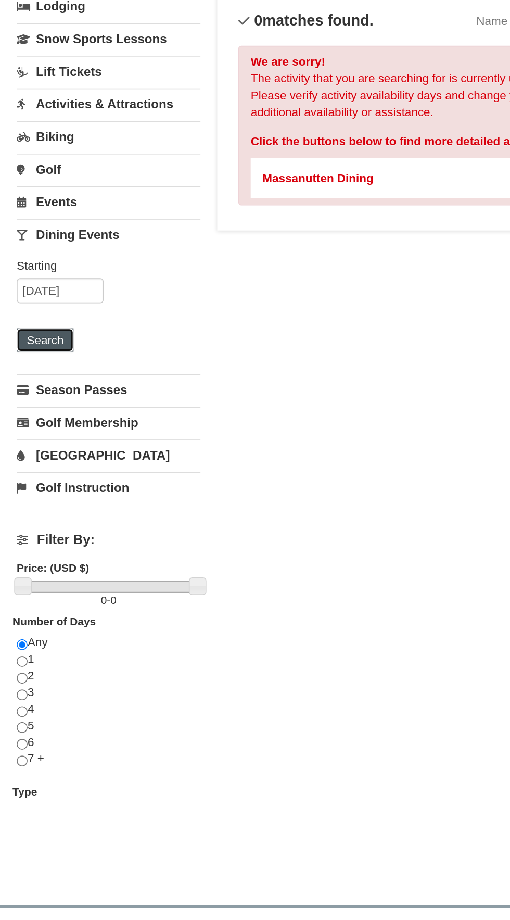
click at [29, 291] on button "Search" at bounding box center [27, 295] width 35 height 15
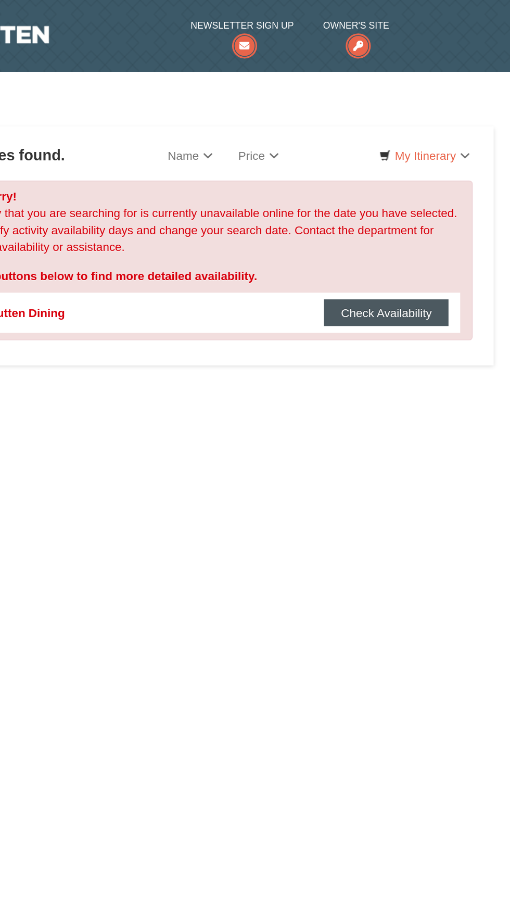
click at [435, 194] on button "Check Availability" at bounding box center [433, 194] width 78 height 17
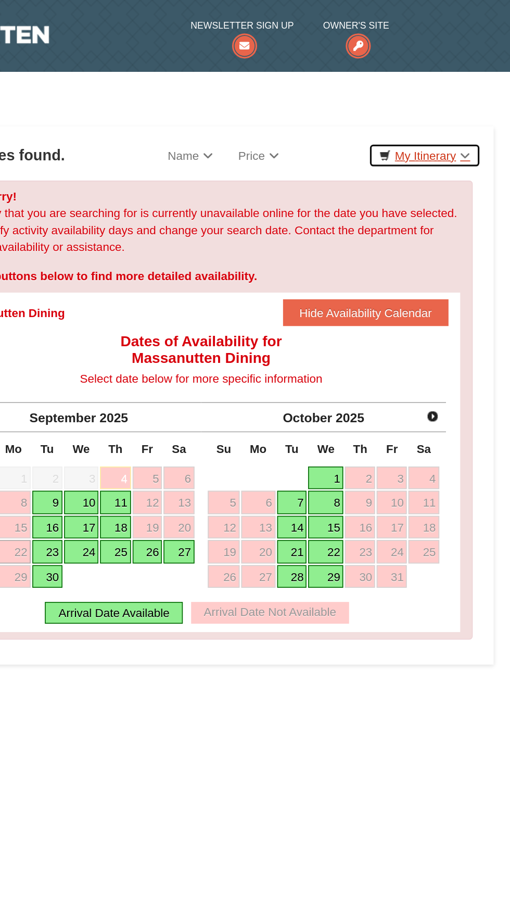
click at [481, 93] on link "My Itinerary" at bounding box center [457, 97] width 70 height 16
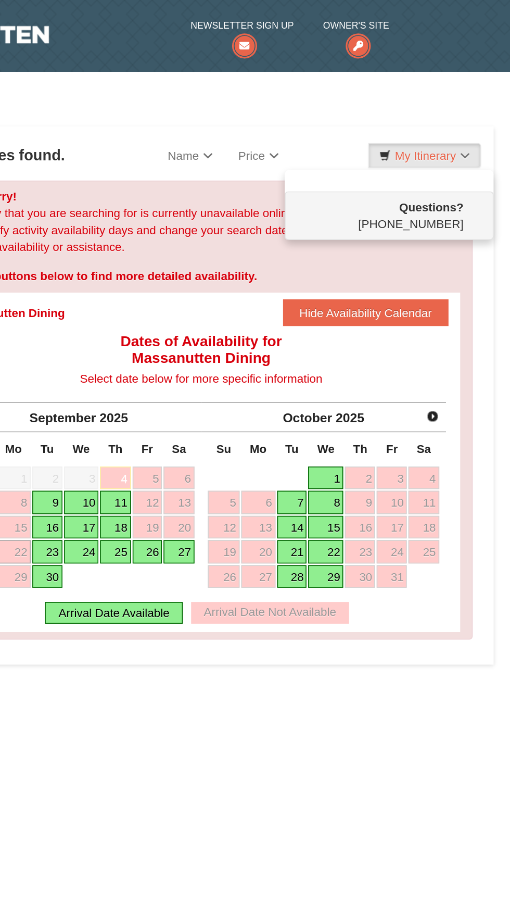
click at [470, 83] on div at bounding box center [255, 460] width 510 height 920
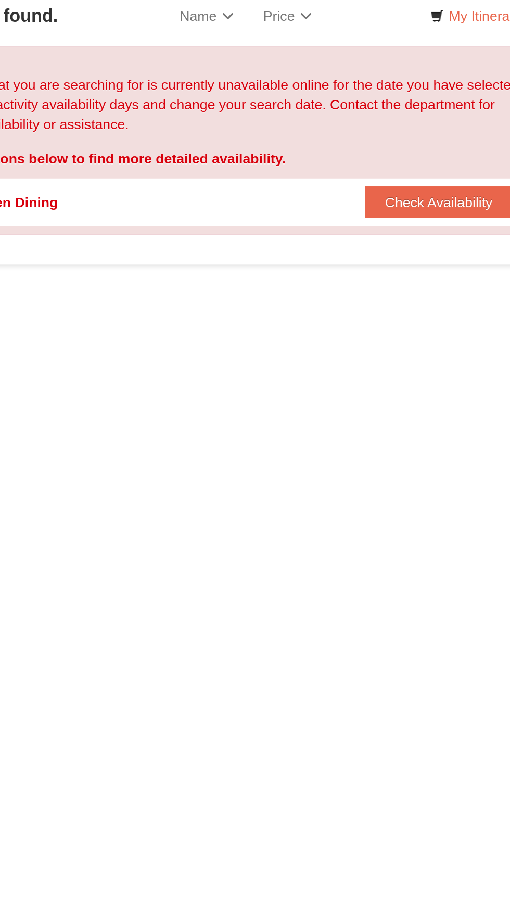
scroll to position [2, 0]
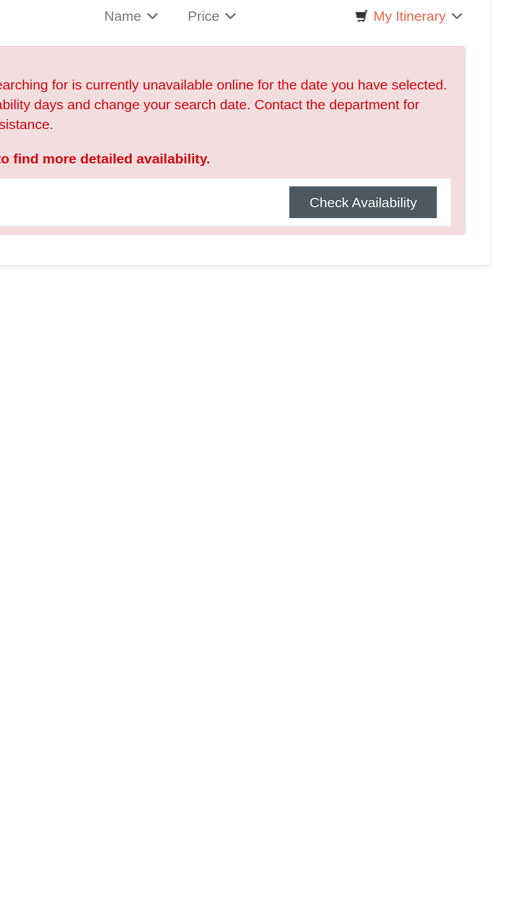
click at [441, 188] on button "Check Availability" at bounding box center [433, 192] width 78 height 17
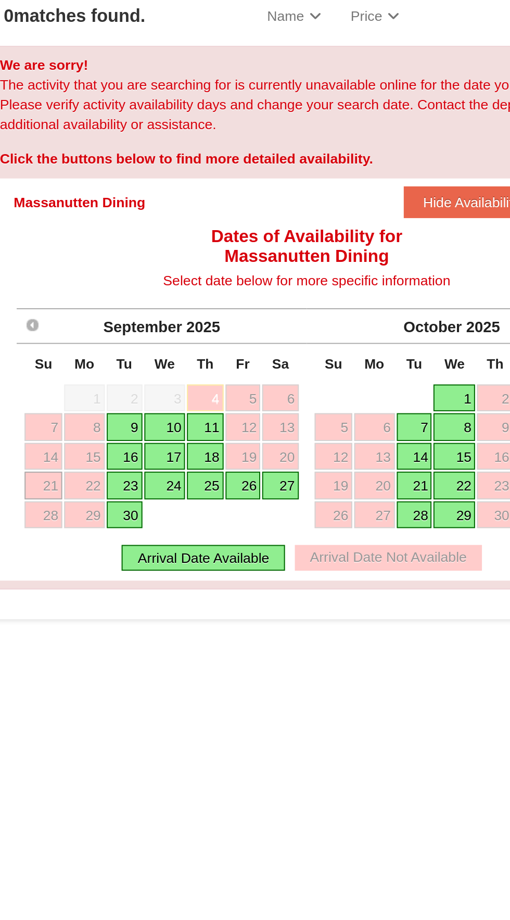
click at [246, 342] on link "24" at bounding box center [243, 341] width 22 height 15
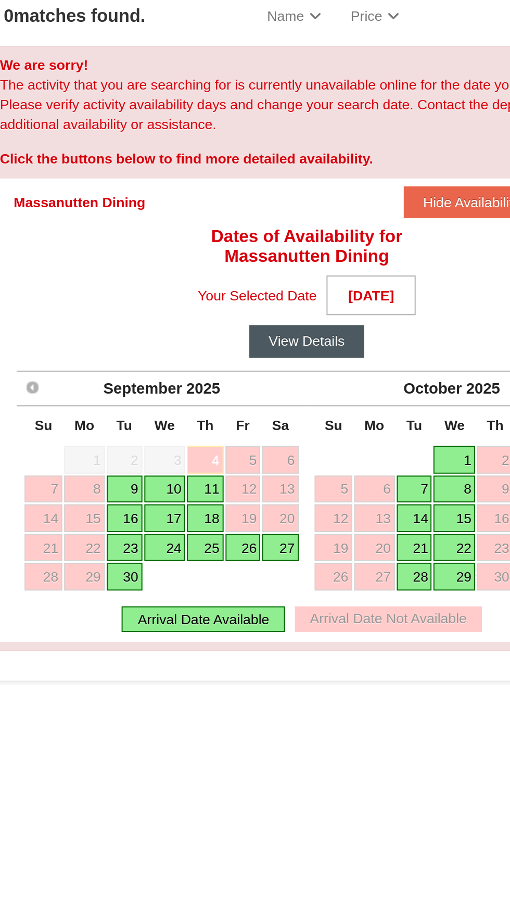
click at [315, 271] on button "View Details" at bounding box center [317, 265] width 61 height 17
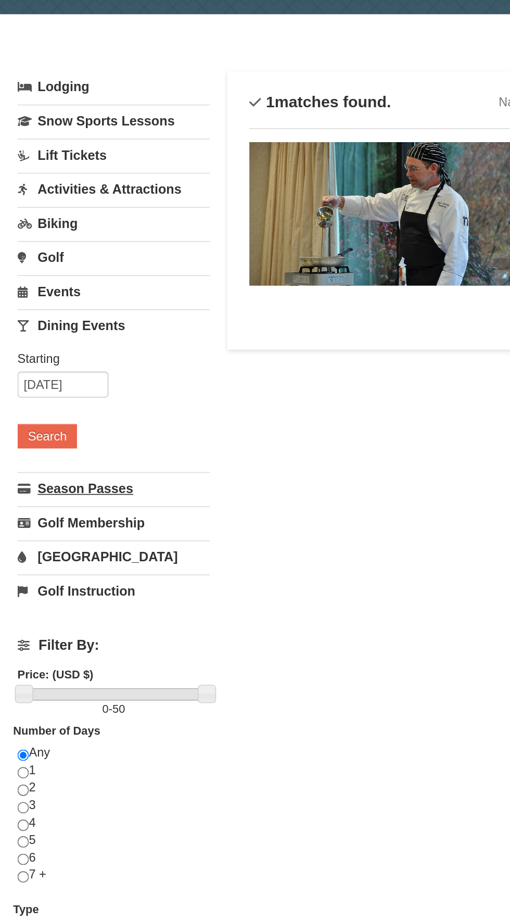
click at [42, 326] on link "Season Passes" at bounding box center [67, 326] width 115 height 19
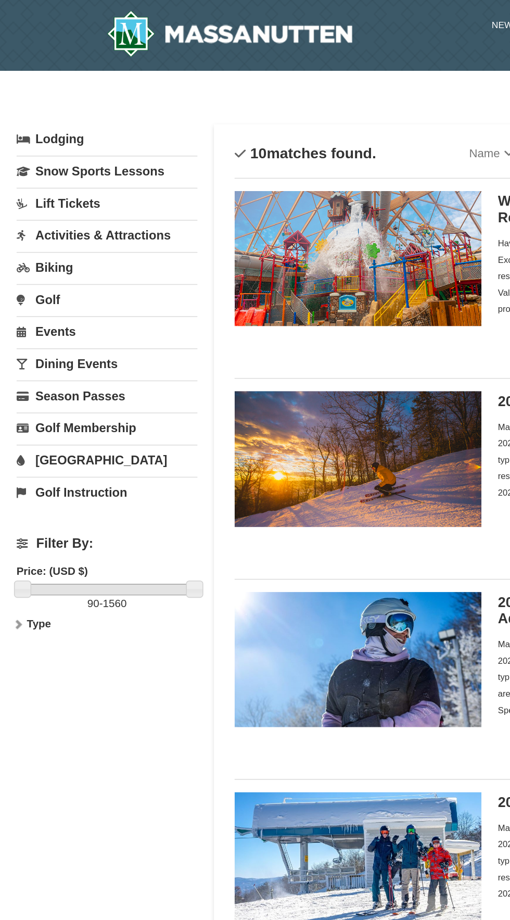
click at [49, 127] on link "Lift Tickets" at bounding box center [67, 128] width 115 height 19
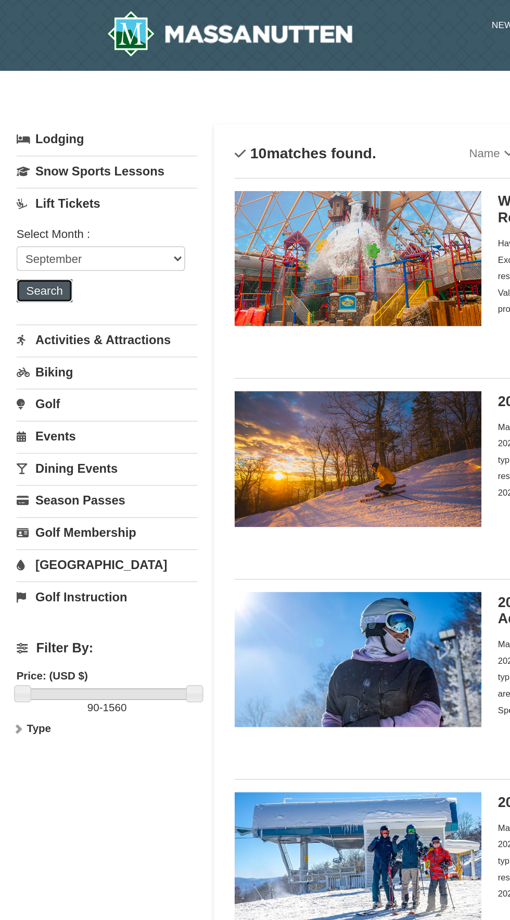
click at [29, 183] on button "Search" at bounding box center [27, 184] width 35 height 15
click at [104, 213] on link "Activities & Attractions" at bounding box center [67, 214] width 115 height 19
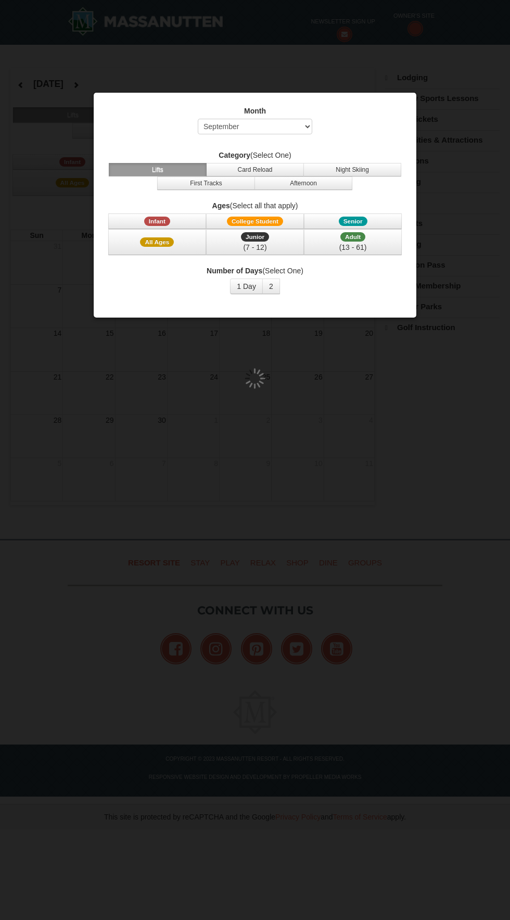
select select "9"
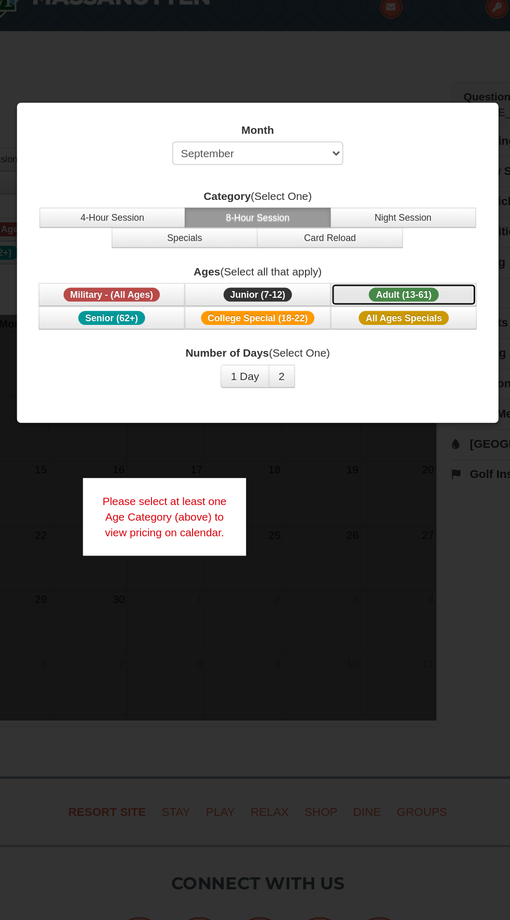
click at [367, 218] on span "Adult (13-61)" at bounding box center [353, 221] width 47 height 9
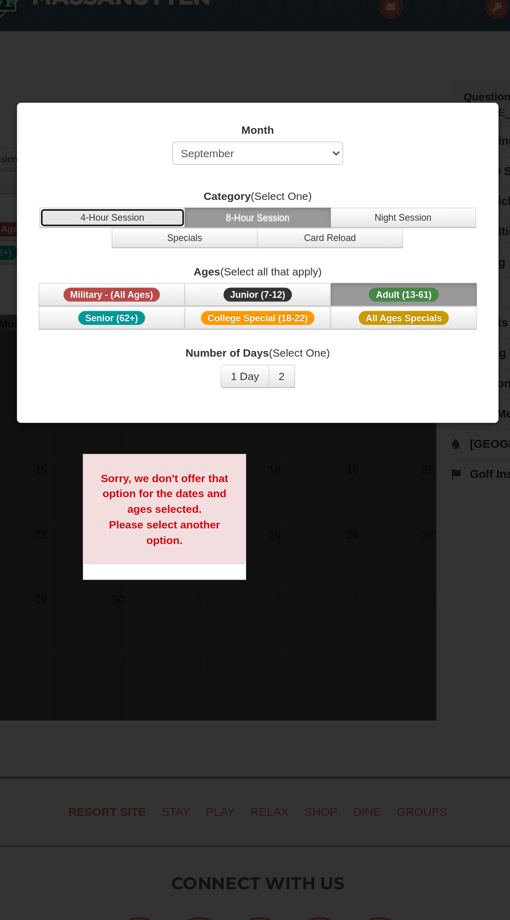
click at [190, 163] on button "4-Hour Session" at bounding box center [158, 170] width 98 height 14
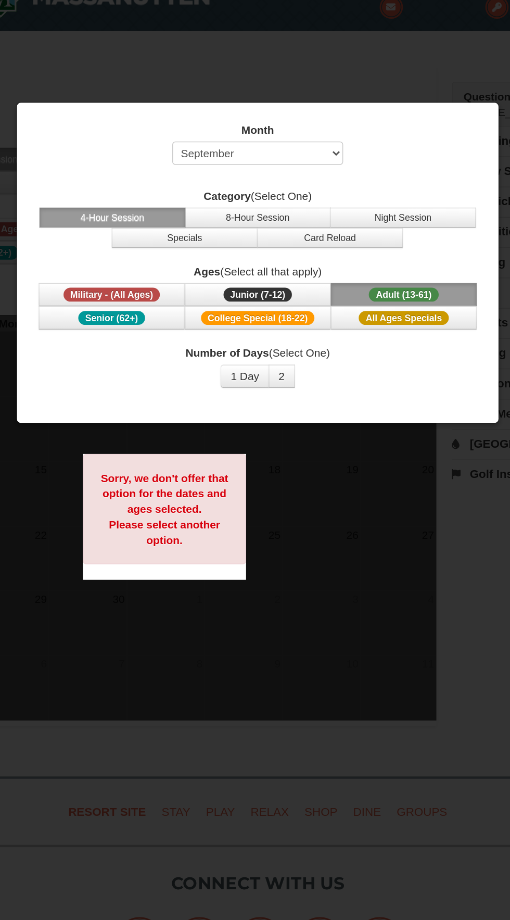
click at [351, 146] on div "Month Select September October November December January February March April M…" at bounding box center [255, 195] width 312 height 194
click at [355, 151] on label "Category (Select One)" at bounding box center [255, 155] width 297 height 10
click at [356, 169] on button "Night Session" at bounding box center [353, 170] width 98 height 14
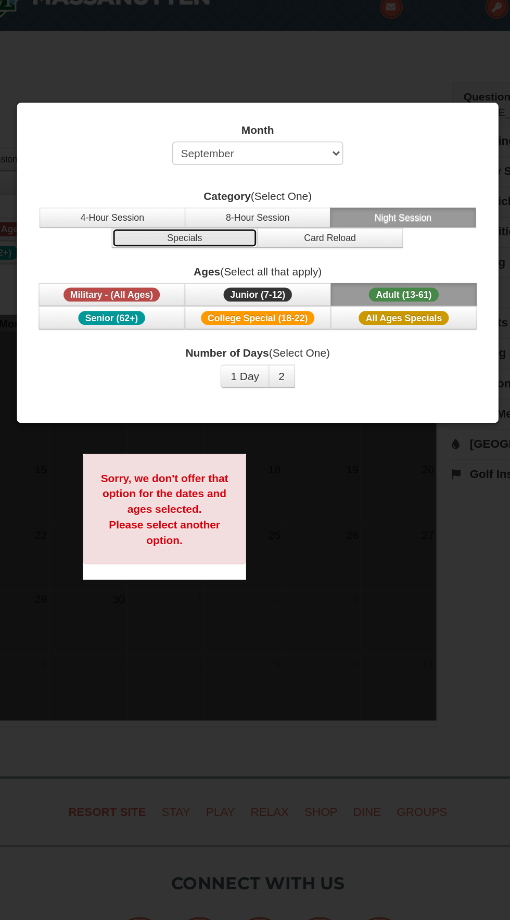
click at [215, 178] on button "Specials" at bounding box center [206, 184] width 98 height 14
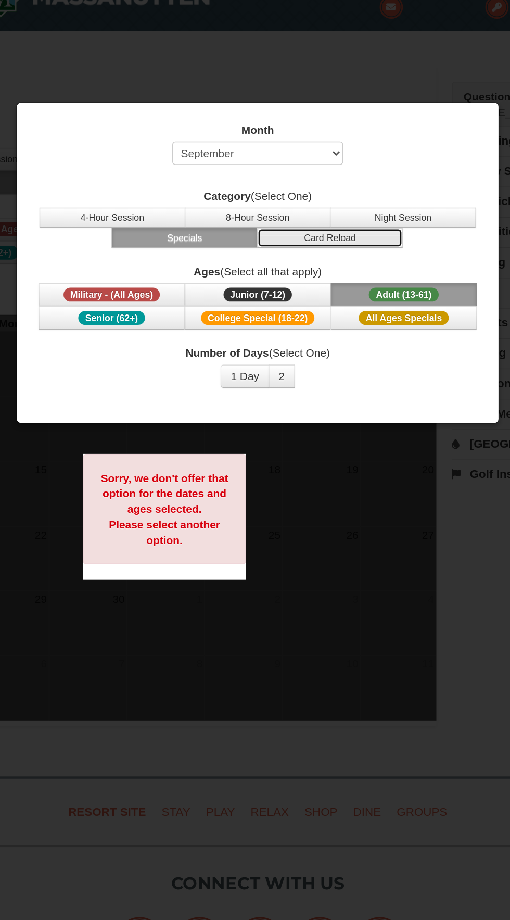
click at [306, 182] on button "Card Reload" at bounding box center [304, 184] width 98 height 14
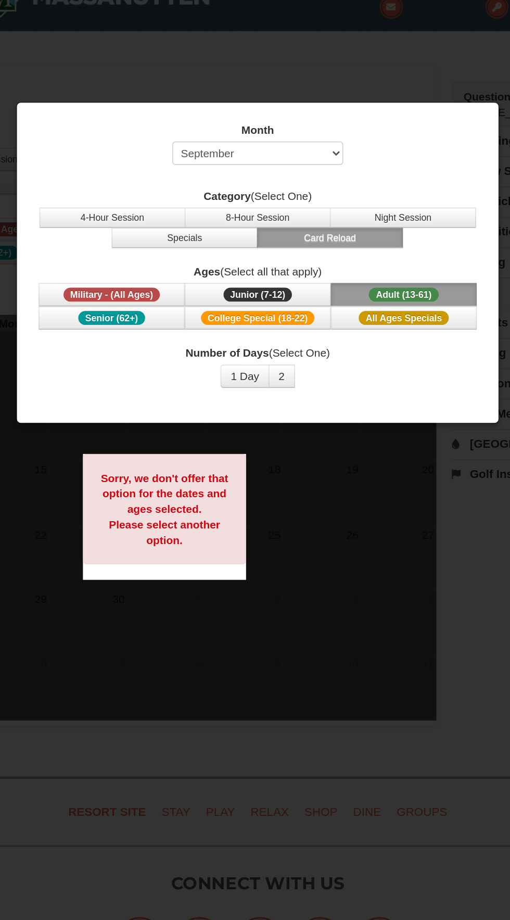
click at [357, 219] on span "Adult (13-61)" at bounding box center [353, 221] width 47 height 9
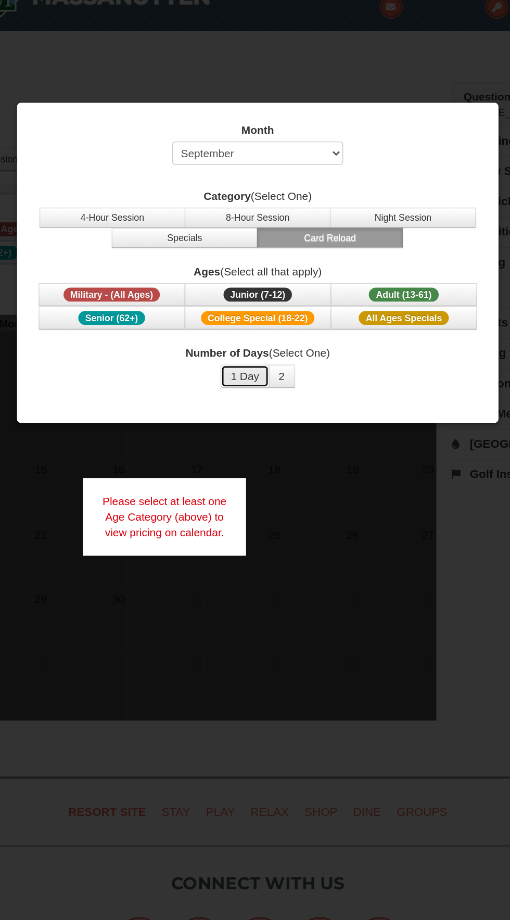
click at [247, 270] on button "1 Day" at bounding box center [246, 276] width 33 height 16
click at [270, 274] on button "2" at bounding box center [271, 276] width 18 height 16
click at [357, 220] on span "Adult (13-61)" at bounding box center [353, 221] width 47 height 9
